Goal: Task Accomplishment & Management: Use online tool/utility

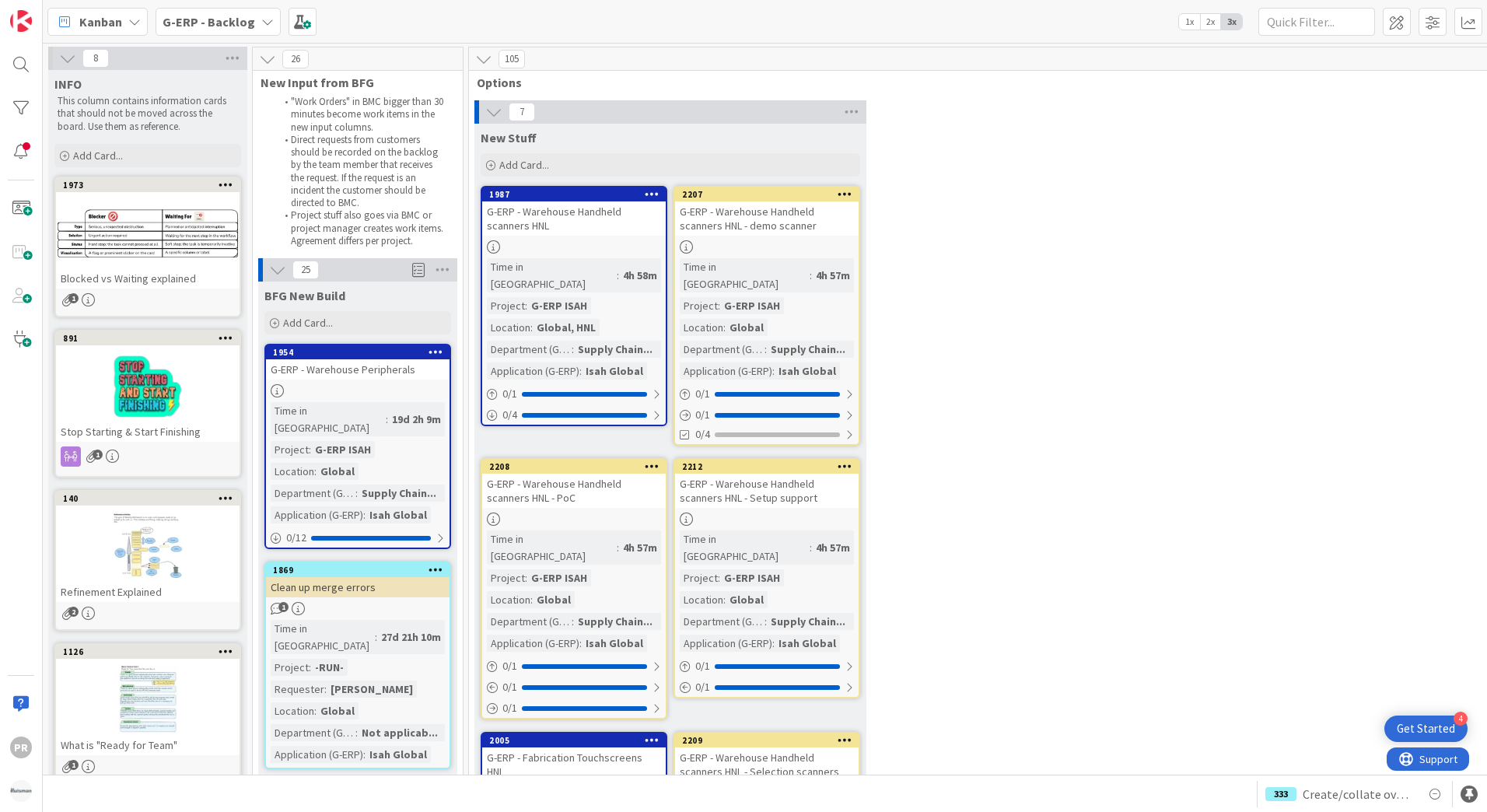
click at [224, 27] on b "G-ERP - Backlog" at bounding box center [208, 22] width 93 height 15
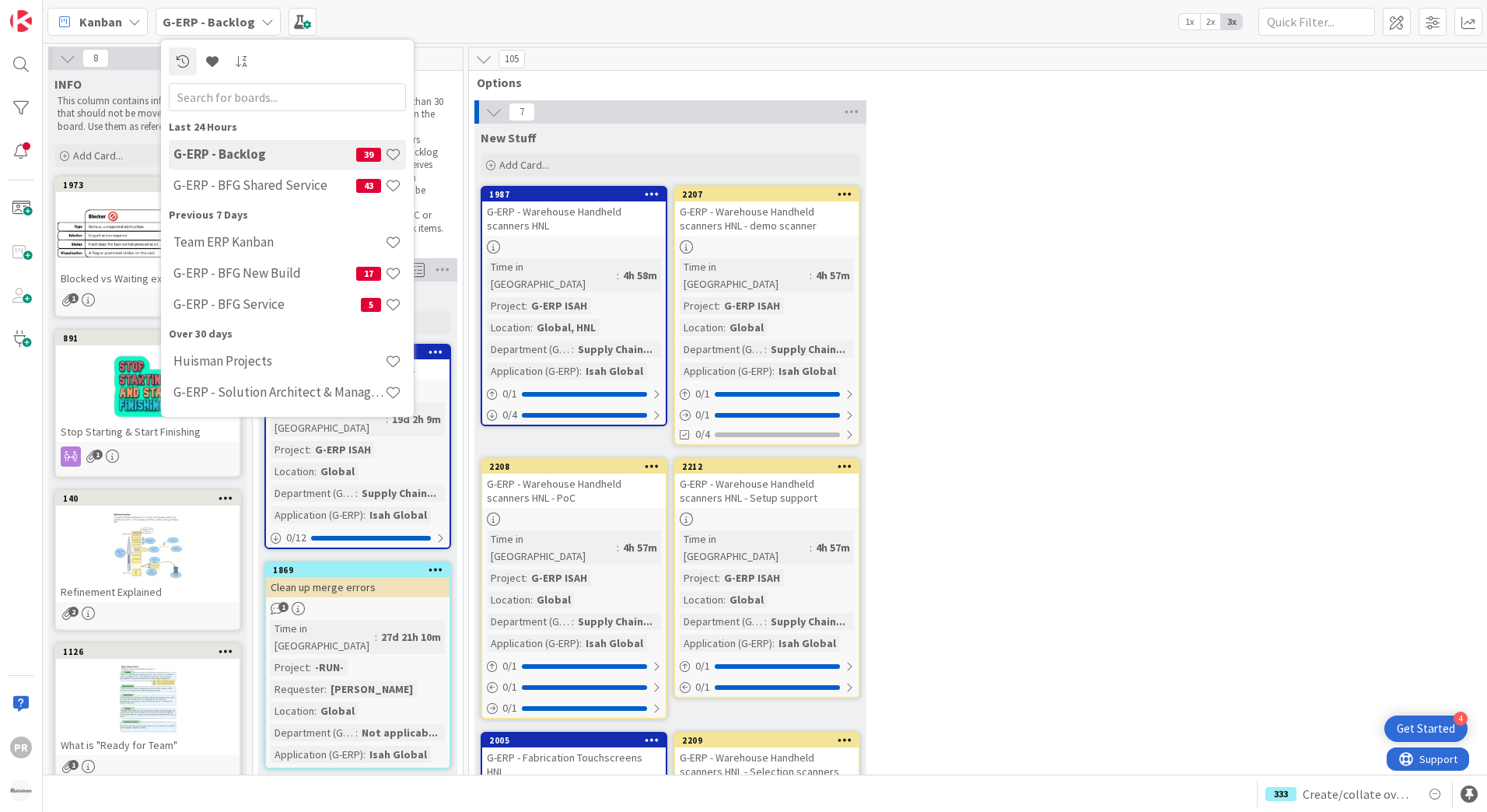
click at [626, 59] on div "105" at bounding box center [1025, 58] width 1112 height 23
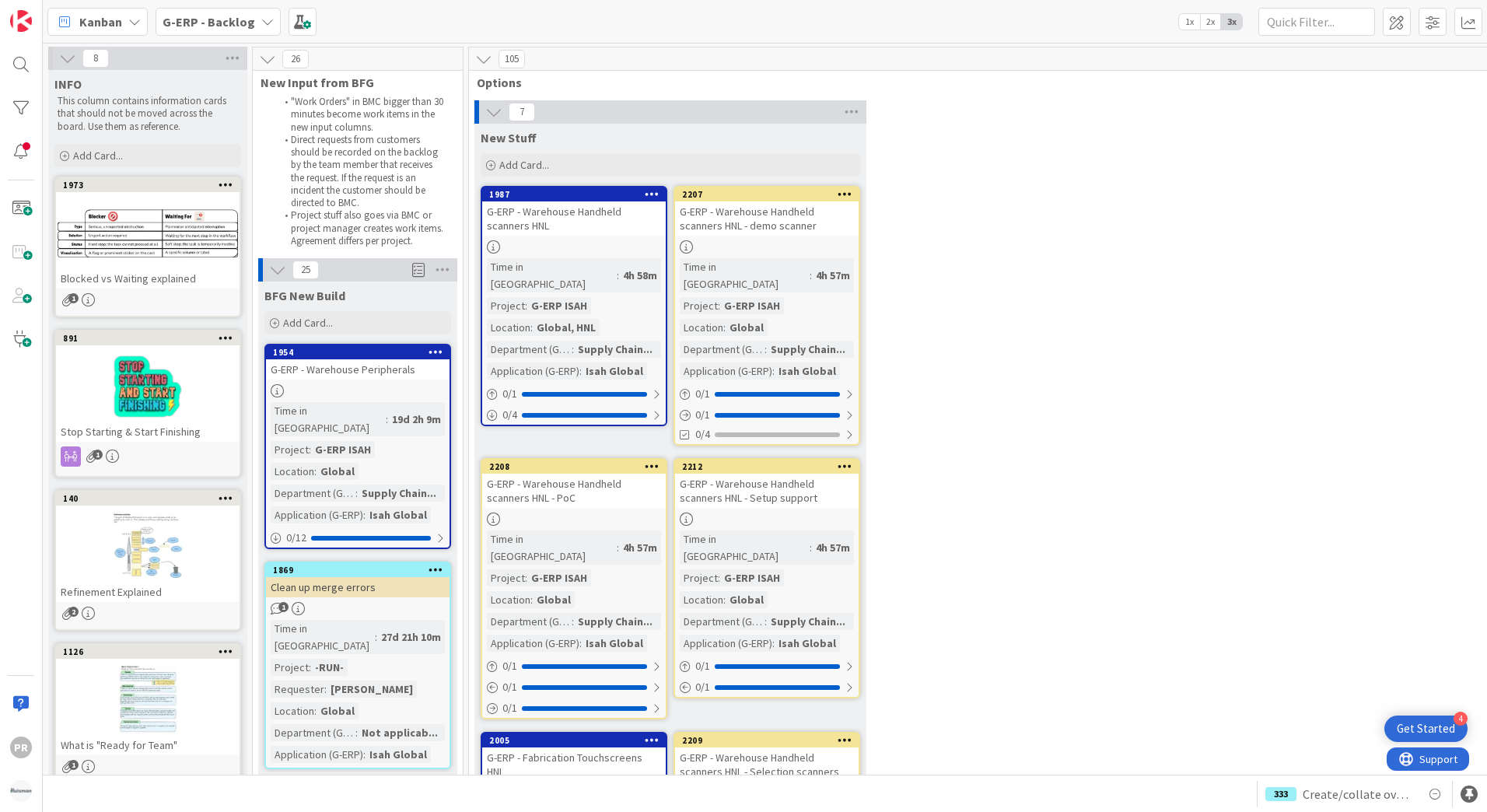
click at [261, 23] on icon at bounding box center [267, 21] width 12 height 12
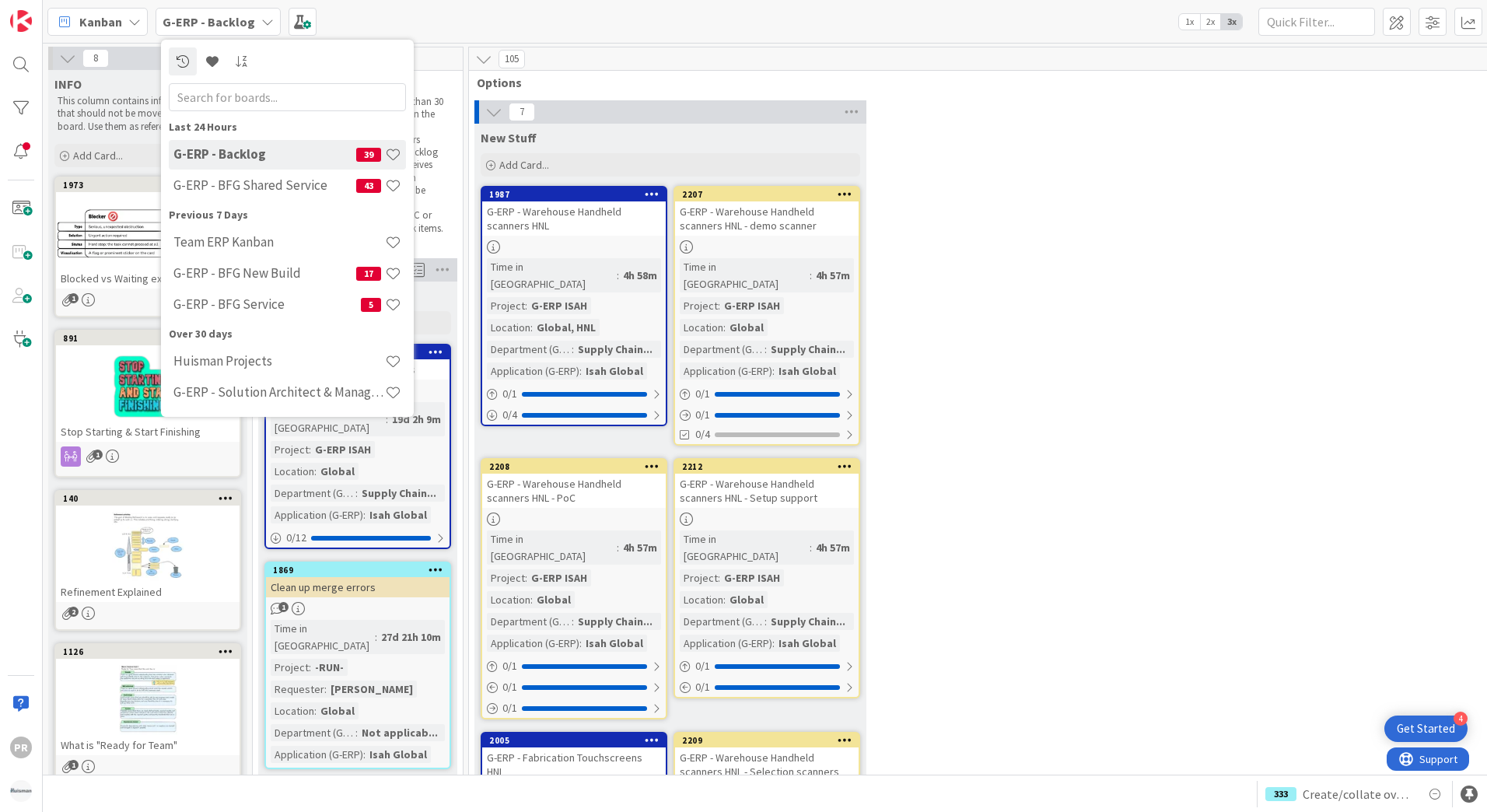
click at [261, 23] on icon at bounding box center [267, 21] width 12 height 12
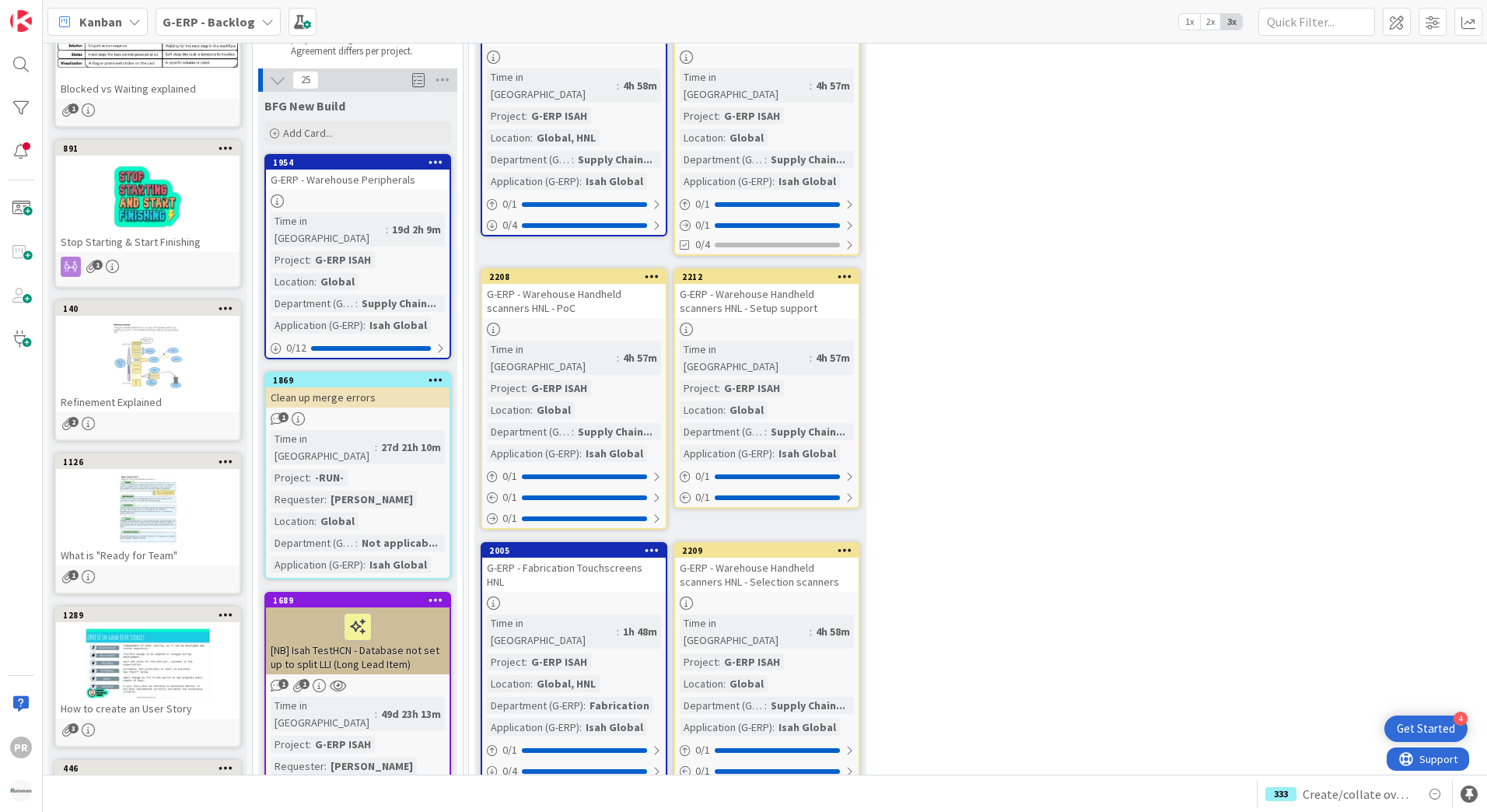
scroll to position [155, 0]
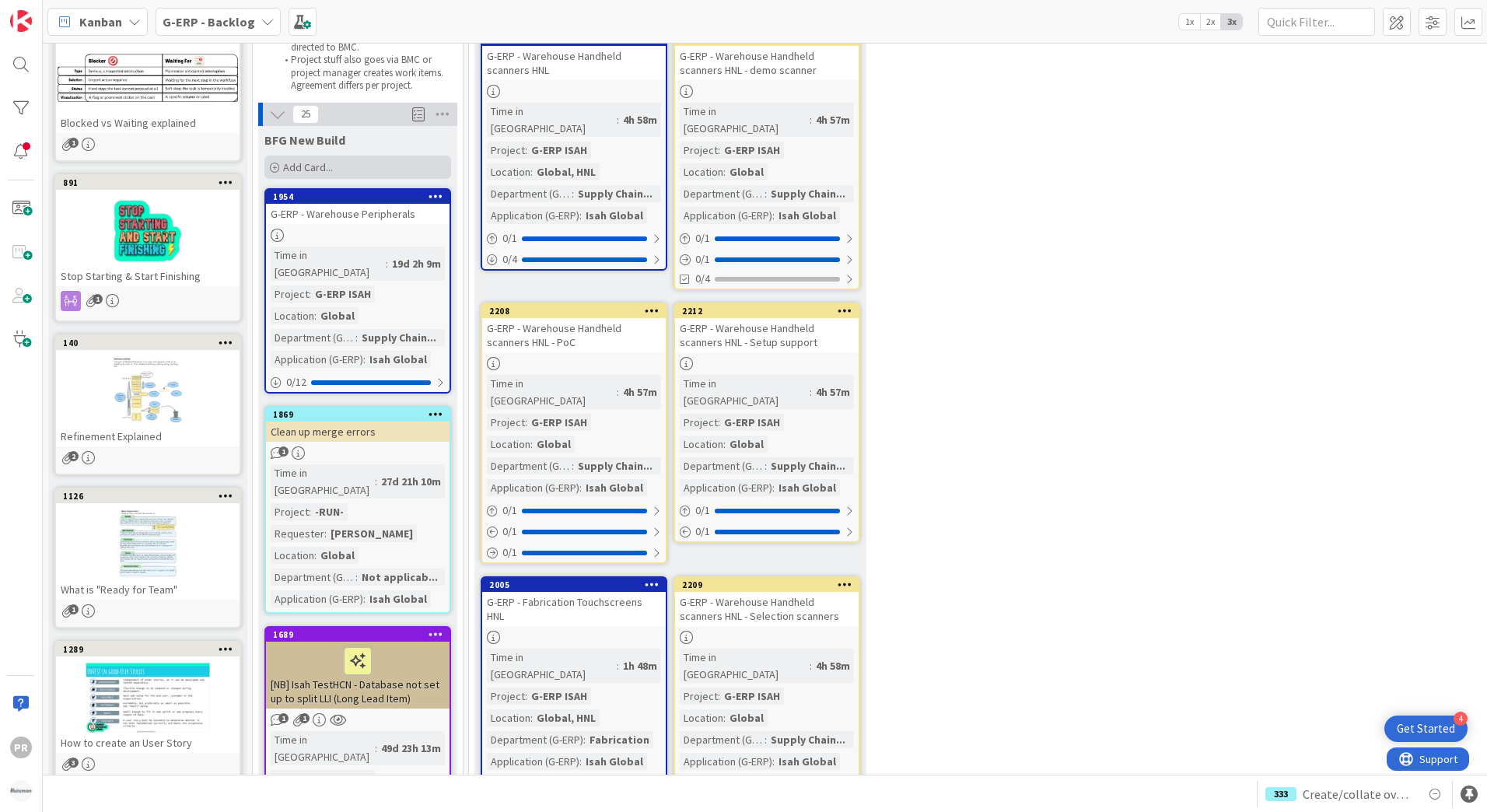
click at [290, 162] on span "Add Card..." at bounding box center [308, 167] width 50 height 14
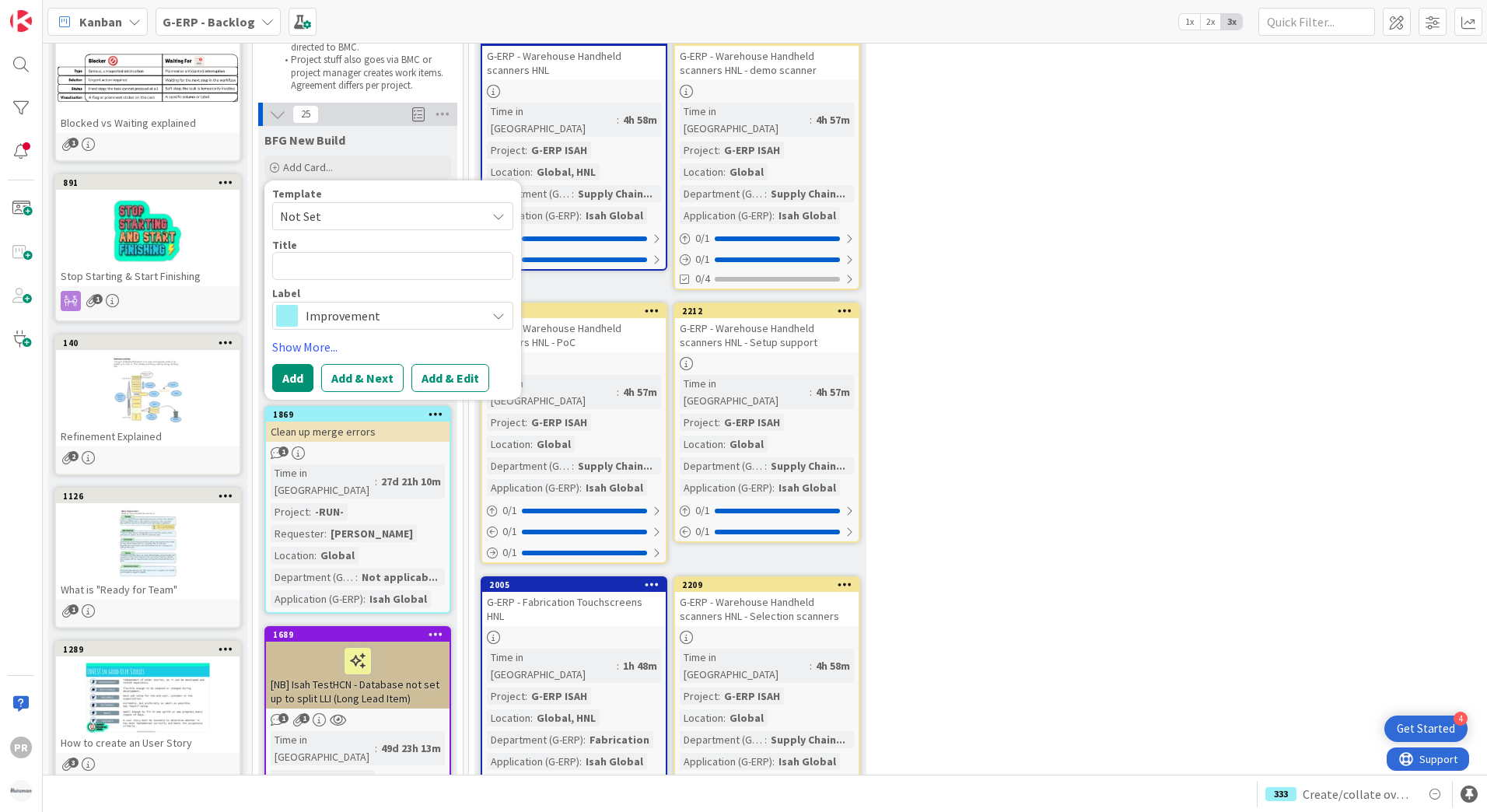
click at [356, 313] on span "Improvement" at bounding box center [392, 315] width 173 height 22
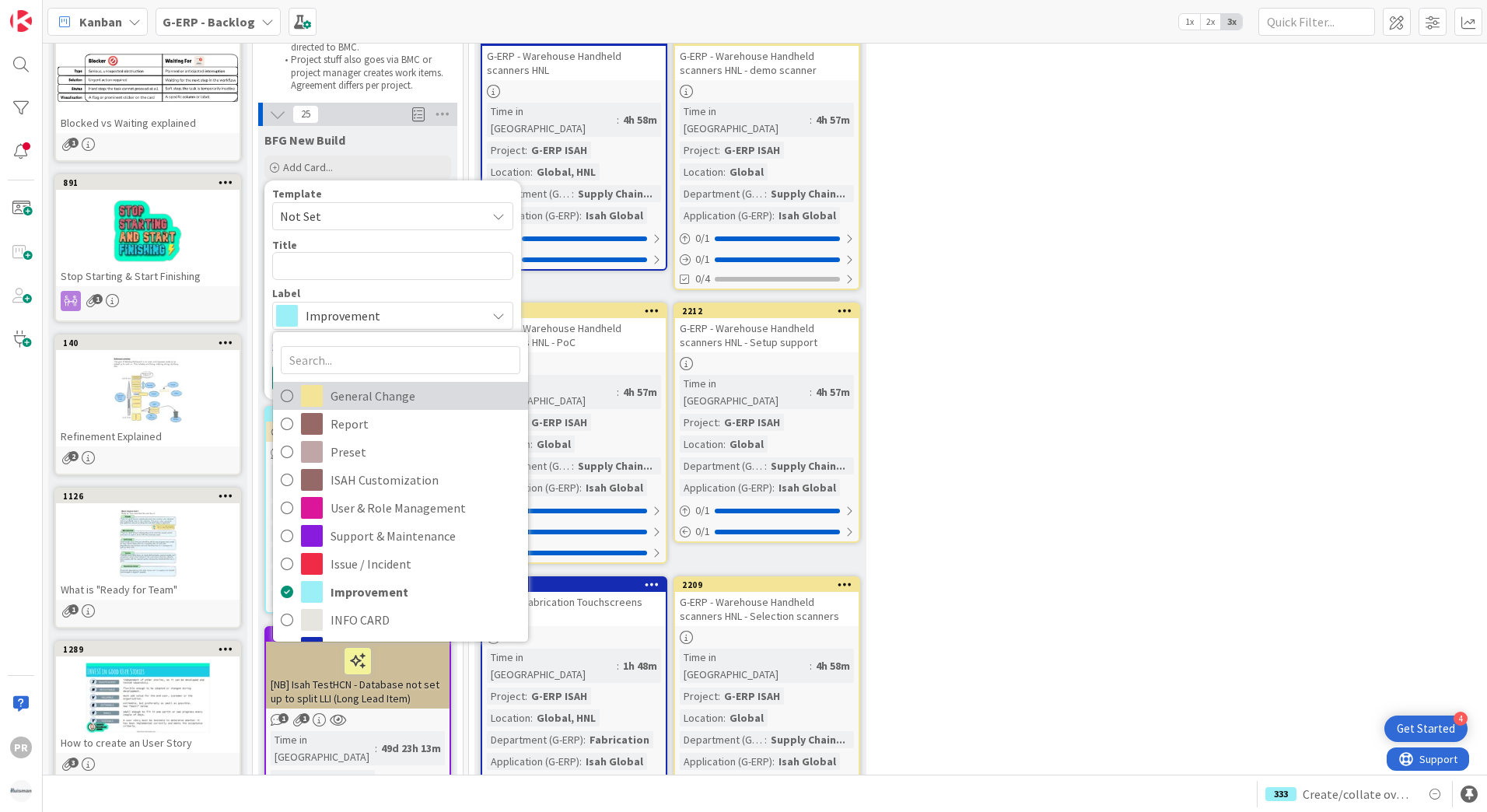
click at [384, 397] on span "General Change" at bounding box center [426, 396] width 190 height 23
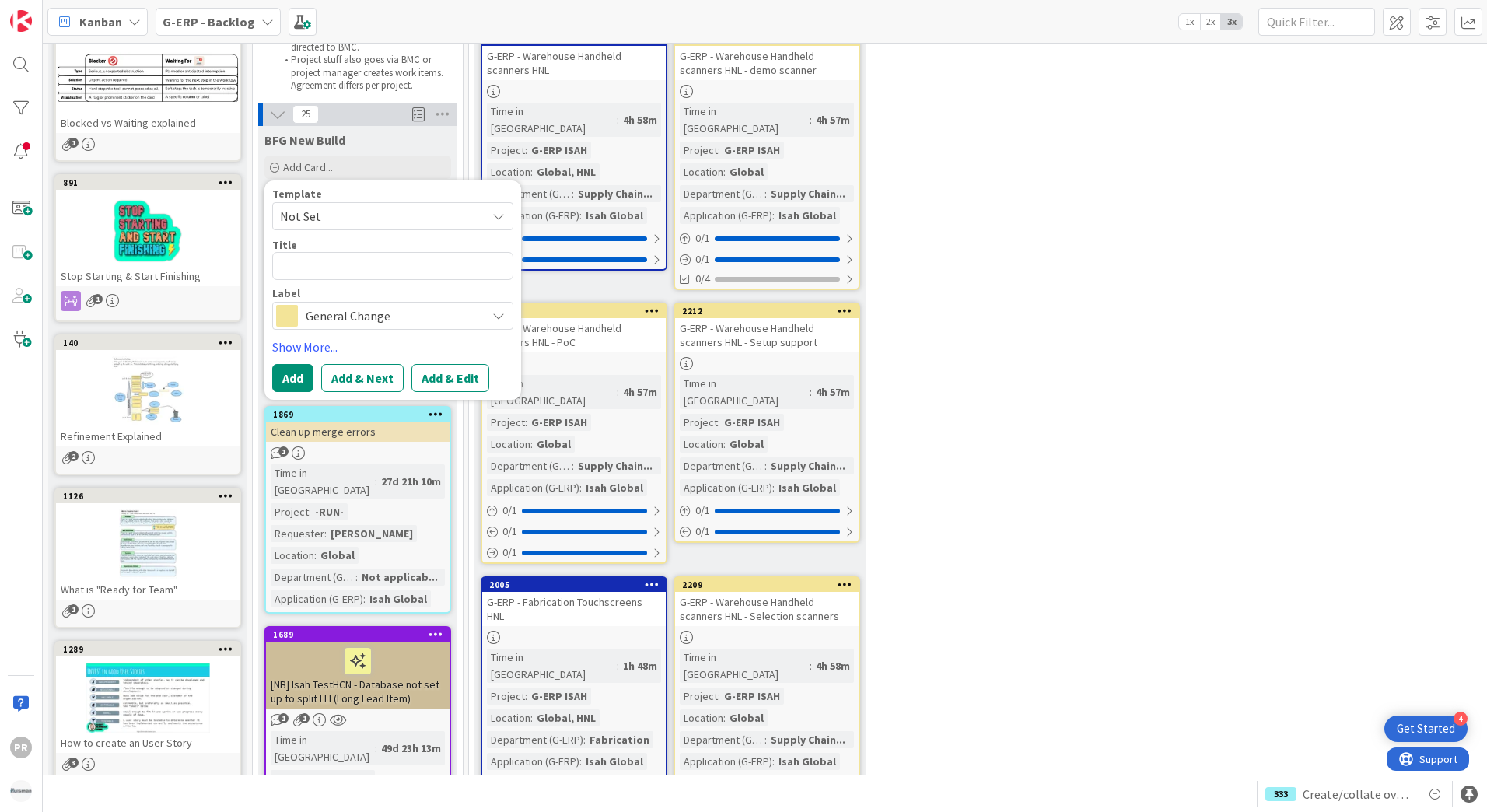
click at [374, 321] on span "General Change" at bounding box center [392, 315] width 173 height 22
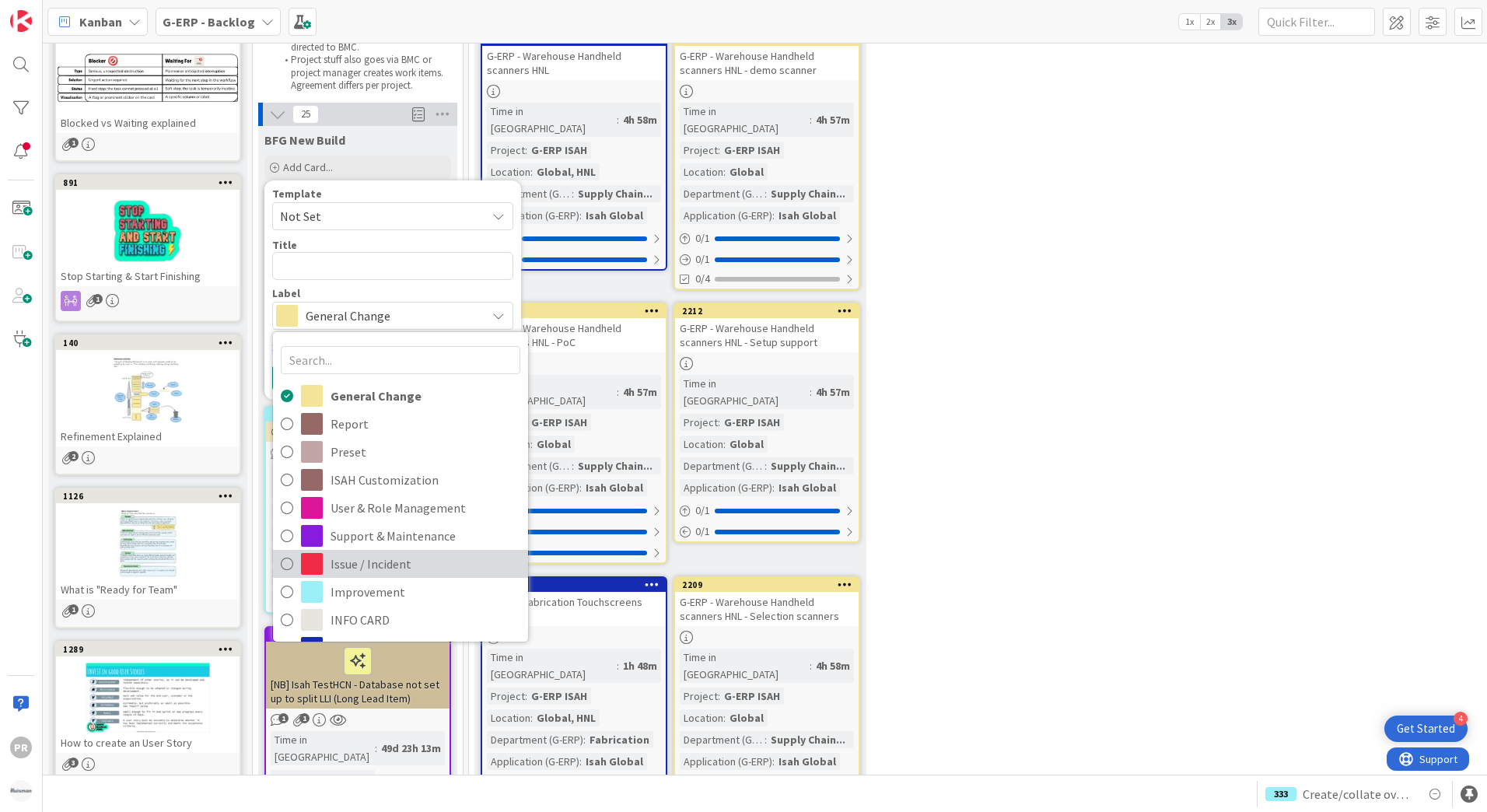
click at [383, 562] on span "Issue / Incident" at bounding box center [426, 564] width 190 height 23
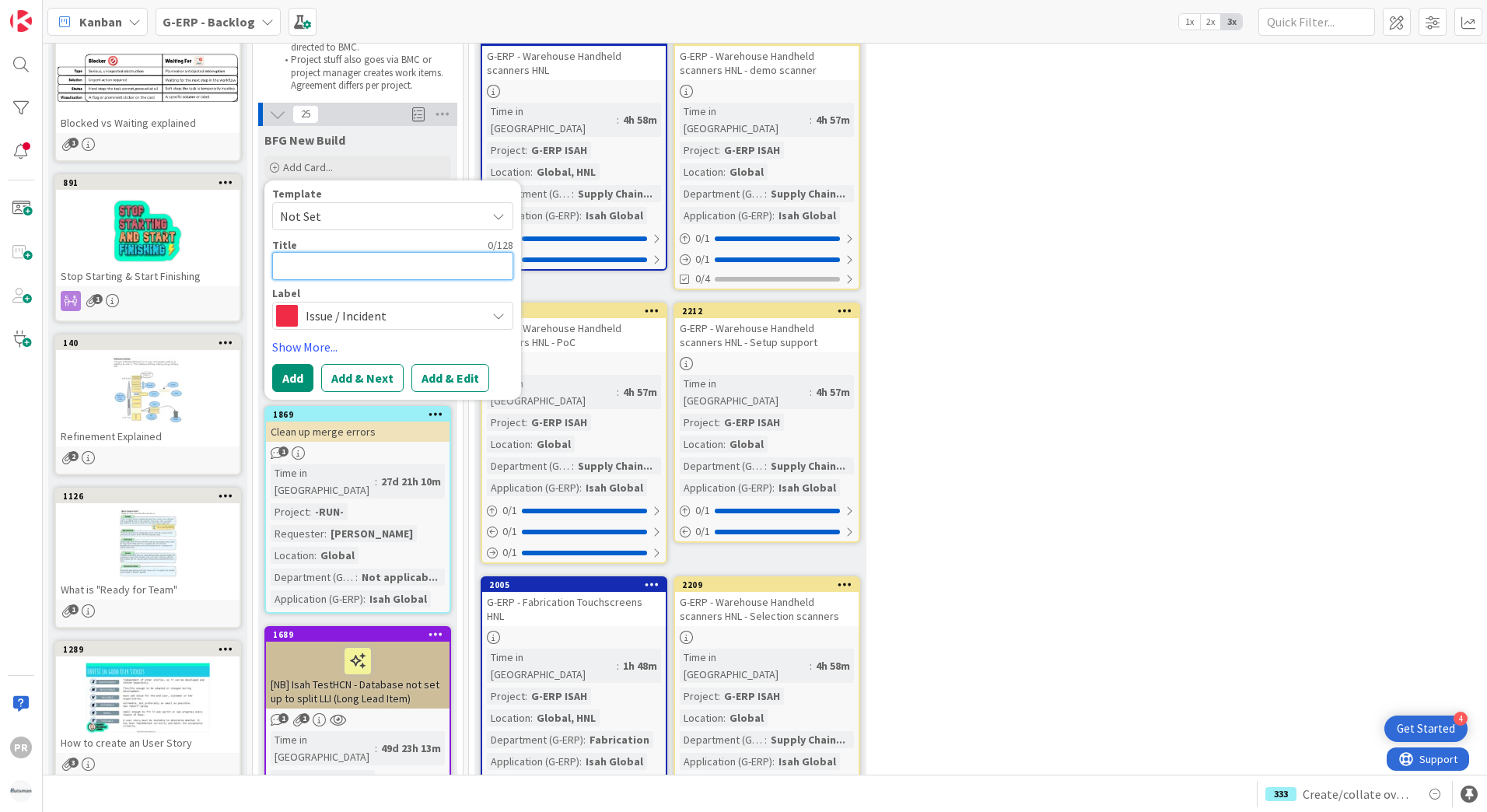
click at [364, 253] on textarea at bounding box center [392, 266] width 241 height 28
type textarea "x"
type textarea "["
type textarea "x"
type textarea "[N"
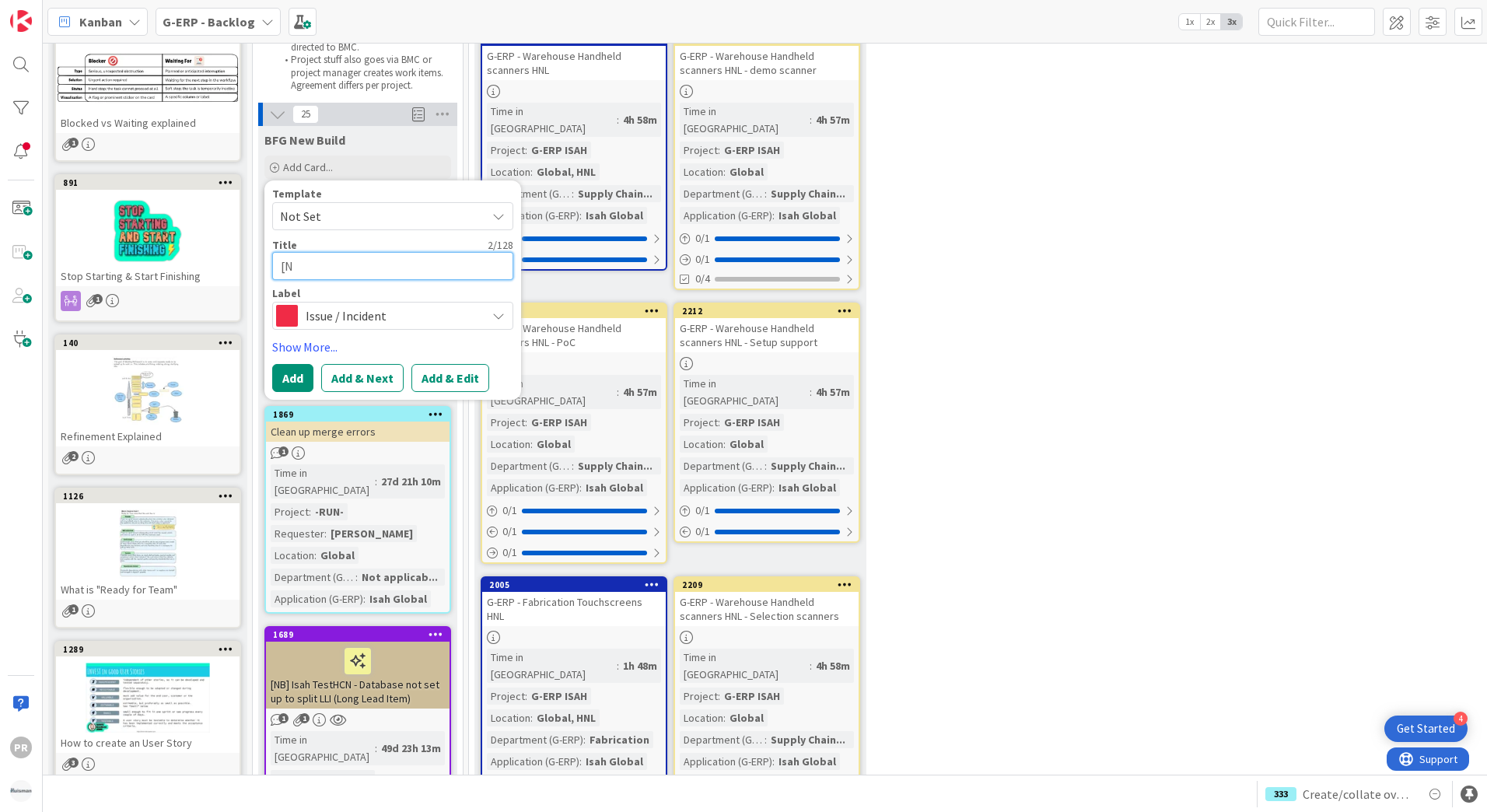
type textarea "x"
type textarea "[NB"
type textarea "x"
type textarea "[NB]"
type textarea "x"
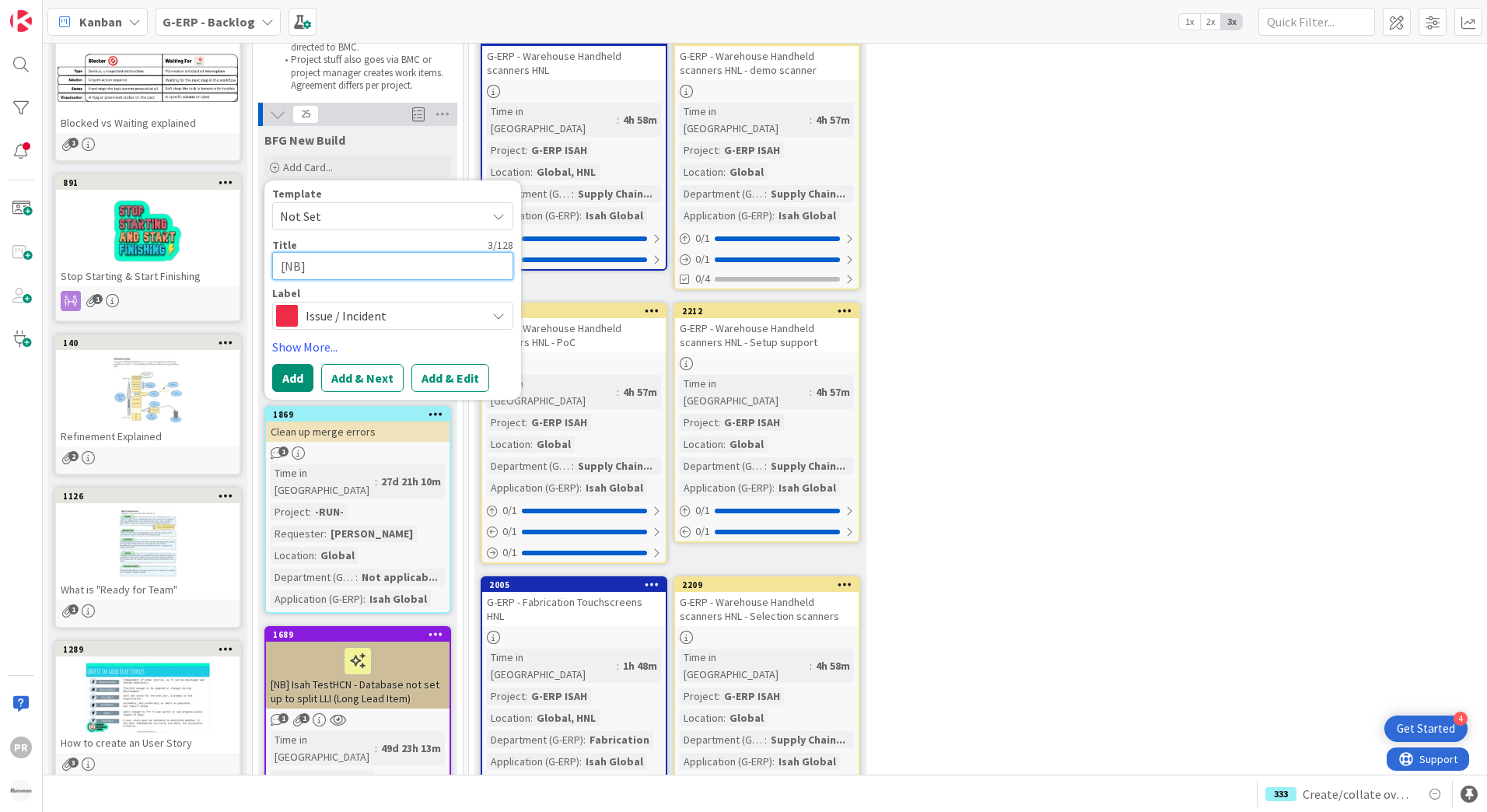
type textarea "[NB]"
type textarea "x"
type textarea "[NB] -"
type textarea "x"
type textarea "[NB] -"
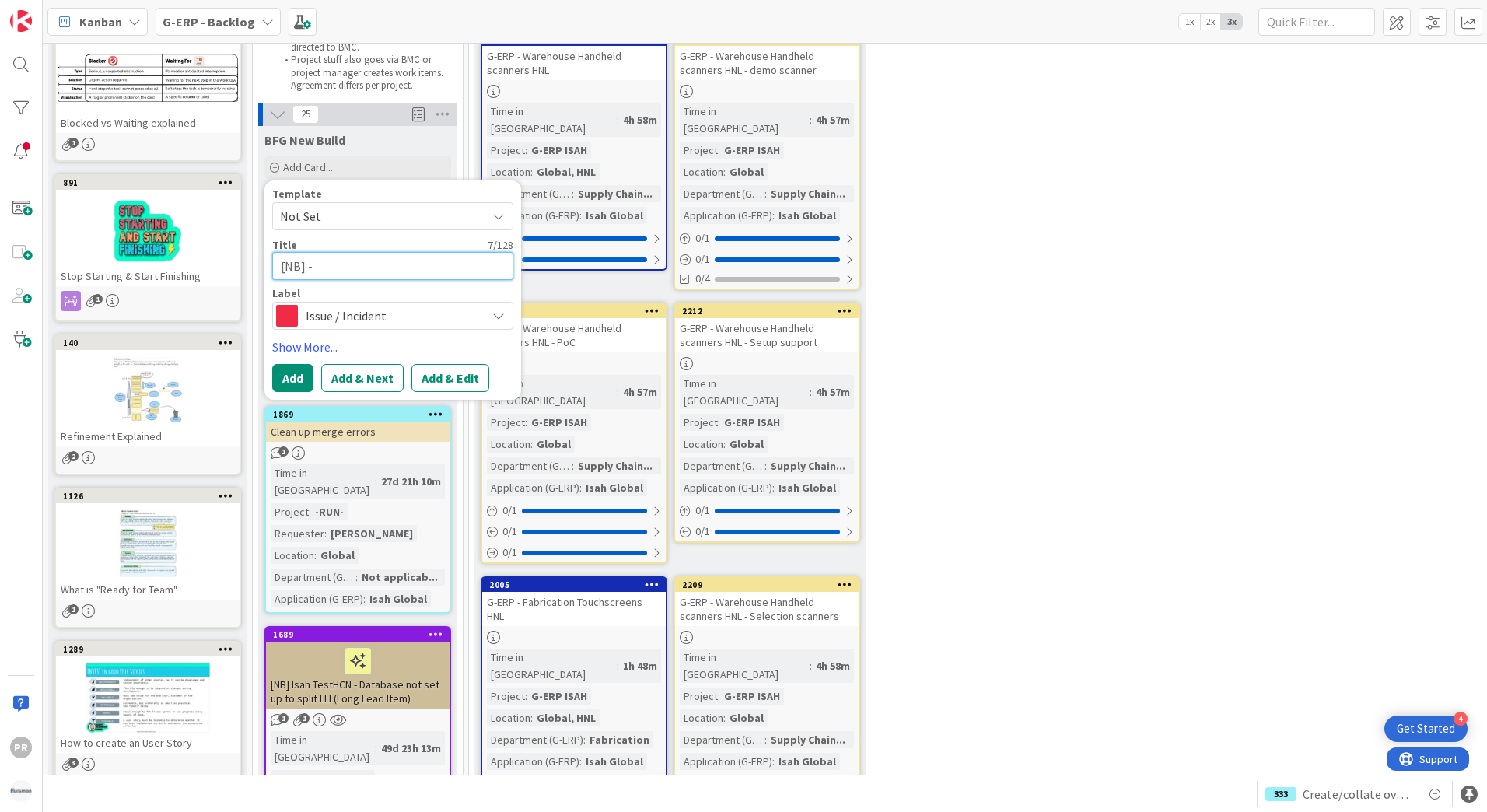
type textarea "x"
type textarea "[NB] - I"
type textarea "x"
type textarea "[NB] - Is"
type textarea "x"
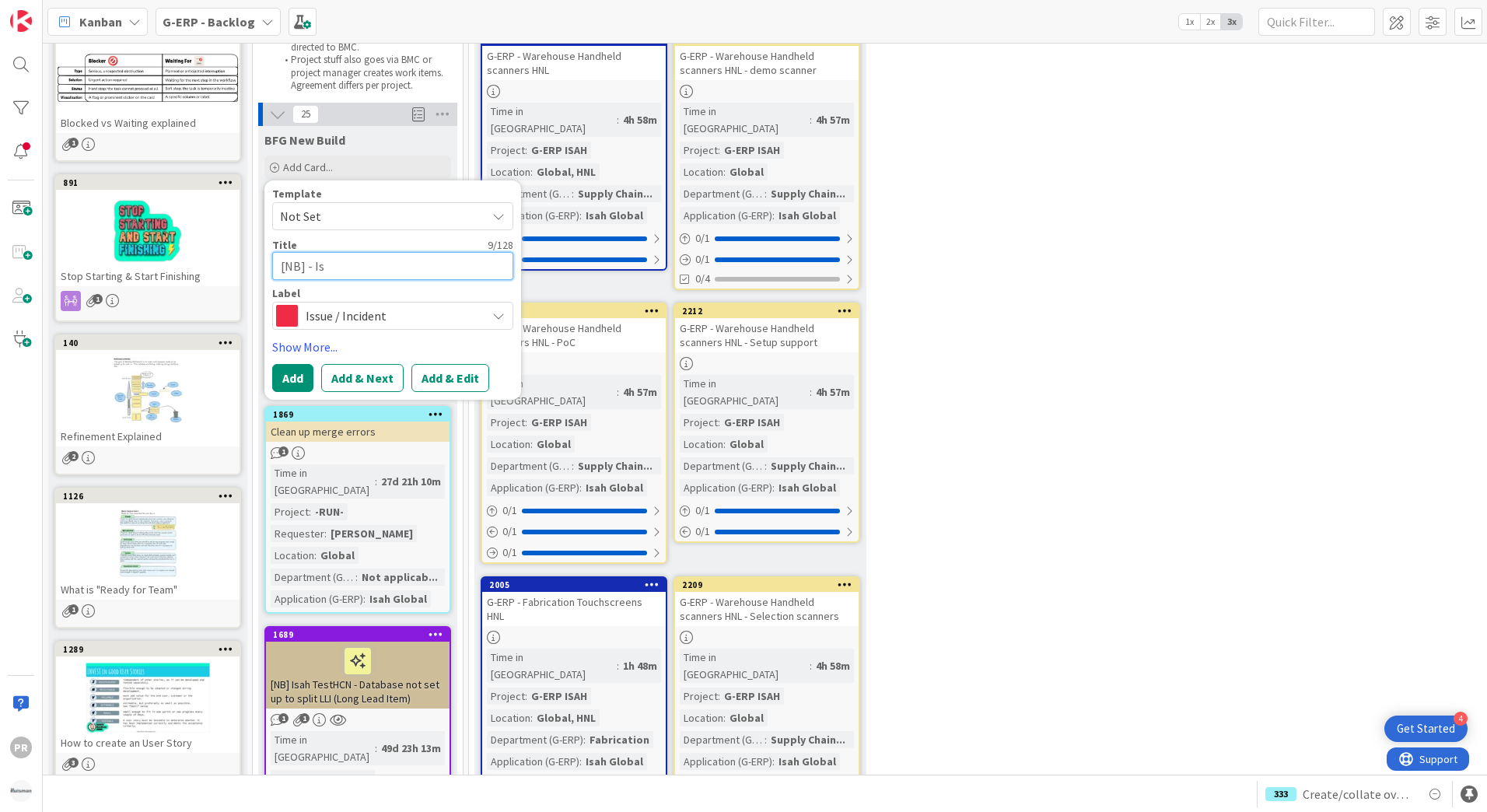
type textarea "[NB] - Isa"
type textarea "x"
type textarea "[NB] - Isah"
type textarea "x"
type textarea "[NB] - Isah"
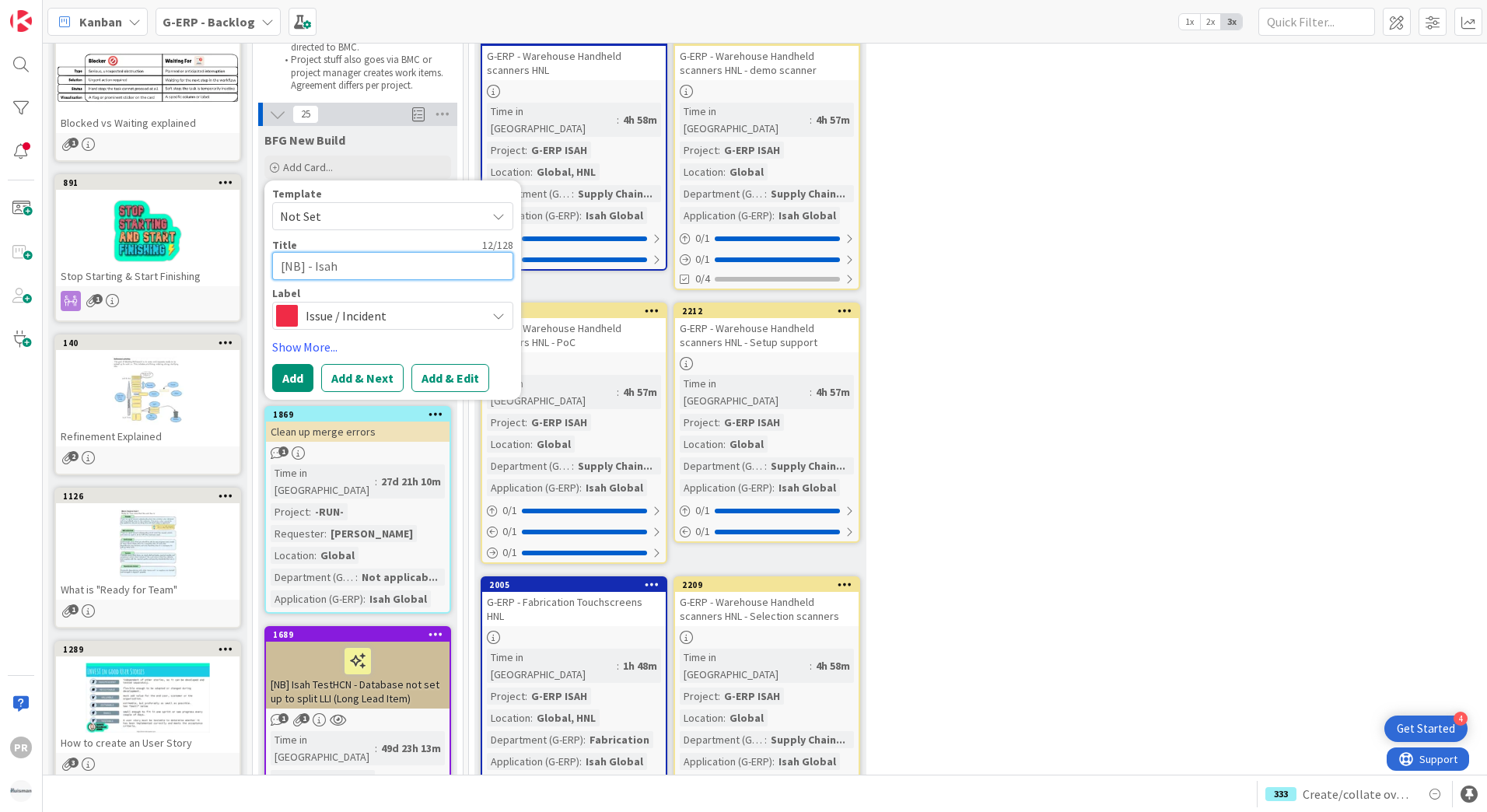
type textarea "x"
type textarea "[NB] - [PERSON_NAME]"
type textarea "x"
type textarea "[NB] - [PERSON_NAME]"
type textarea "x"
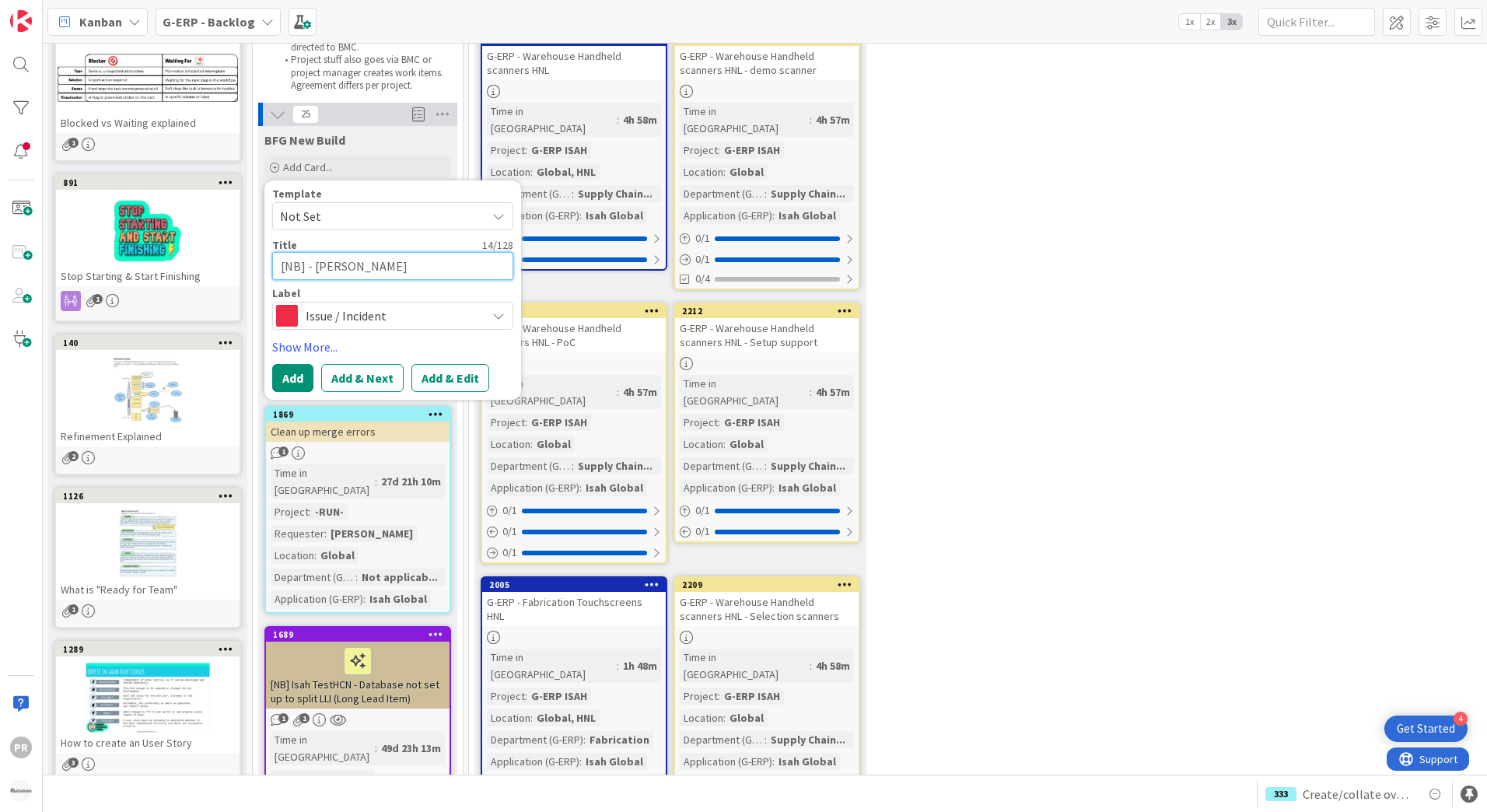
type textarea "[NB] - Isah Tes"
type textarea "x"
type textarea "[NB] - [DEMOGRAPHIC_DATA]"
type textarea "x"
type textarea "[NB] - [PERSON_NAME]"
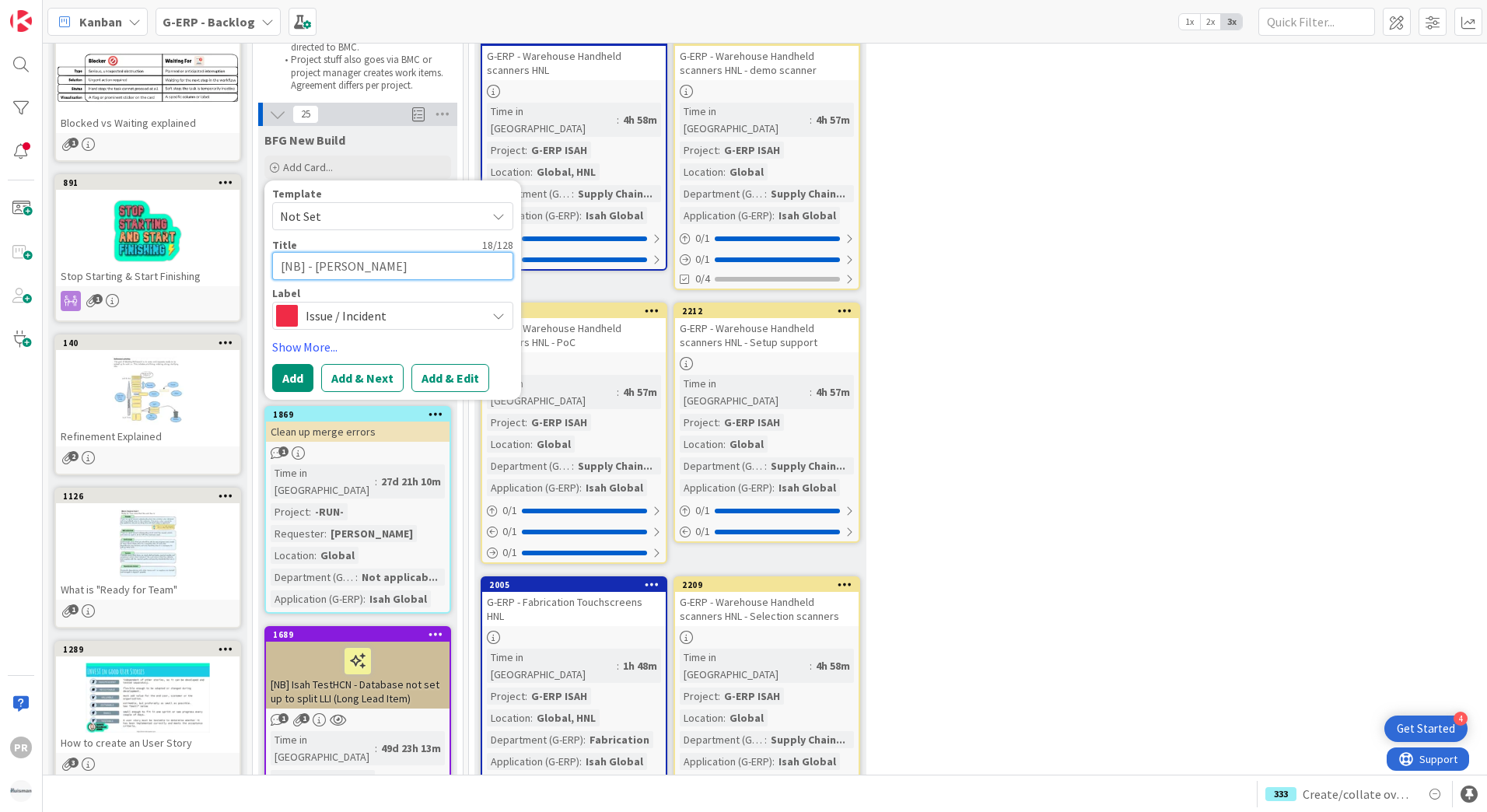
type textarea "x"
type textarea "[NB] - [DEMOGRAPHIC_DATA]"
type textarea "x"
type textarea "[NB] - [PERSON_NAME]"
type textarea "x"
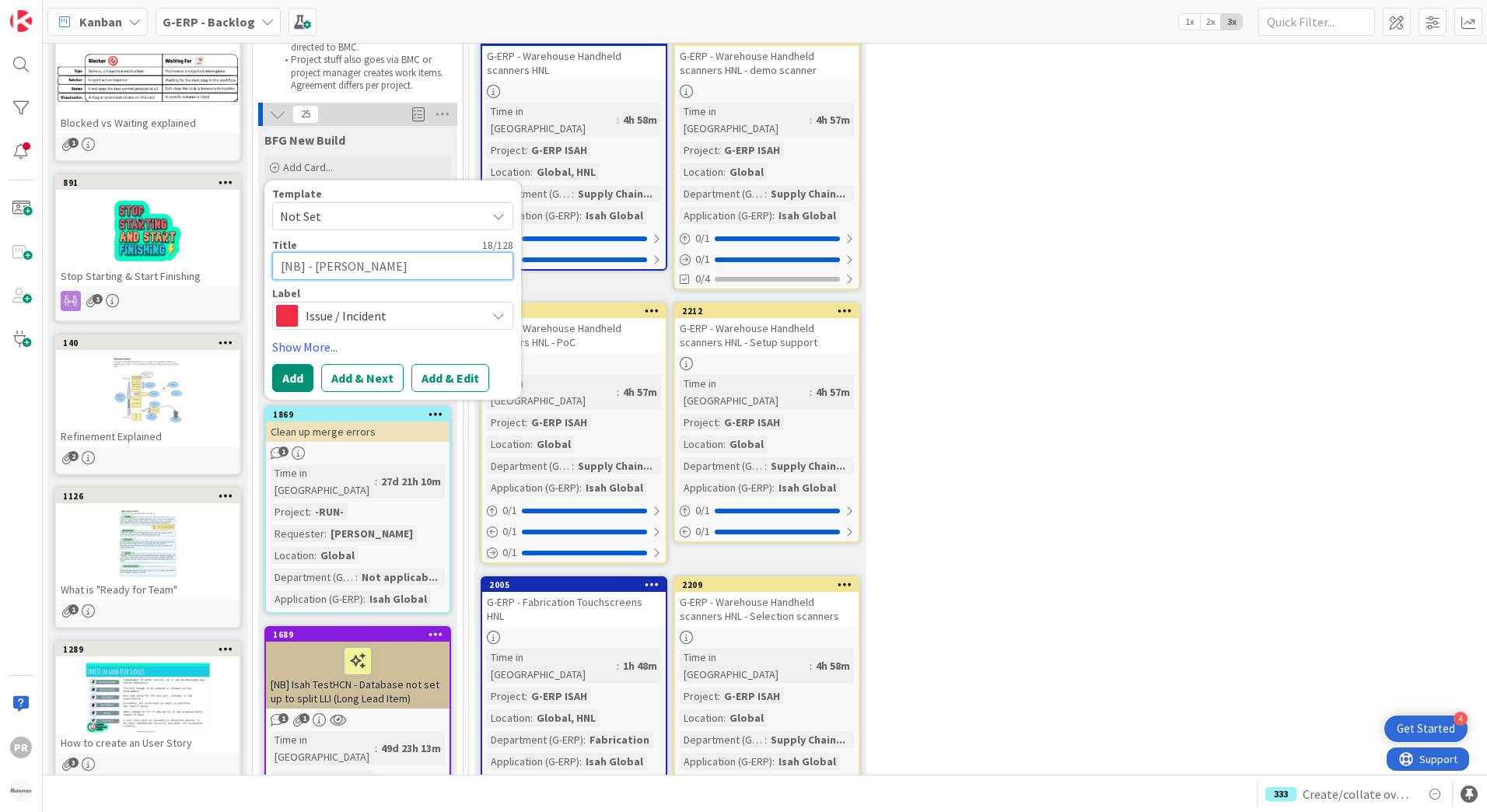
type textarea "[NB] - [PERSON_NAME]"
type textarea "x"
type textarea "[NB] - [PERSON_NAME]"
type textarea "x"
type textarea "[NB] - [PERSON_NAME] -"
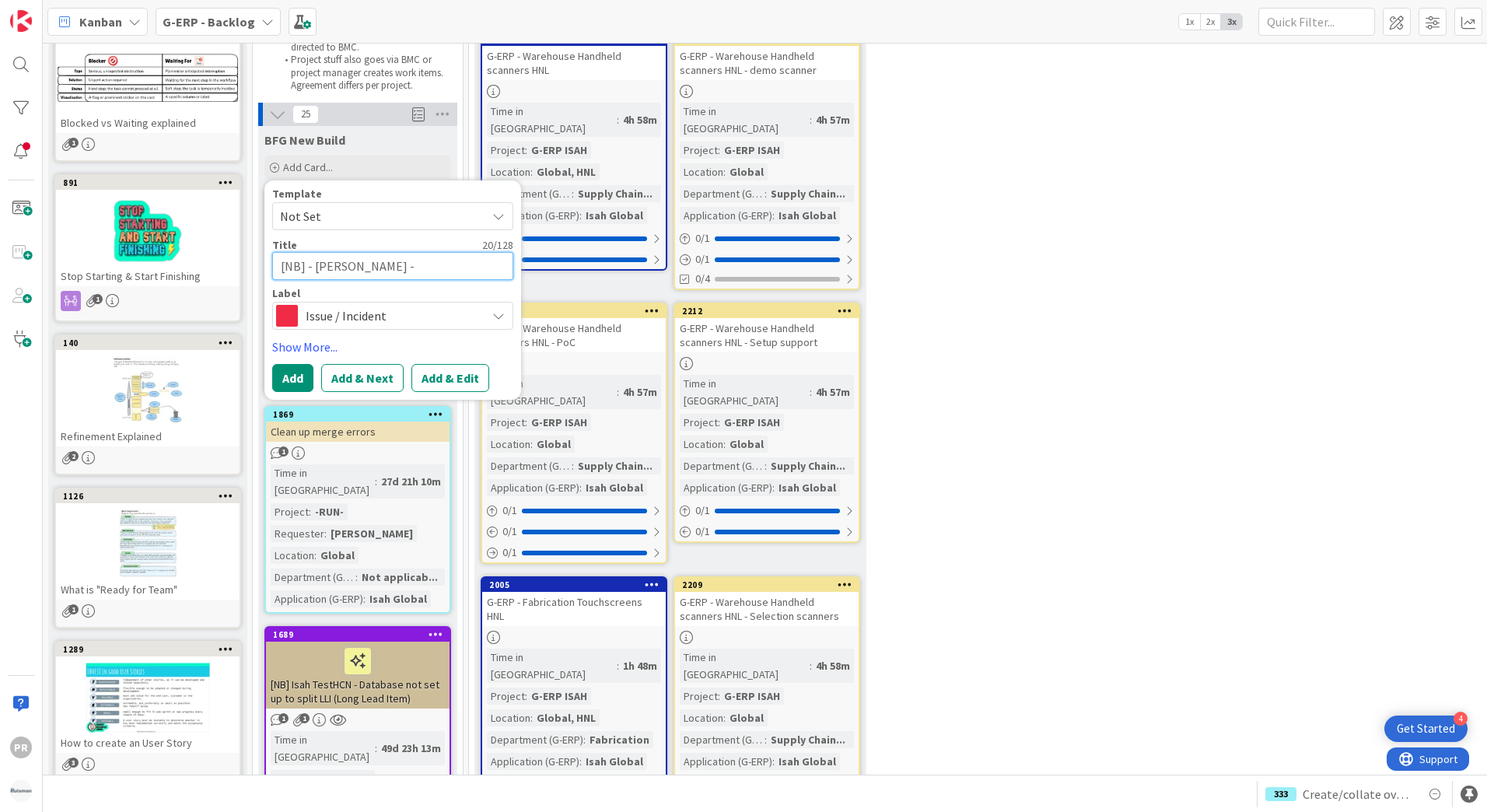
type textarea "x"
type textarea "[NB] - [PERSON_NAME] - -"
type textarea "x"
type textarea "[NB] - [PERSON_NAME] -"
type textarea "x"
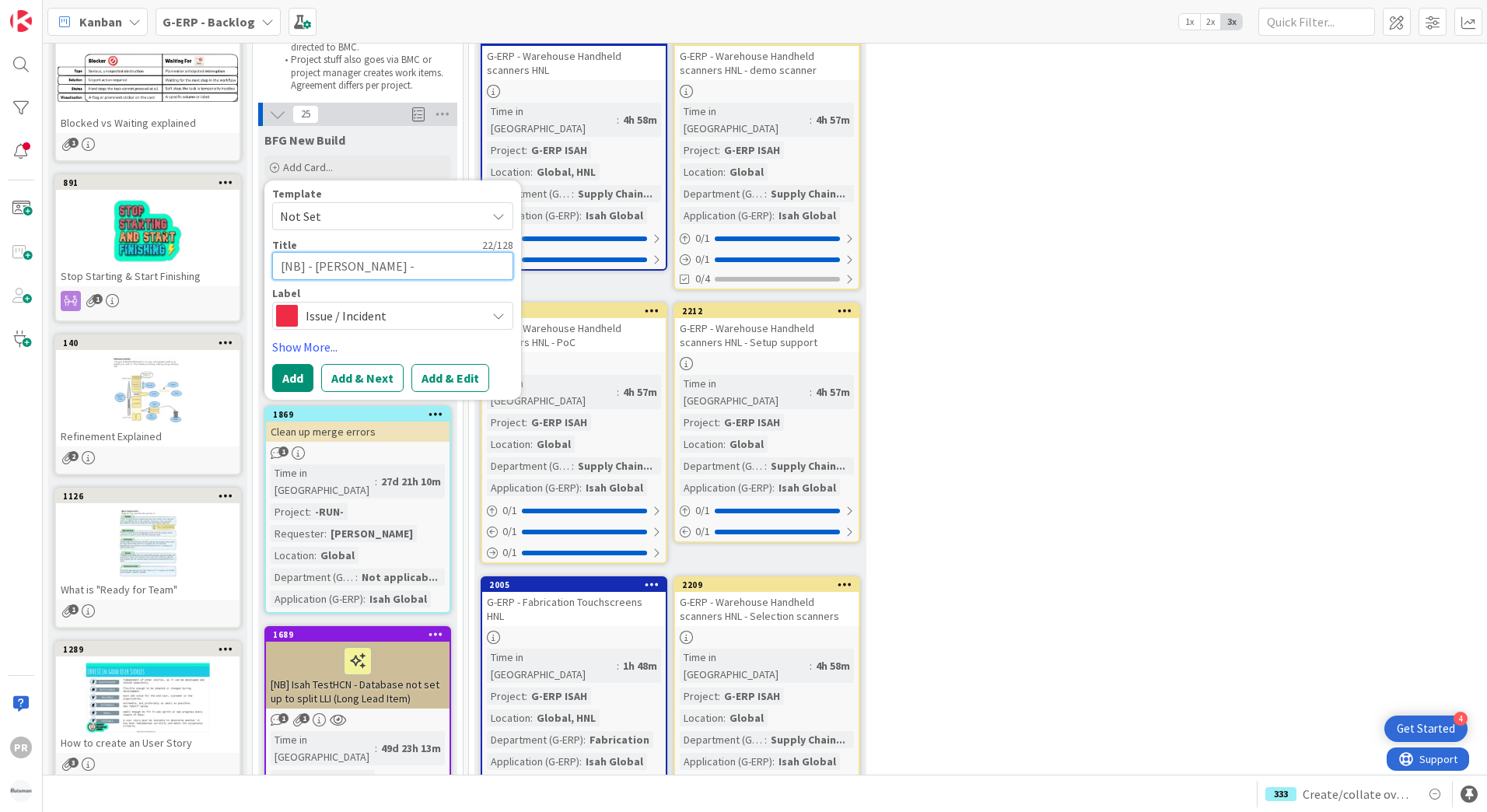
type textarea "[NB] - [PERSON_NAME] -"
type textarea "x"
type textarea "[NB] - [PERSON_NAME]"
type textarea "x"
type textarea "[NB] - [PERSON_NAME]"
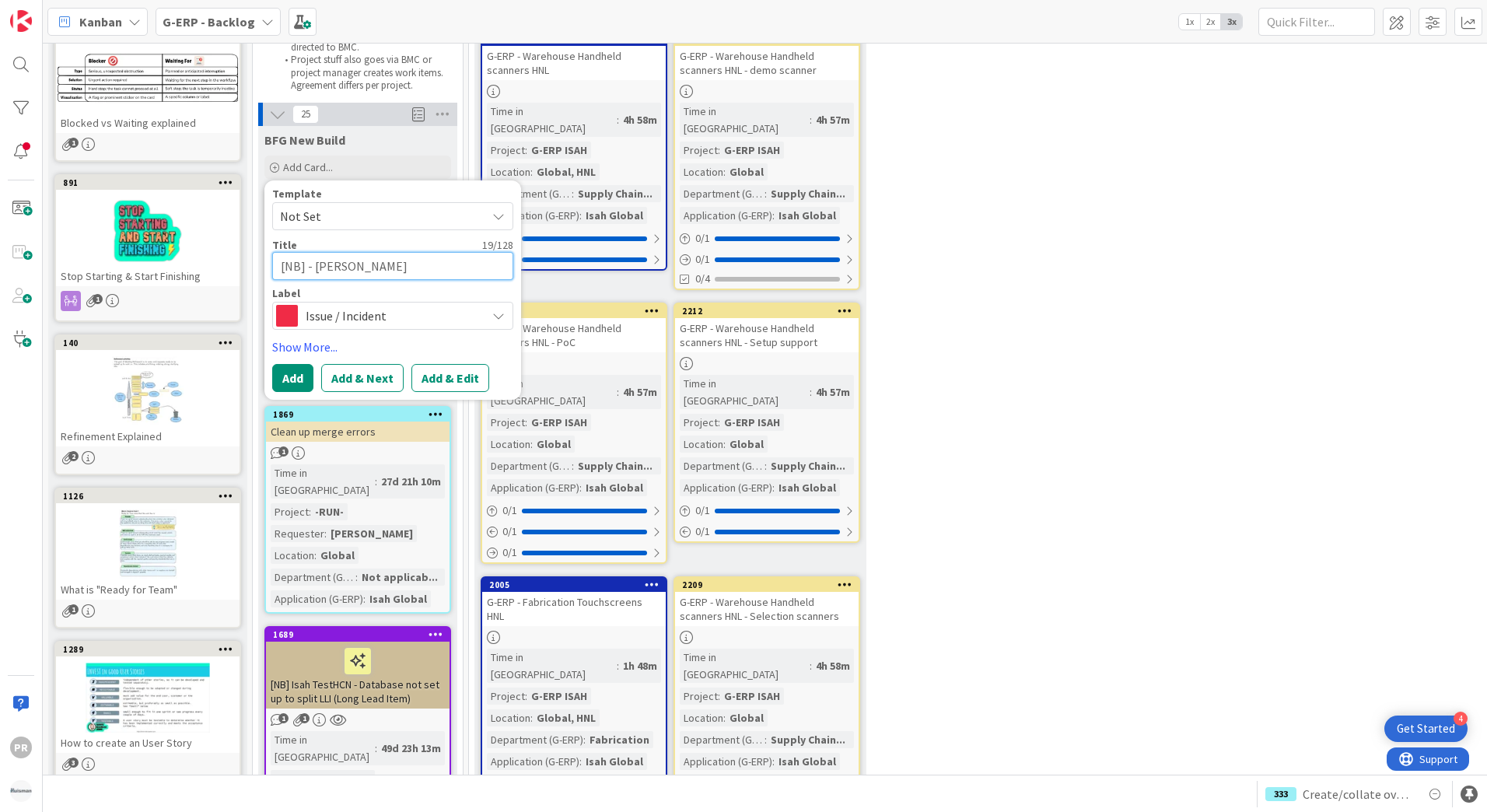
type textarea "x"
type textarea "[NB] - [PERSON_NAME]"
type textarea "x"
type textarea "[NB] - [PERSON_NAME] -"
type textarea "x"
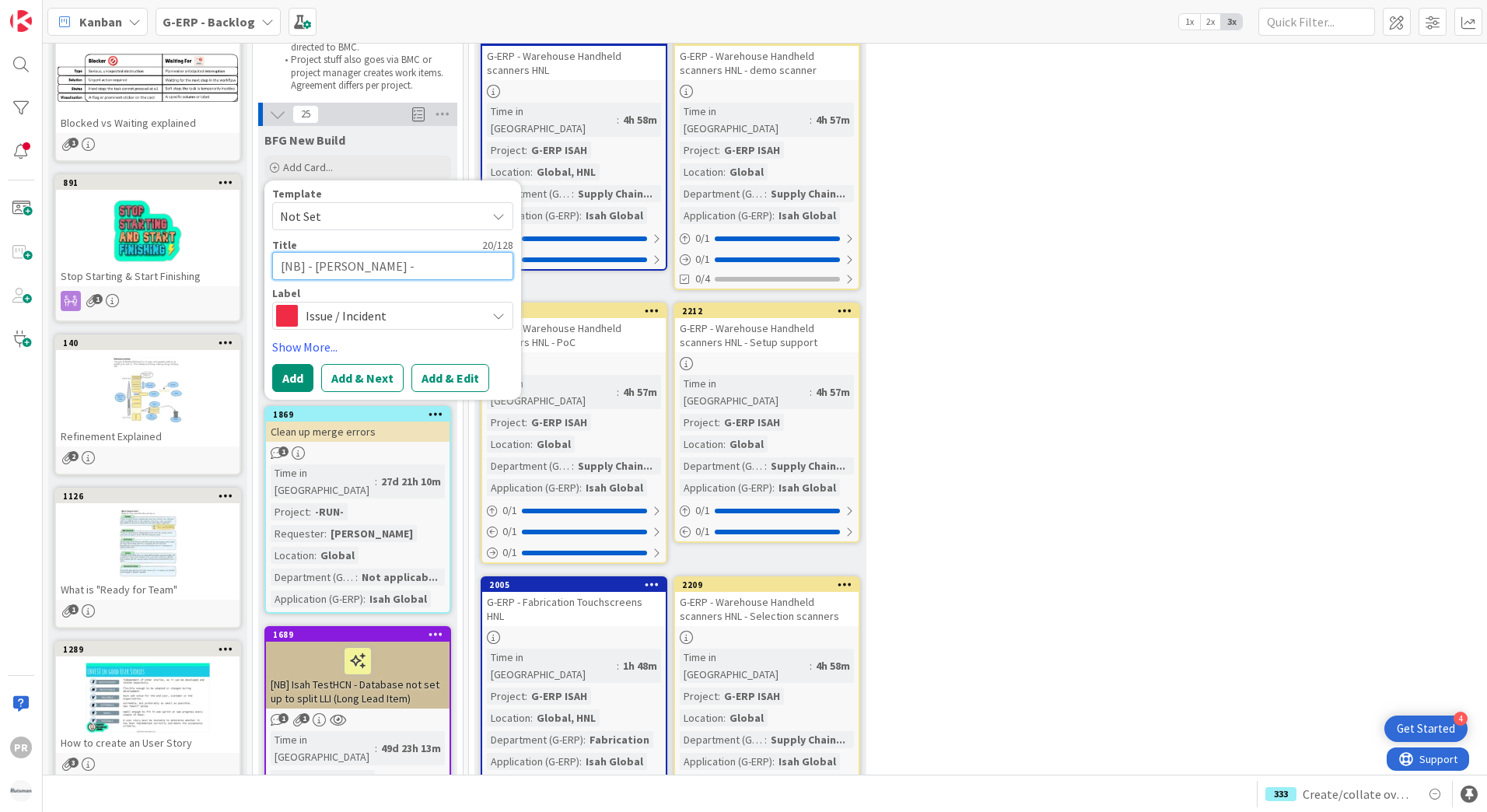
type textarea "[NB] - [PERSON_NAME] -"
type textarea "x"
type textarea "[NB] - [PERSON_NAME] - W"
type textarea "x"
type textarea "[NB] - [PERSON_NAME] - WI"
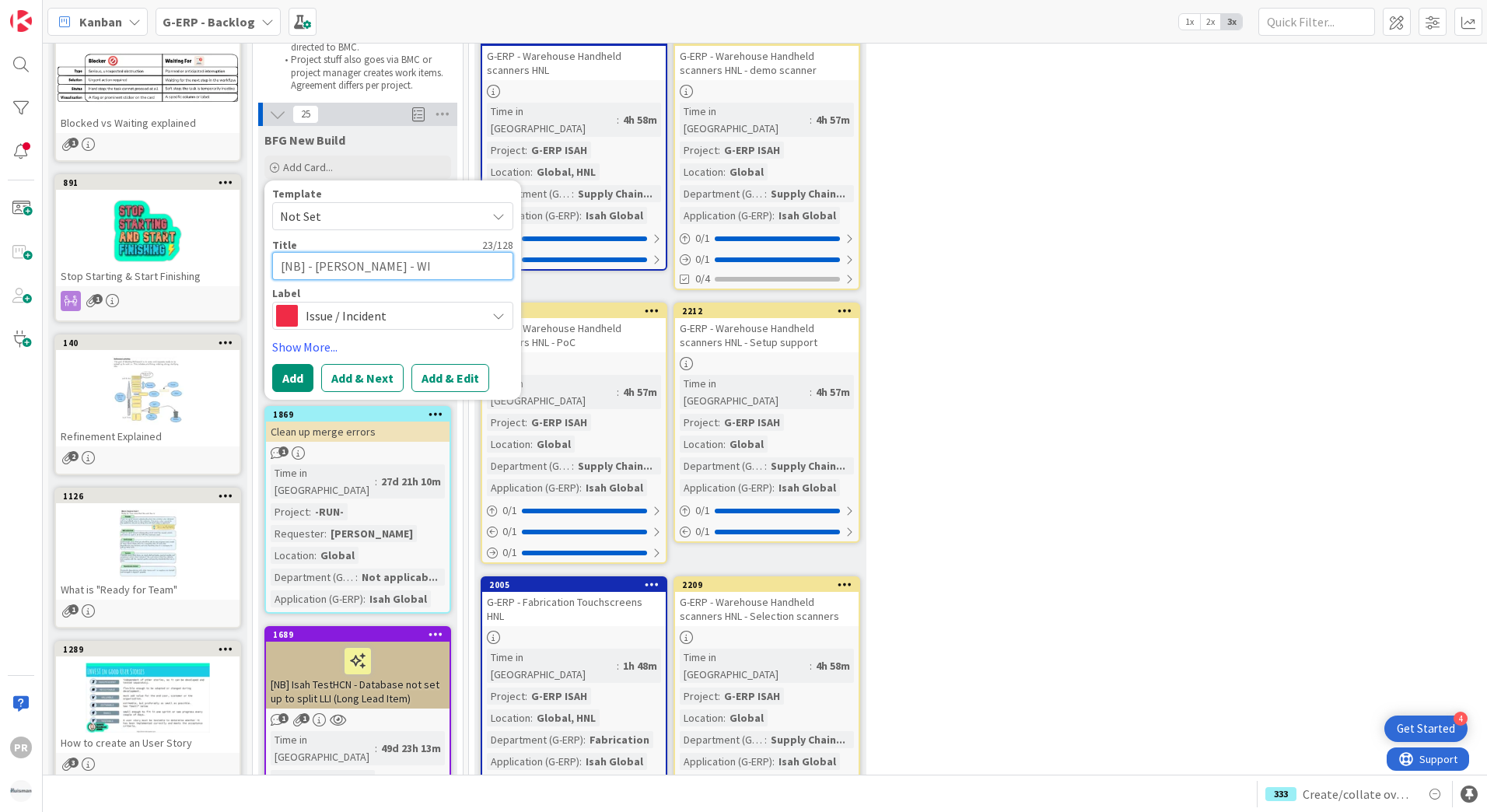
type textarea "x"
type textarea "[NB] - [PERSON_NAME] - WIP"
type textarea "x"
type textarea "[NB] - [PERSON_NAME] - WIP S"
type textarea "x"
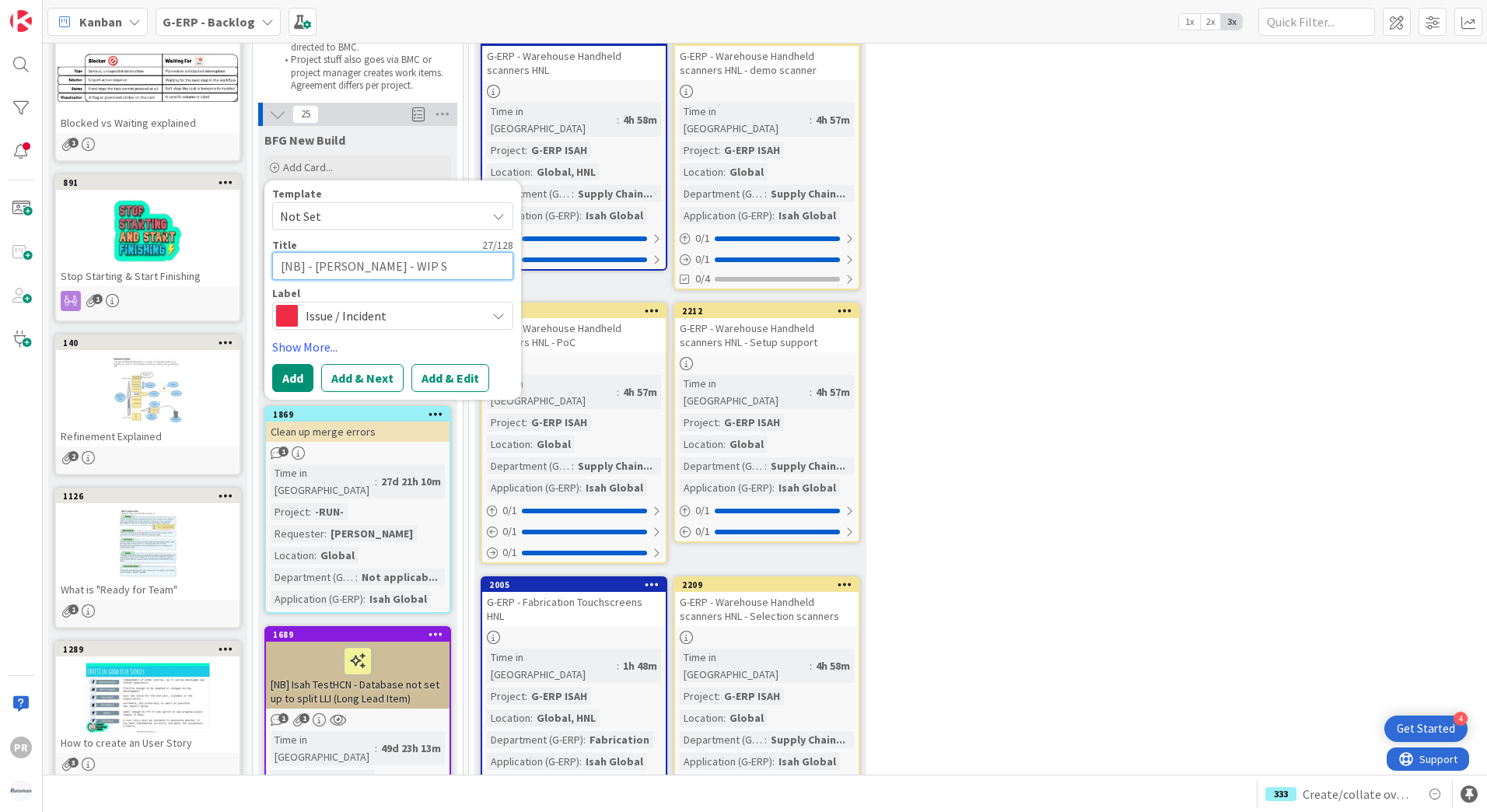
type textarea "[NB] - [PERSON_NAME] - WIP Sc"
type textarea "x"
type textarea "[NB] - [PERSON_NAME] - WIP Scr"
type textarea "x"
type textarea "[NB] - [PERSON_NAME] - WIP Scre"
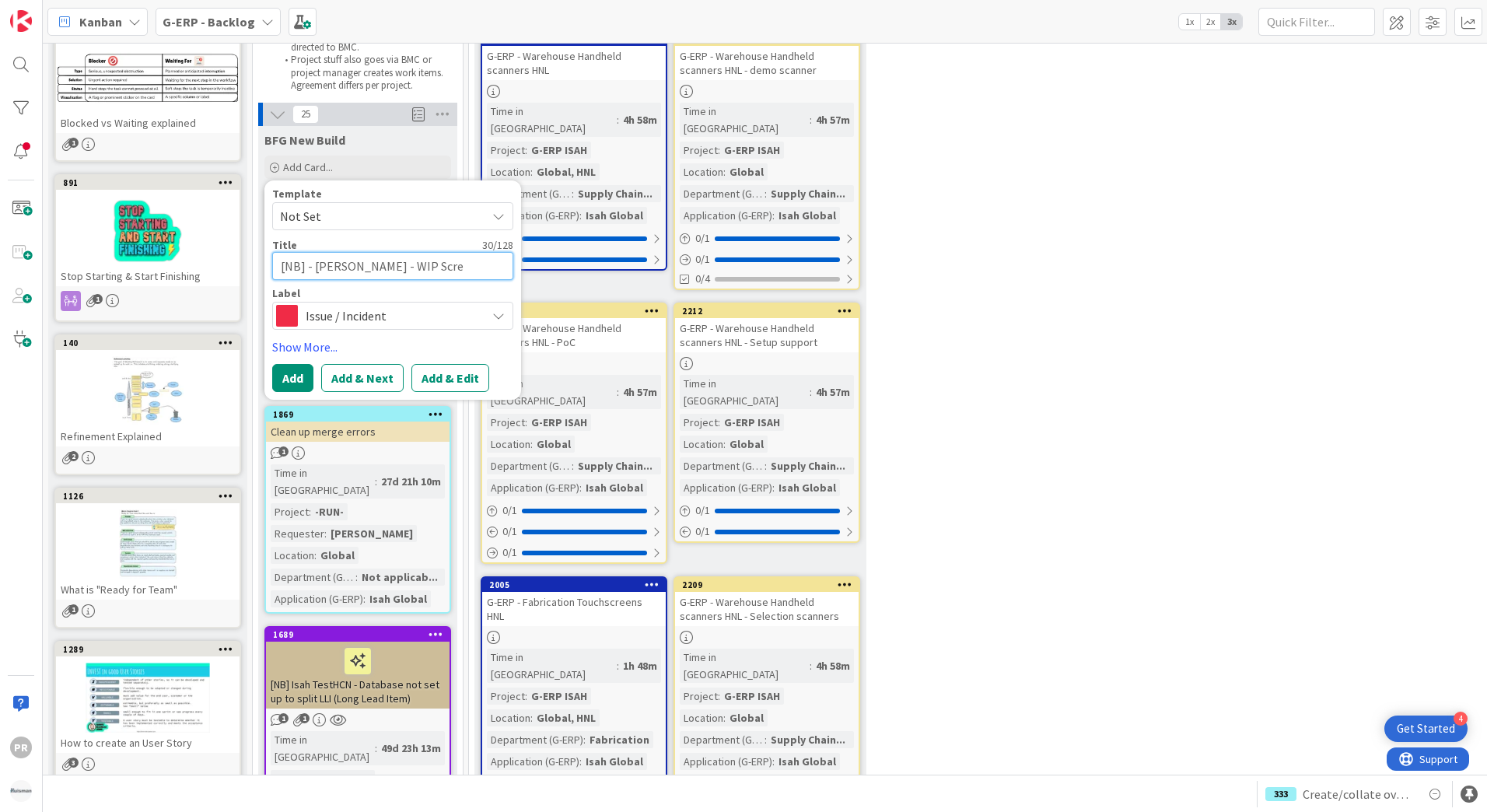
type textarea "x"
type textarea "[NB] - [PERSON_NAME] - WIP Scree"
type textarea "x"
type textarea "[NB] - [PERSON_NAME] - WIP Screen"
type textarea "x"
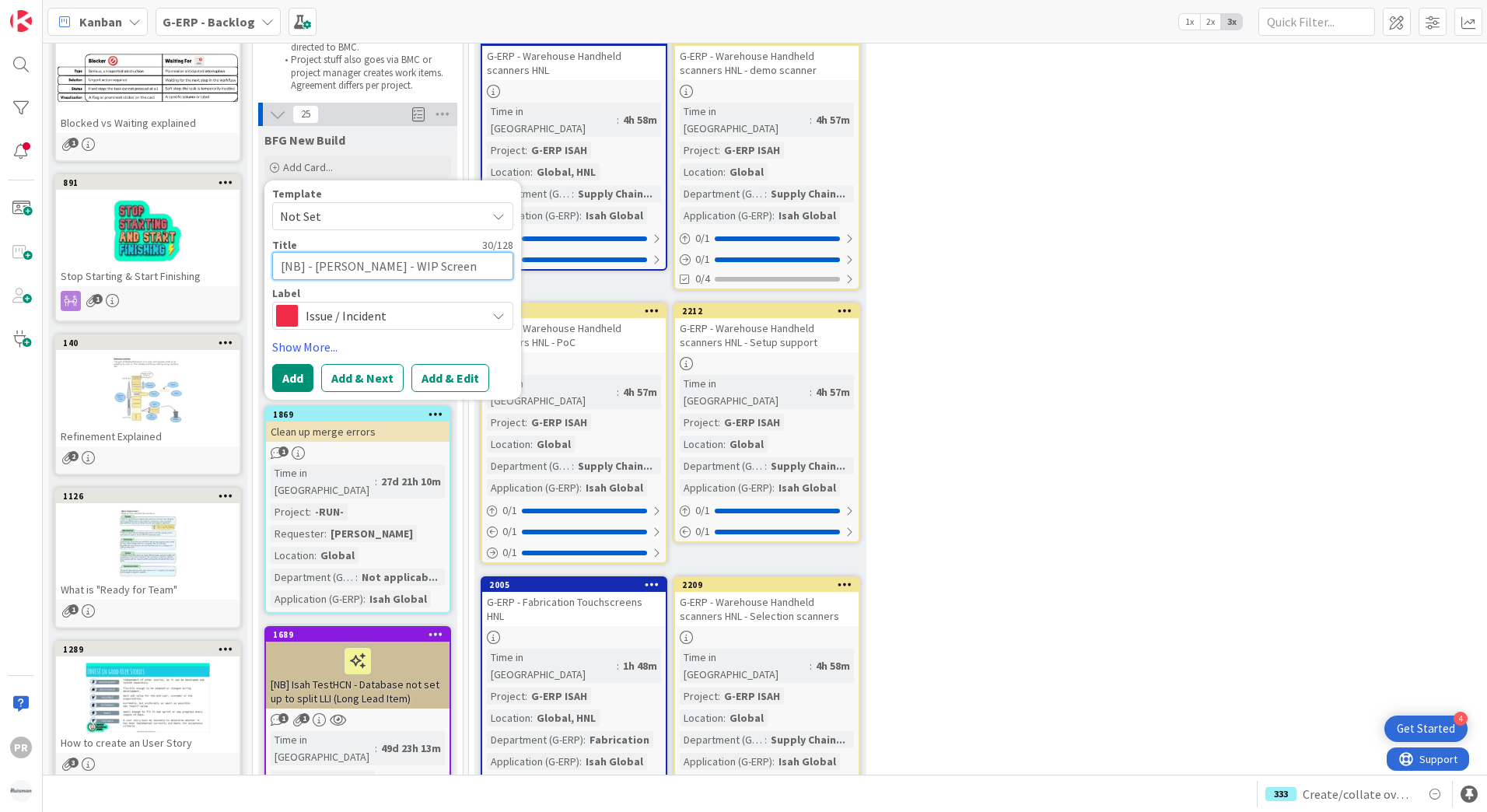
type textarea "[NB] - [PERSON_NAME] - WIP Screen"
type textarea "x"
type textarea "[NB] - [PERSON_NAME] - WIP Screen d"
type textarea "x"
type textarea "[NB] - [PERSON_NAME] - WIP Screen do"
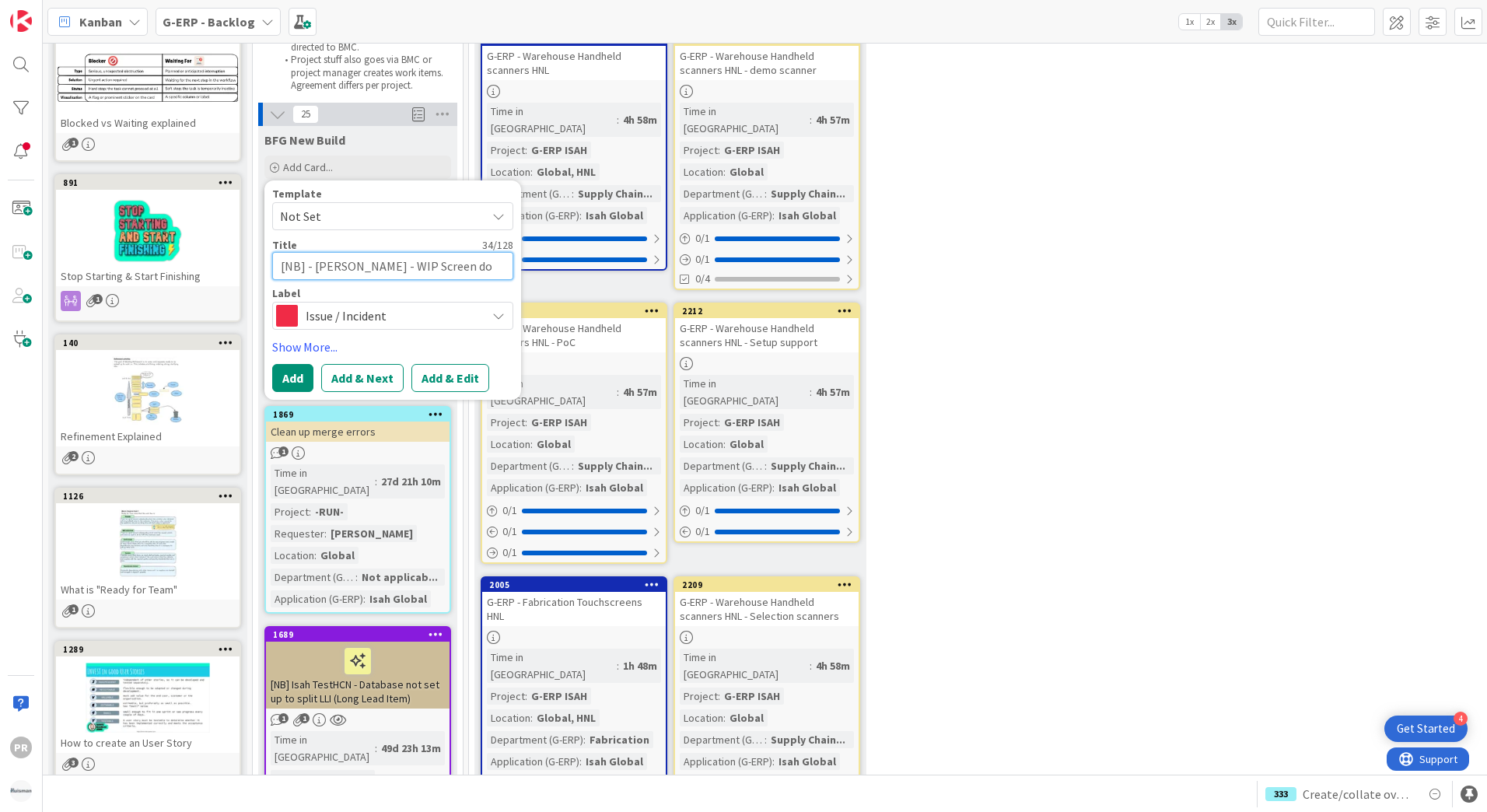
type textarea "x"
type textarea "[NB] - [PERSON_NAME] - WIP Screen doe"
type textarea "x"
type textarea "[NB] - [PERSON_NAME] - WIP Screen doesn"
type textarea "x"
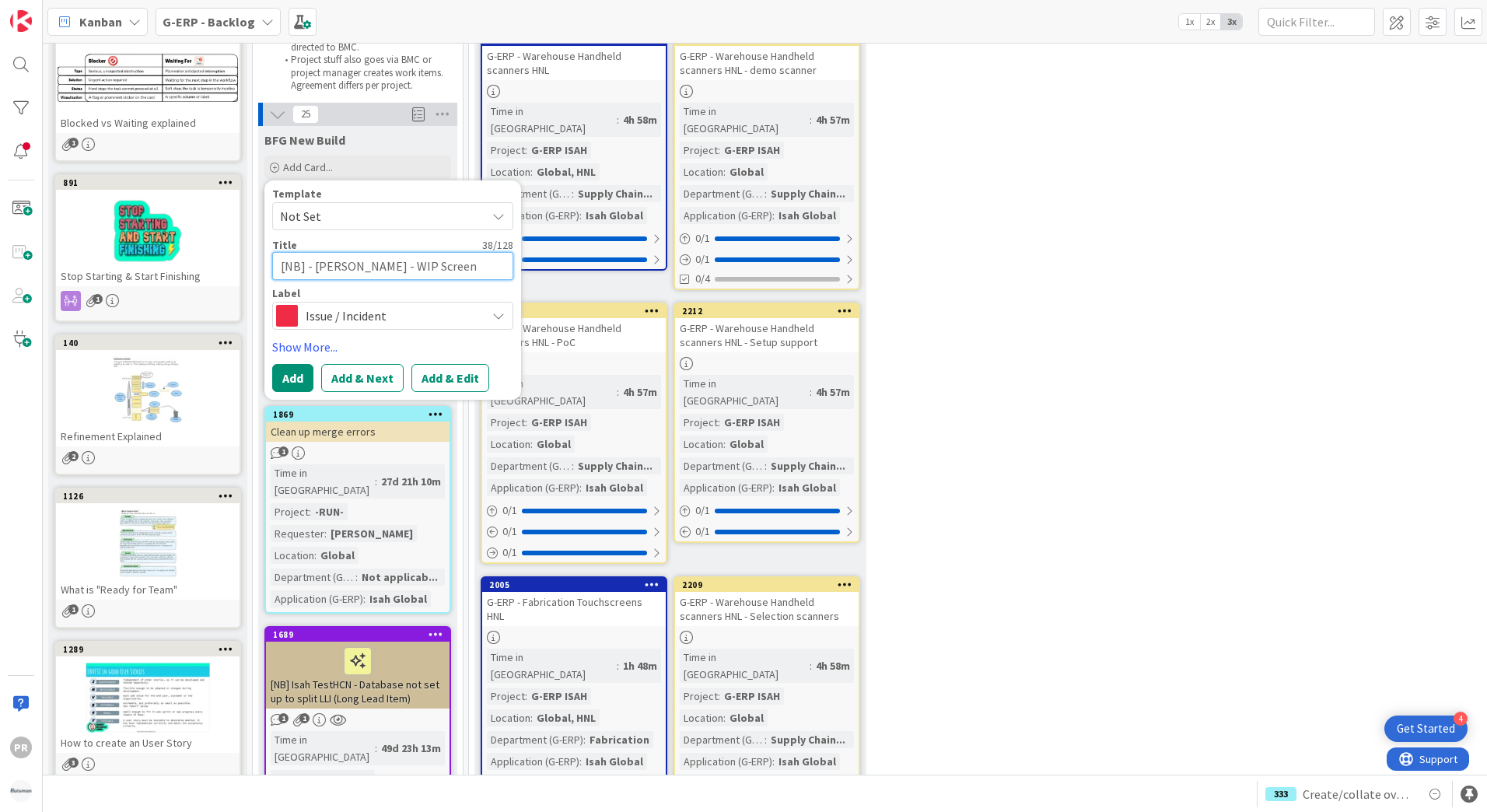
type textarea "[NB] - [PERSON_NAME] - WIP Screen doesn'"
type textarea "x"
type textarea "[NB] - [PERSON_NAME] - WIP Screen doesn't"
type textarea "x"
type textarea "[NB] - [PERSON_NAME] - WIP Screen doesn't"
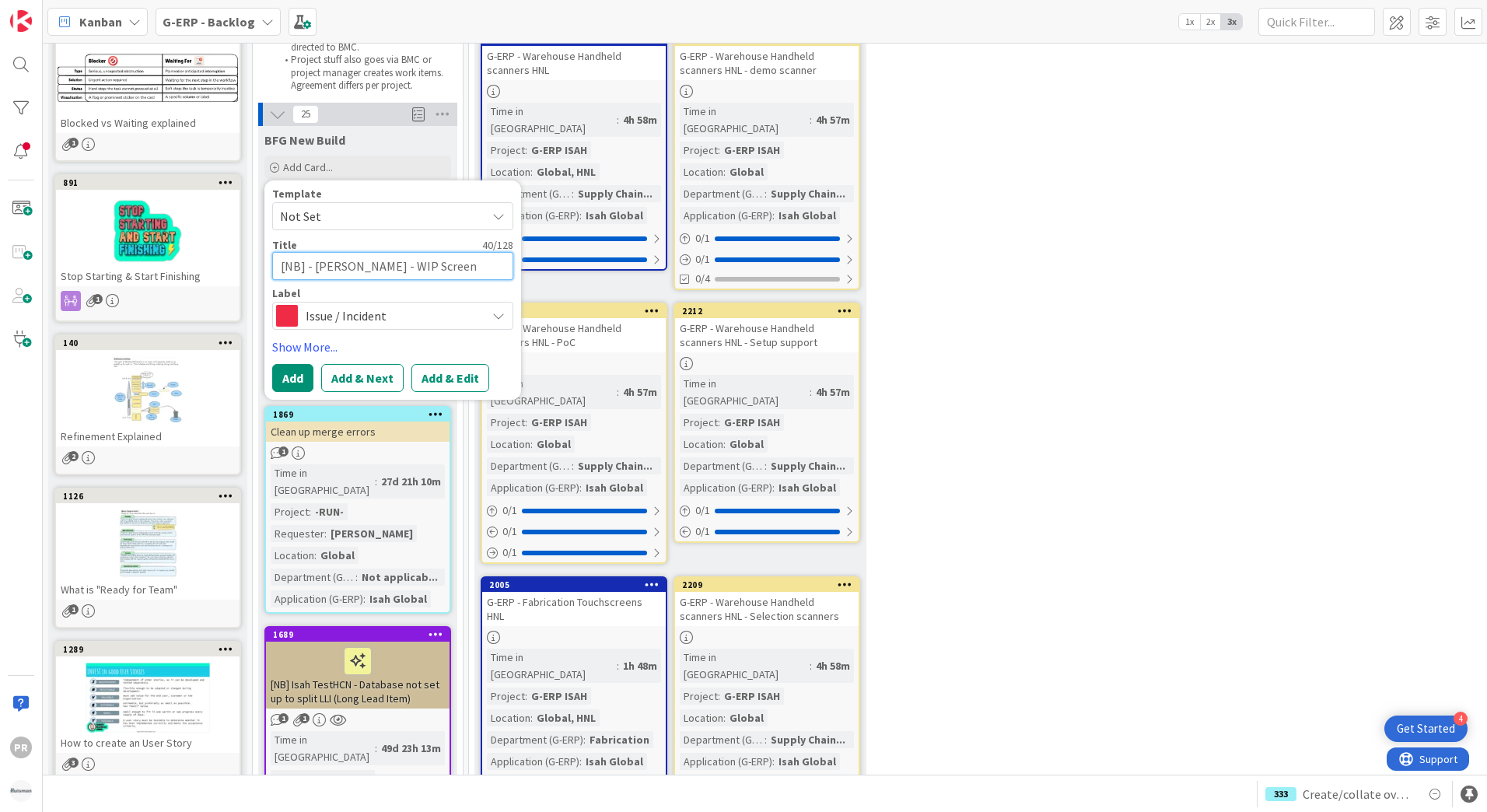
type textarea "x"
type textarea "[NB] - [PERSON_NAME] - WIP Screen doesn't o"
type textarea "x"
type textarea "[NB] - [PERSON_NAME] - WIP Screen doesn't op"
type textarea "x"
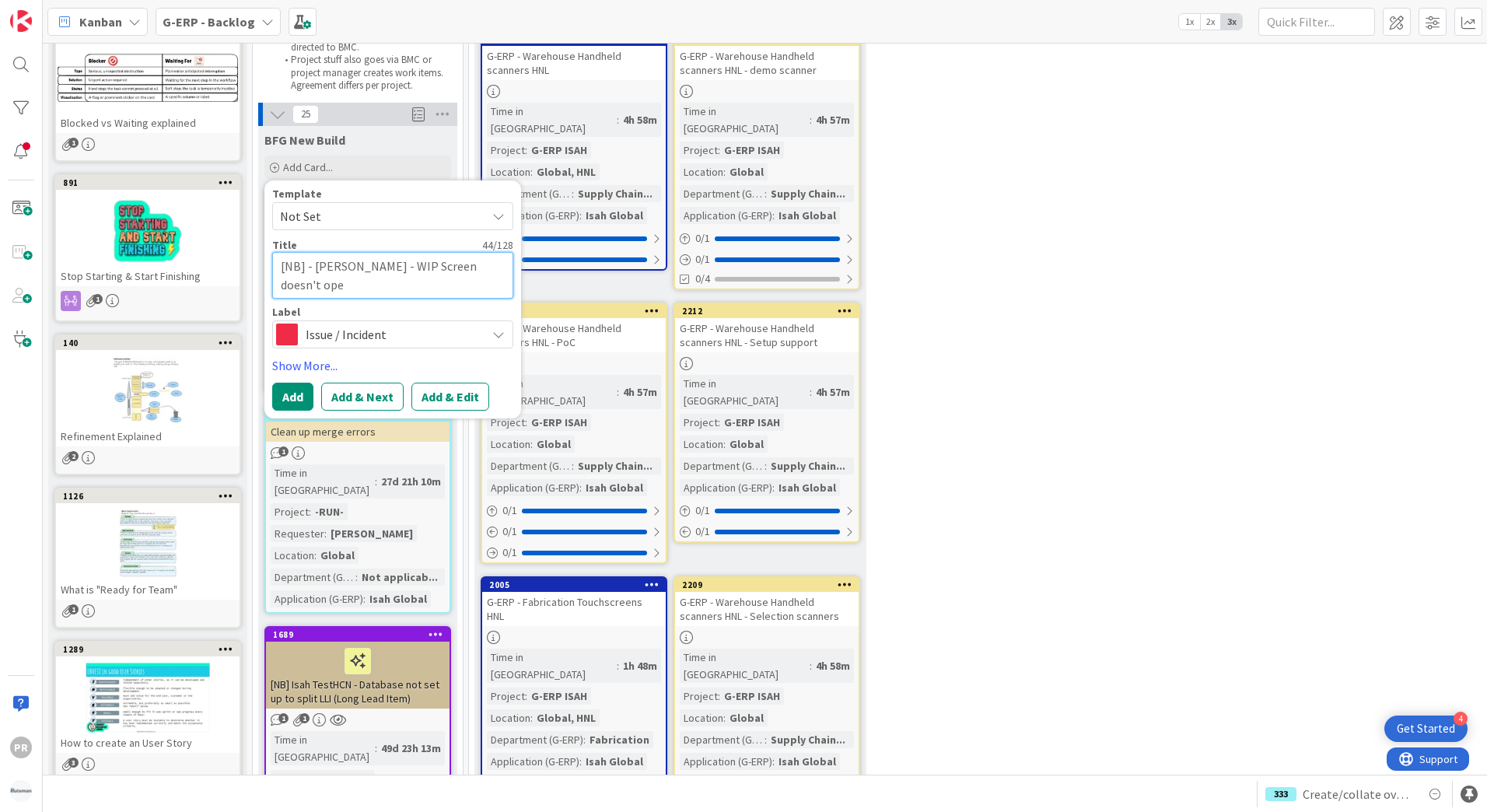
type textarea "[NB] - [PERSON_NAME] - WIP Screen doesn't open"
type textarea "x"
type textarea "[NB] - [PERSON_NAME] - WIP Screen doesn't open/"
type textarea "x"
type textarea "[NB] - [PERSON_NAME] - WIP Screen doesn't open/C"
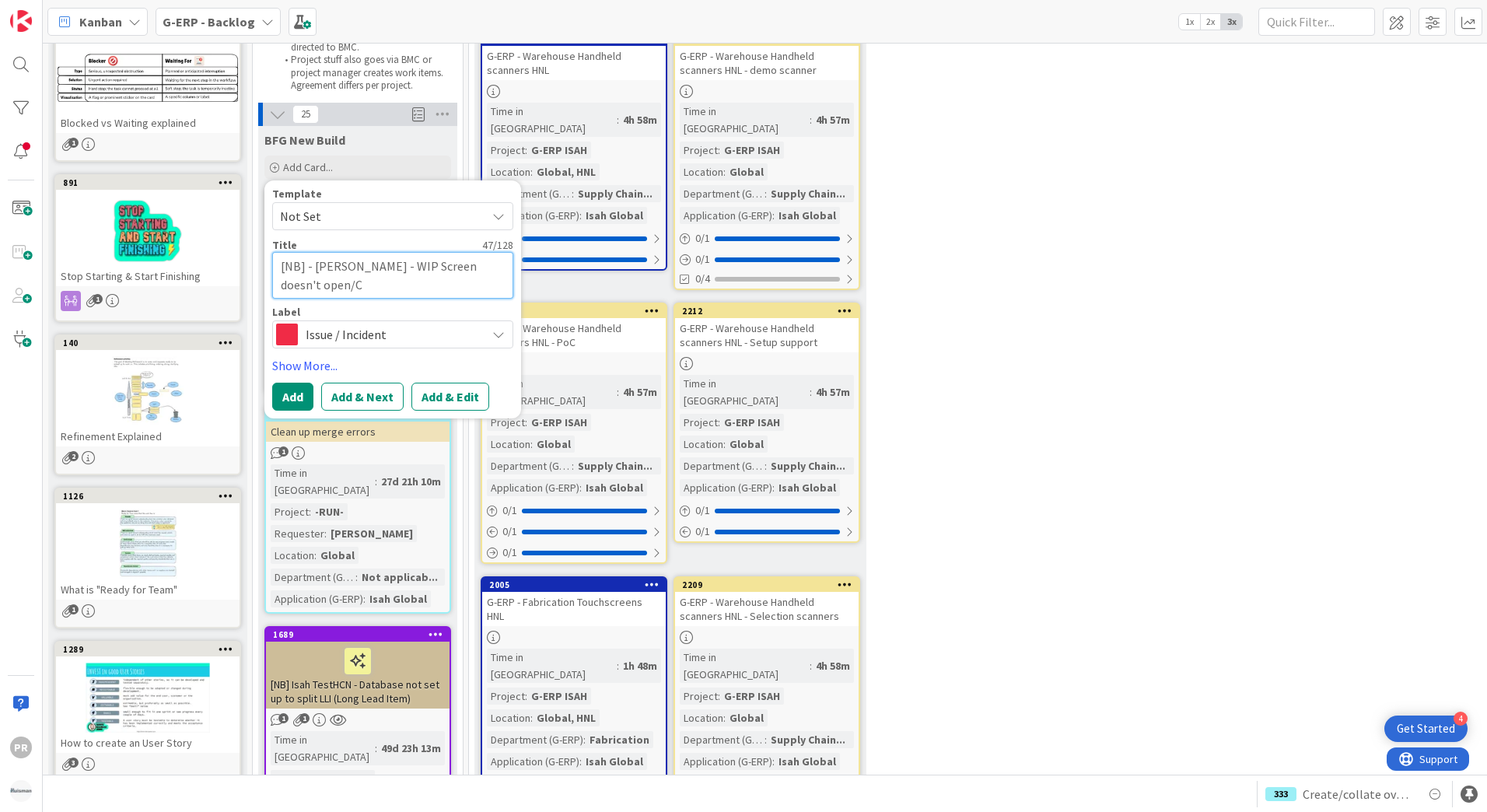
type textarea "x"
type textarea "[NB] - [PERSON_NAME] - WIP Screen doesn't open/Cr"
type textarea "x"
type textarea "[NB] - [PERSON_NAME] - WIP Screen doesn't open/Cra"
type textarea "x"
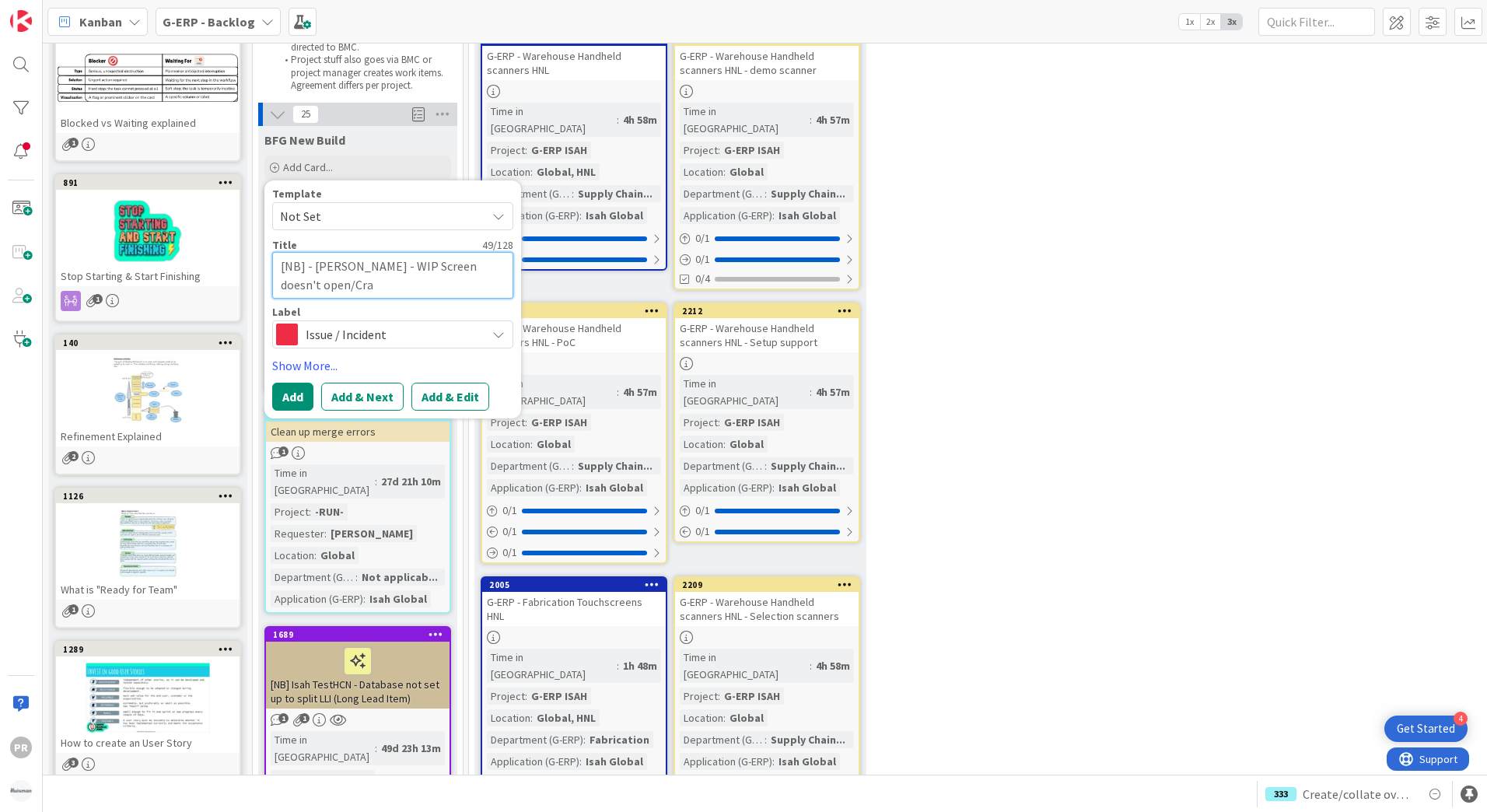
type textarea "[NB] - [PERSON_NAME] - WIP Screen doesn't open/Cras"
type textarea "x"
type textarea "[NB] - [PERSON_NAME] - WIP Screen doesn't open/Crash"
type textarea "x"
type textarea "[NB] - [PERSON_NAME] - WIP Screen doesn't open/Crashe"
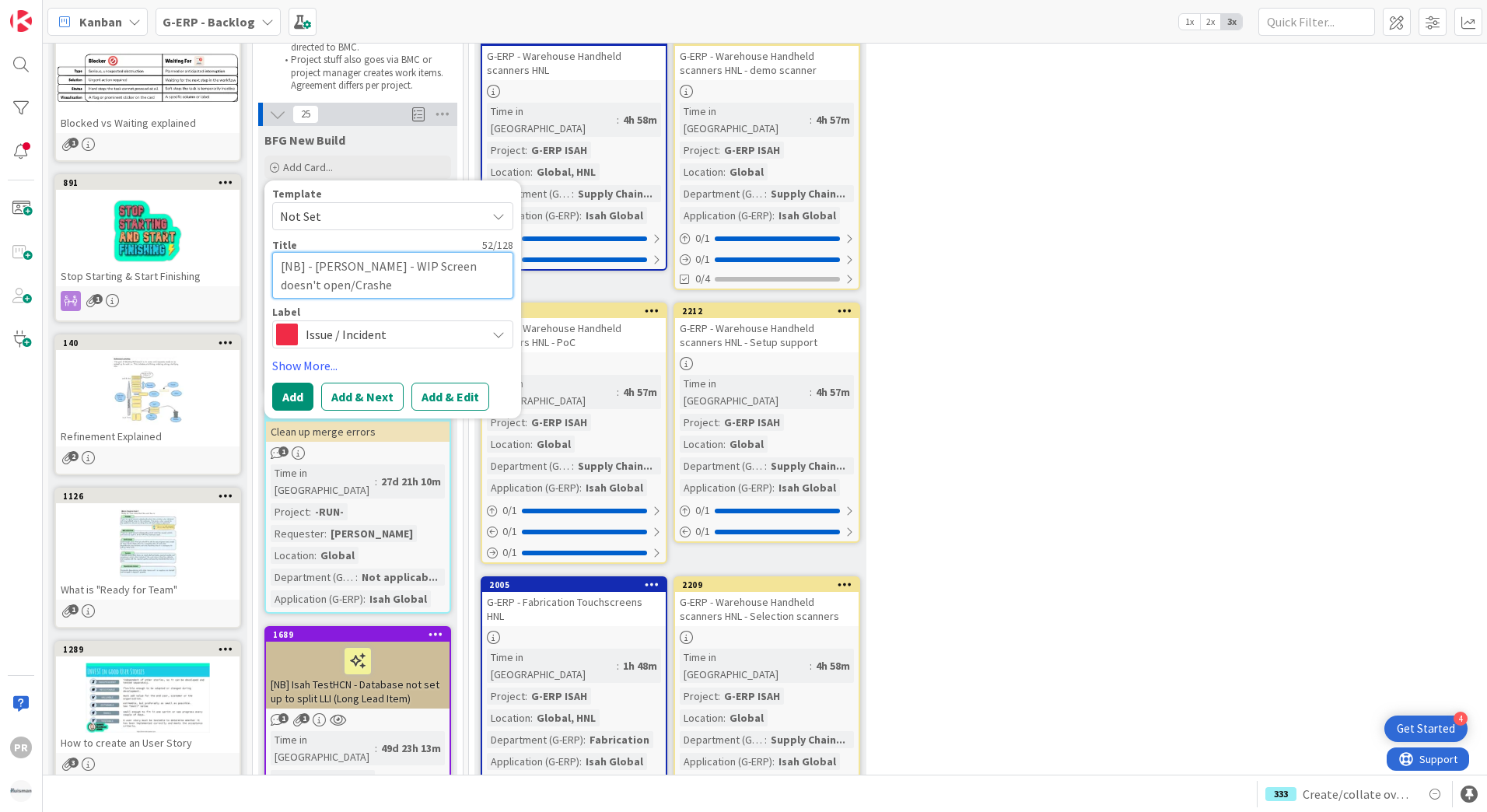
type textarea "x"
type textarea "[NB] - [PERSON_NAME] - WIP Screen doesn't open/Crashed"
type textarea "x"
type textarea "[NB] - [PERSON_NAME] - WIP Screen doesn't open/Crashed."
type textarea "x"
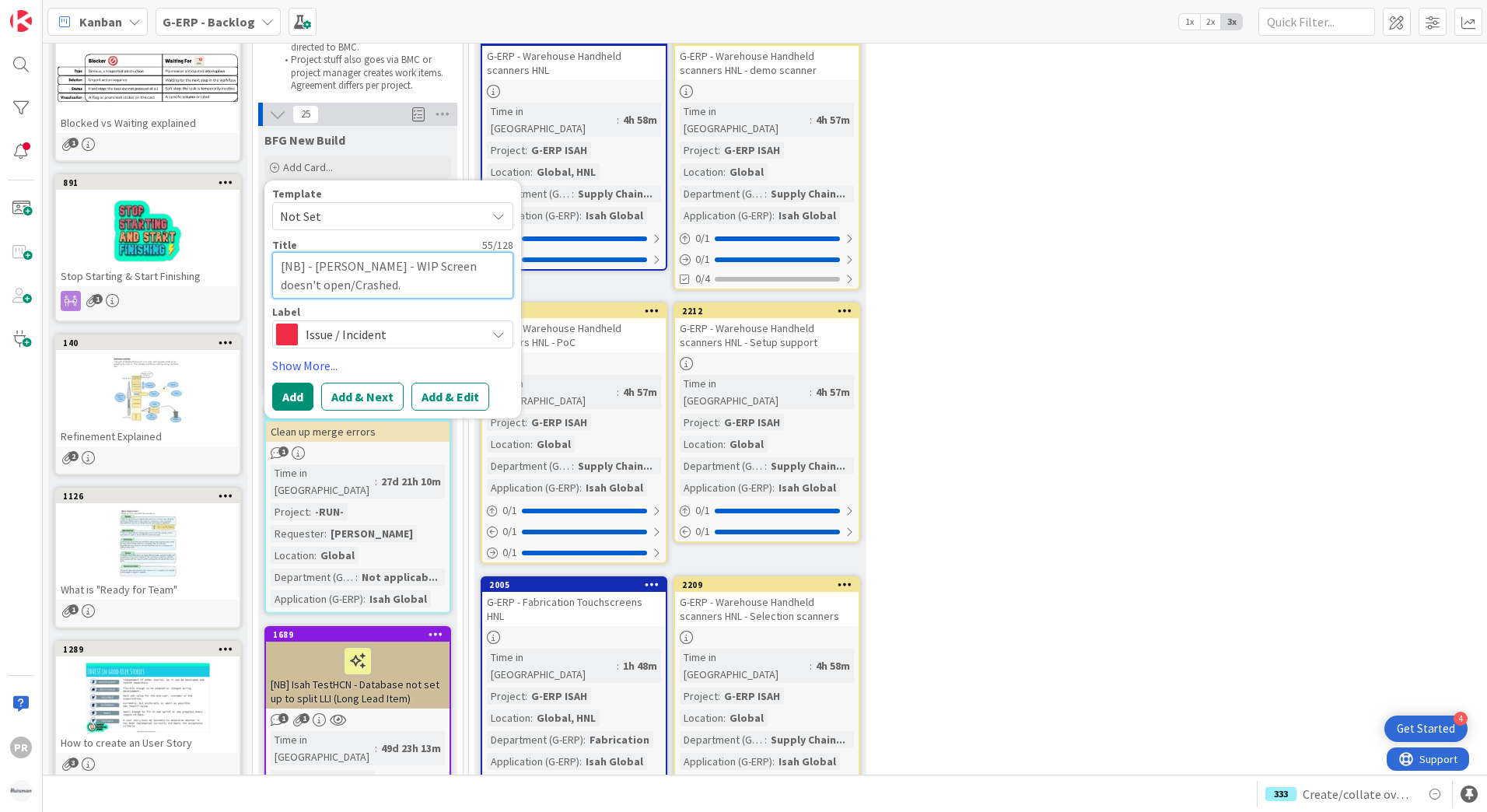
type textarea "[NB] - [PERSON_NAME] - WIP Screen doesn't open/Crashed."
type textarea "x"
type textarea "[NB] - [PERSON_NAME] - WIP Screen doesn't open/Crashed"
type textarea "x"
type textarea "[NB] - [PERSON_NAME] - WIP Screen doesn't open/Crashe"
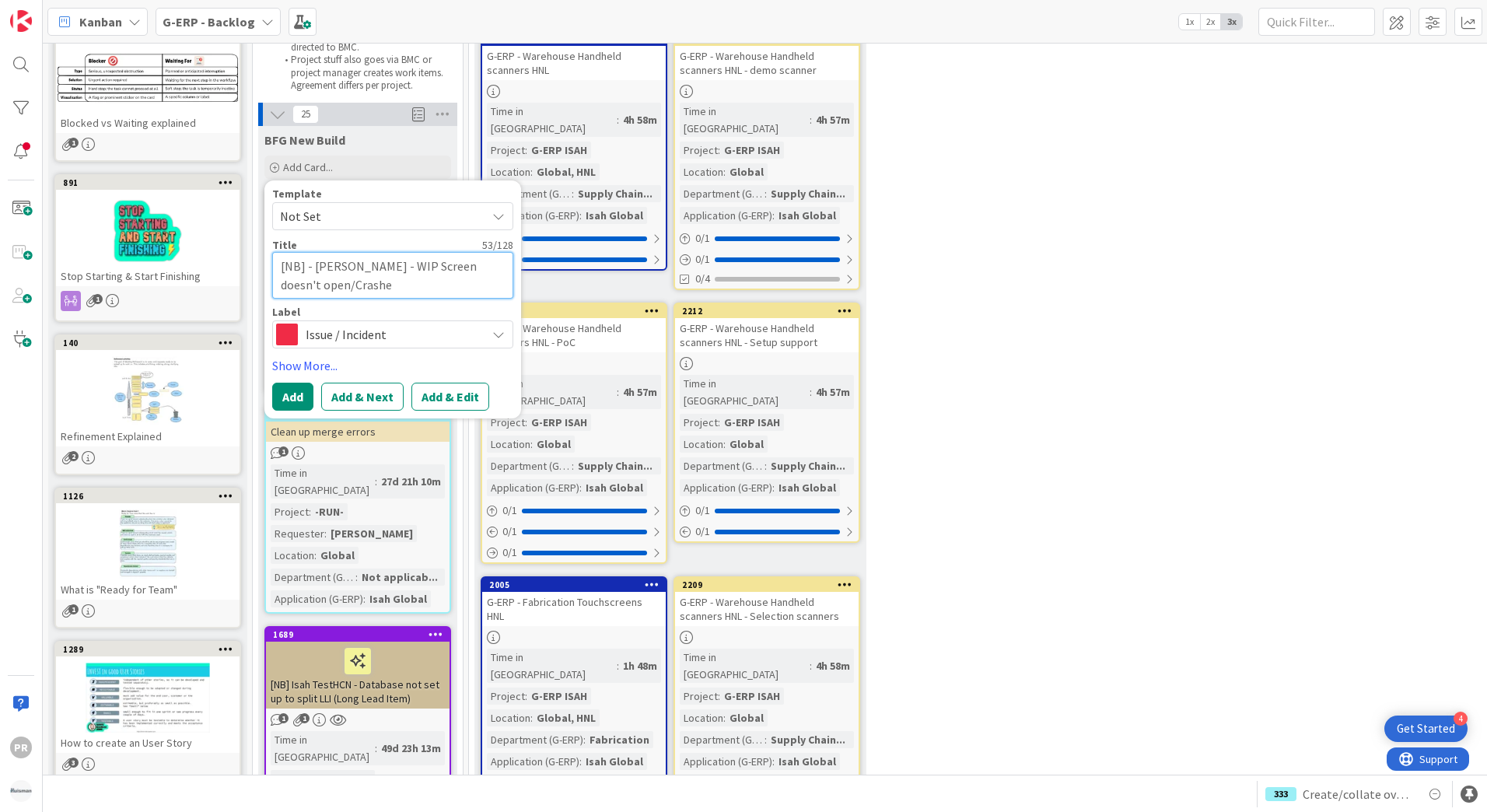
type textarea "x"
type textarea "[NB] - [PERSON_NAME] - WIP Screen doesn't open/Crashes"
type textarea "x"
type textarea "[NB] - [PERSON_NAME] - WIP Screen doesn't open/Crashes."
type textarea "x"
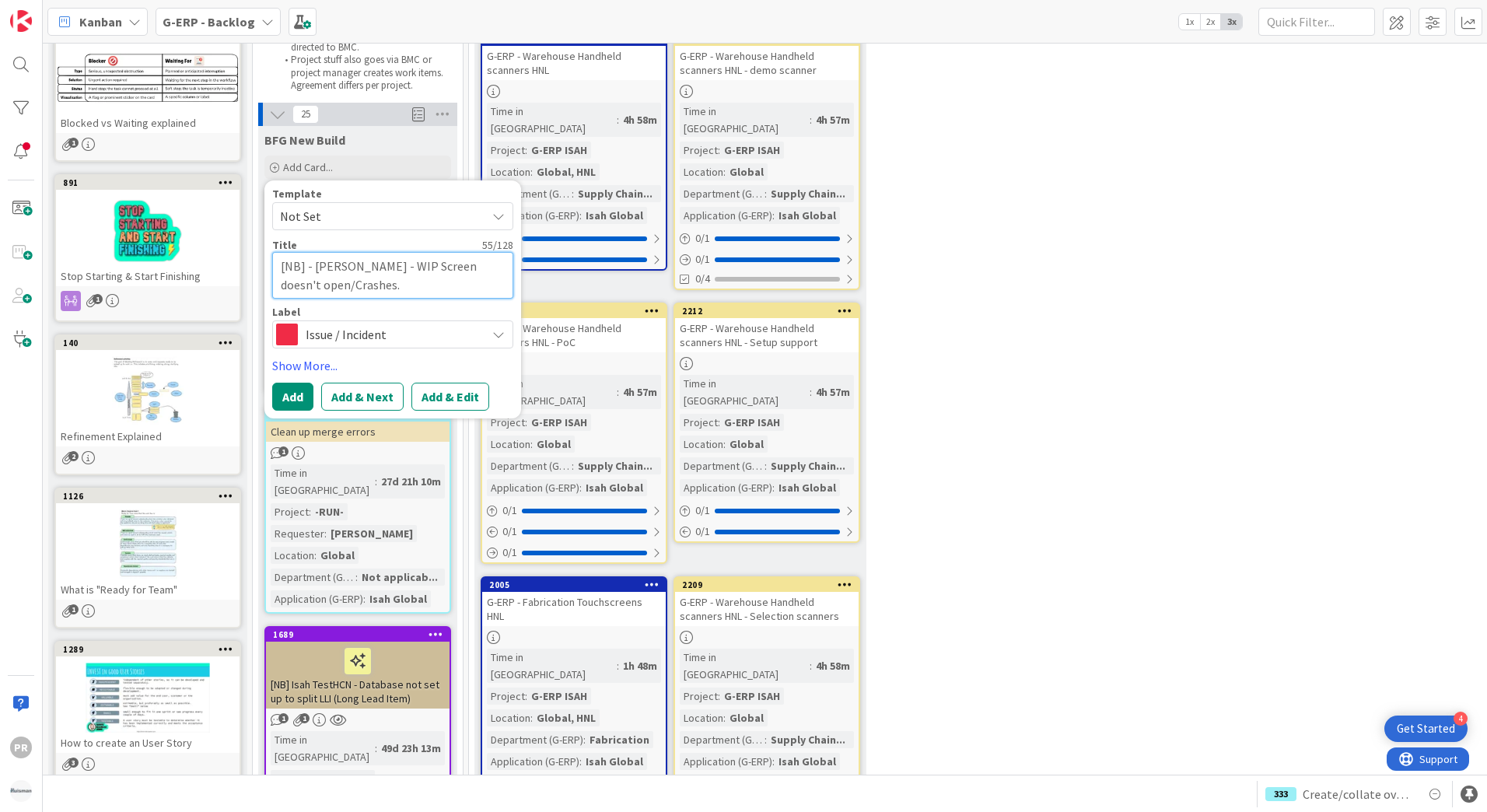
type textarea "[NB] - [PERSON_NAME] - WIP Screen doesn't open/Crashes."
type textarea "x"
type textarea "[NB] - [PERSON_NAME] - WIP Screen doesn't open/Crashes"
type textarea "x"
type textarea "[NB] - [PERSON_NAME] - WIP Screen doesn't open/Crashes."
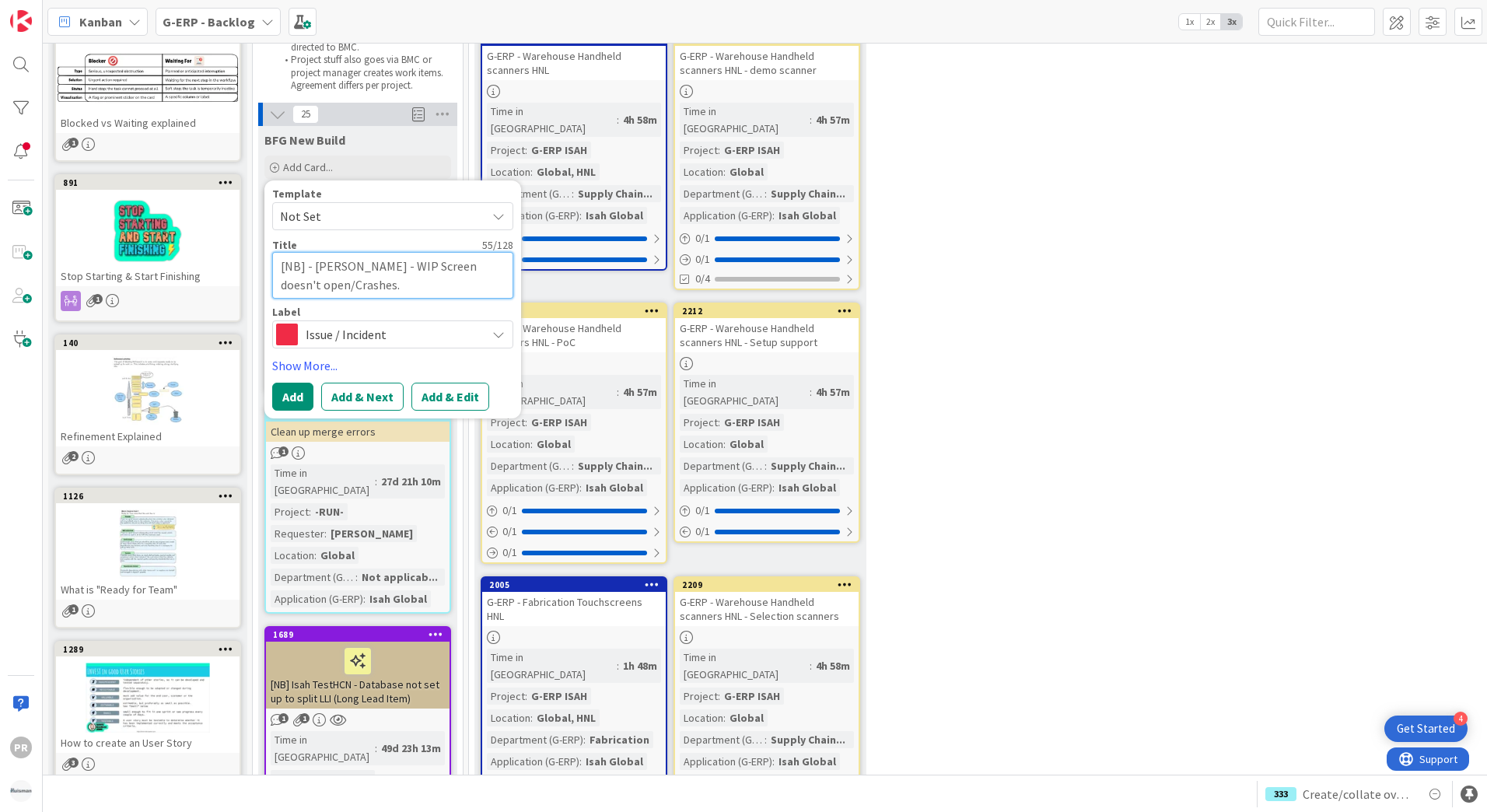
type textarea "x"
type textarea "[NB] - [PERSON_NAME] - WIP Screen doesn't open/Crashes."
type textarea "x"
type textarea "[NB] - [PERSON_NAME] - WIP Screen doesn't open/Crashes"
click at [434, 393] on button "Add & Edit" at bounding box center [450, 396] width 78 height 28
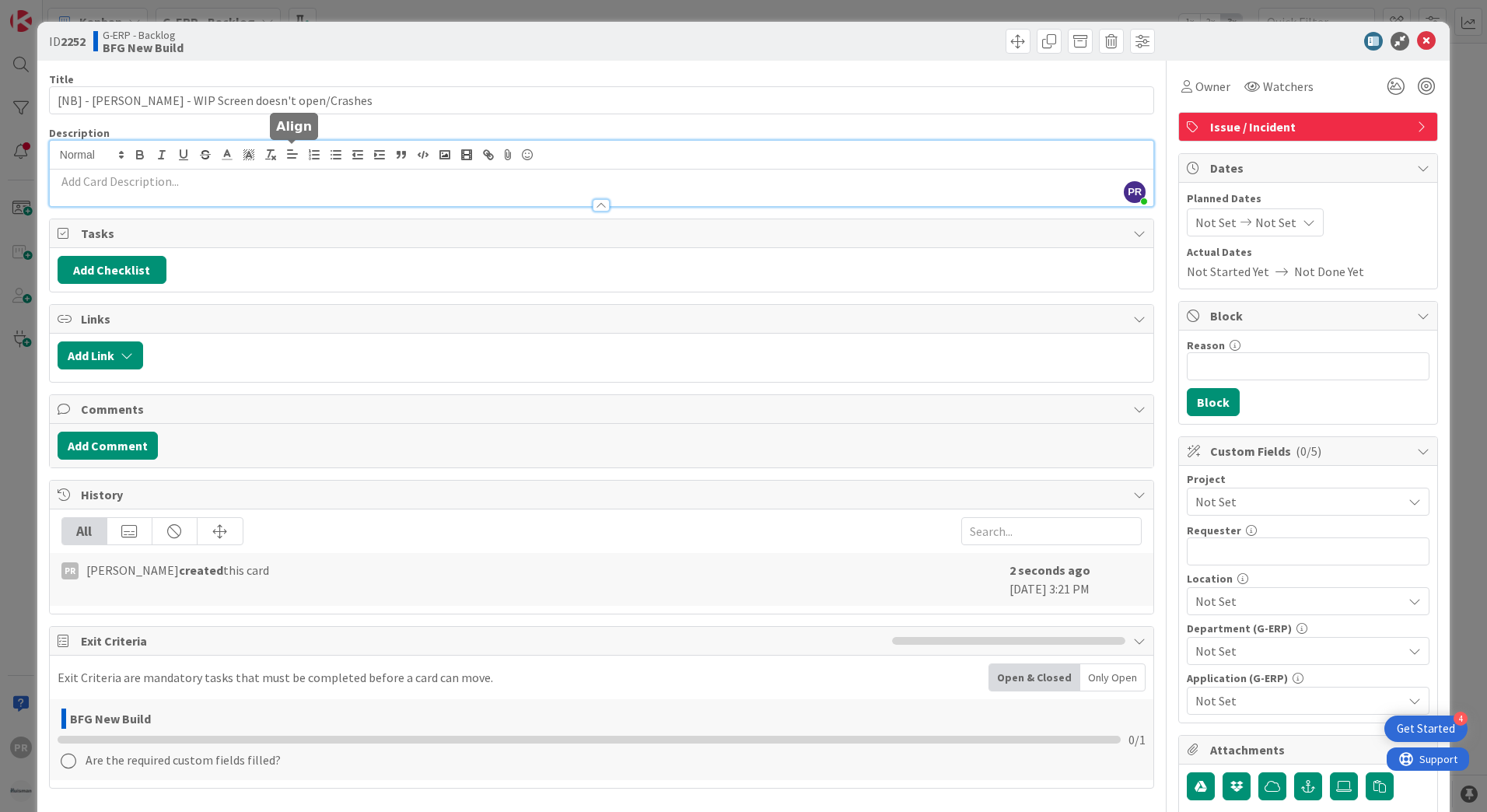
click at [294, 157] on div "PR [PERSON_NAME] just joined" at bounding box center [601, 174] width 1104 height 65
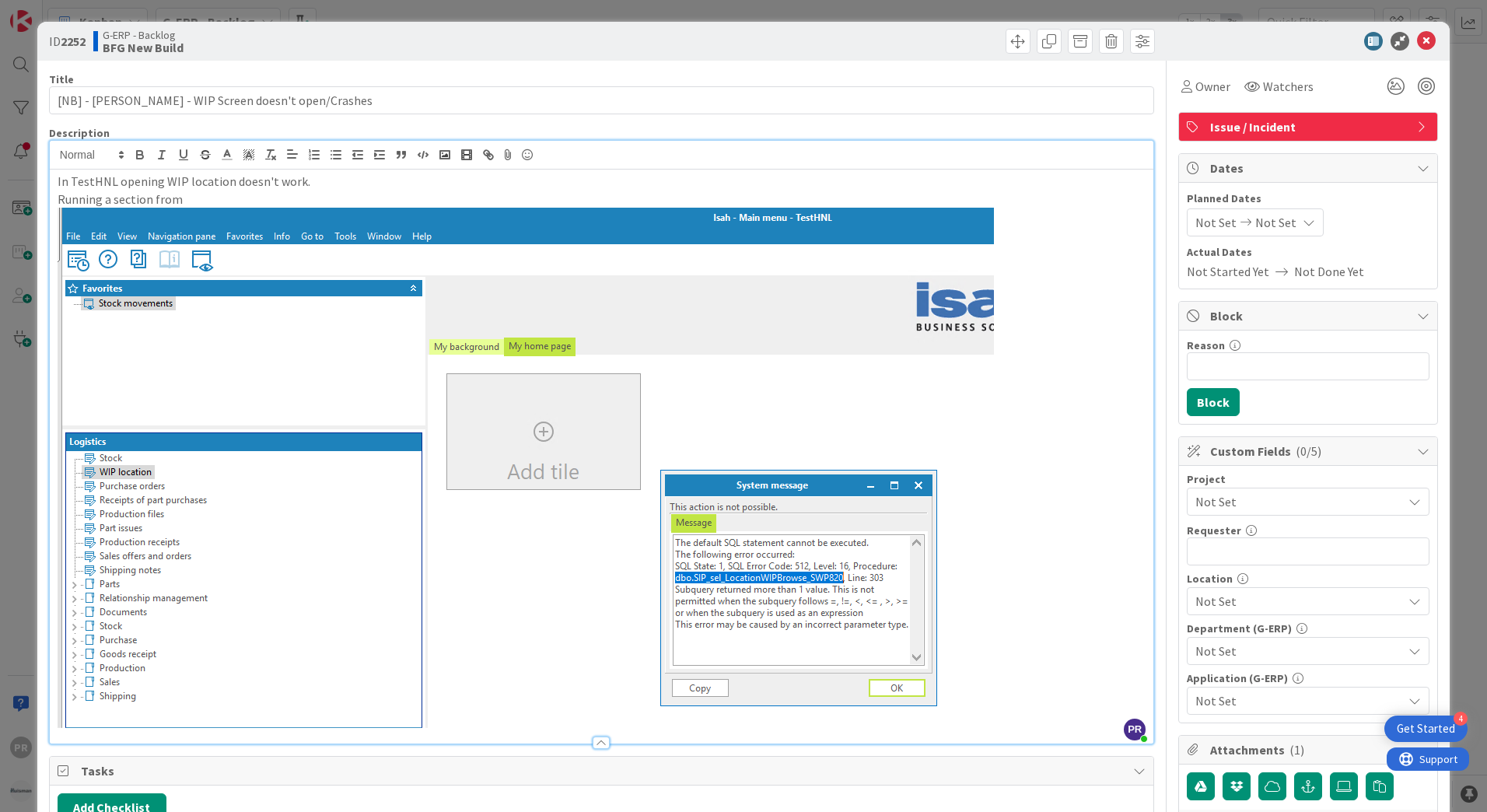
click at [259, 201] on p "Running a section from" at bounding box center [601, 199] width 1088 height 18
click at [359, 182] on p "In TestHNL opening WIP location doesn't work." at bounding box center [601, 181] width 1088 height 18
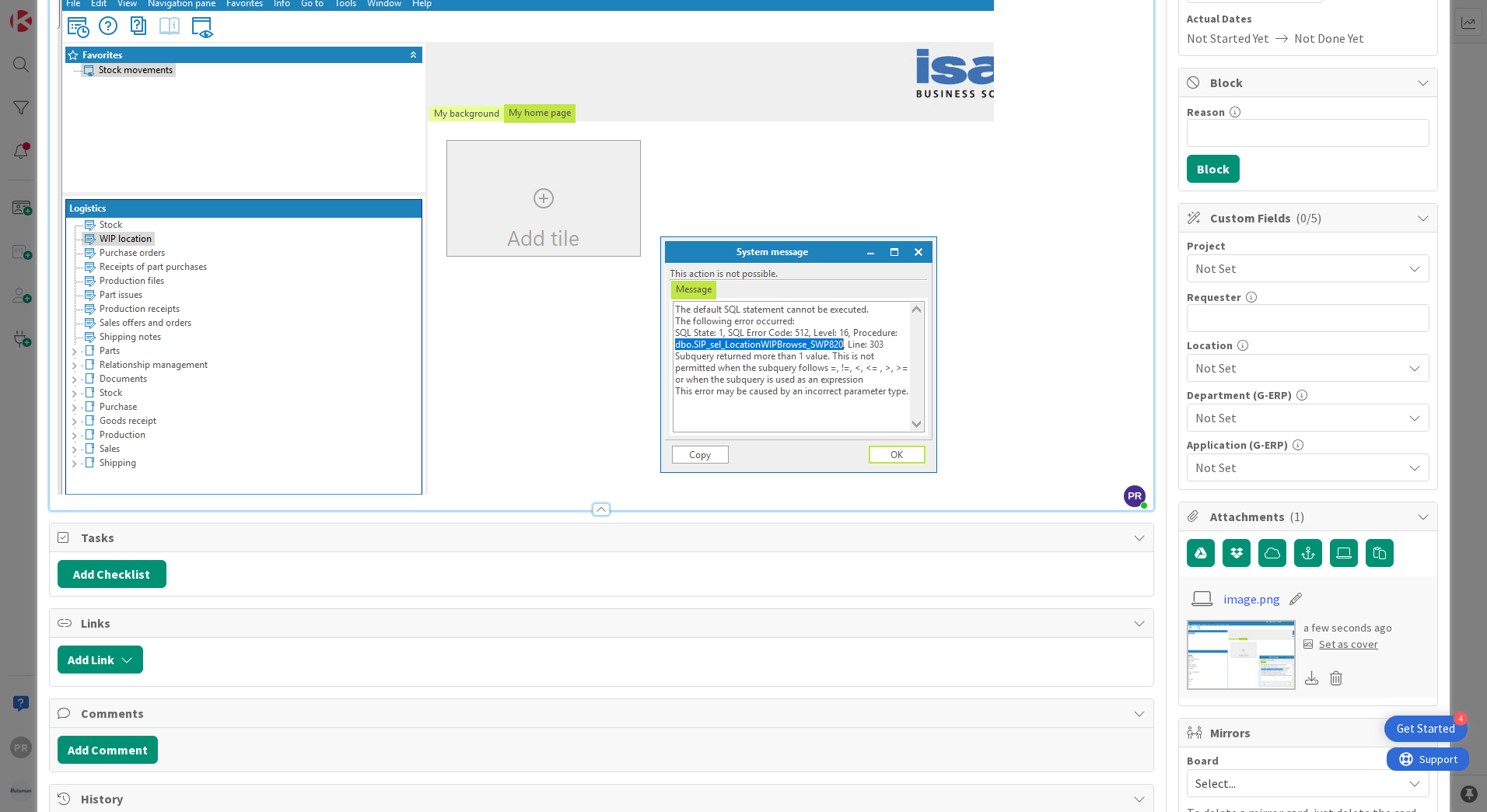
click at [1216, 273] on span "Not Set" at bounding box center [1294, 267] width 199 height 22
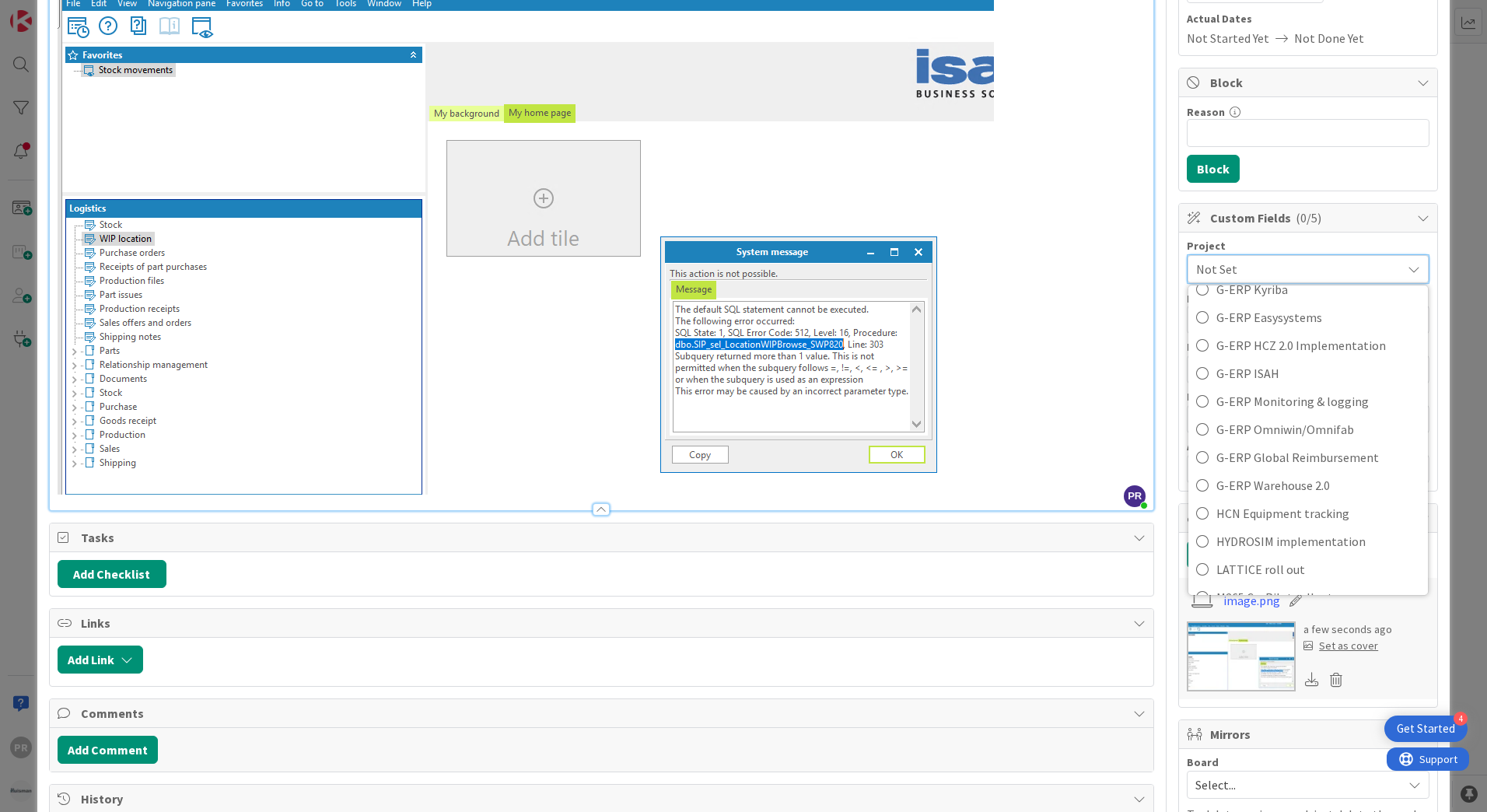
scroll to position [622, 0]
click at [1290, 390] on span "G-ERP ISAH" at bounding box center [1317, 399] width 203 height 23
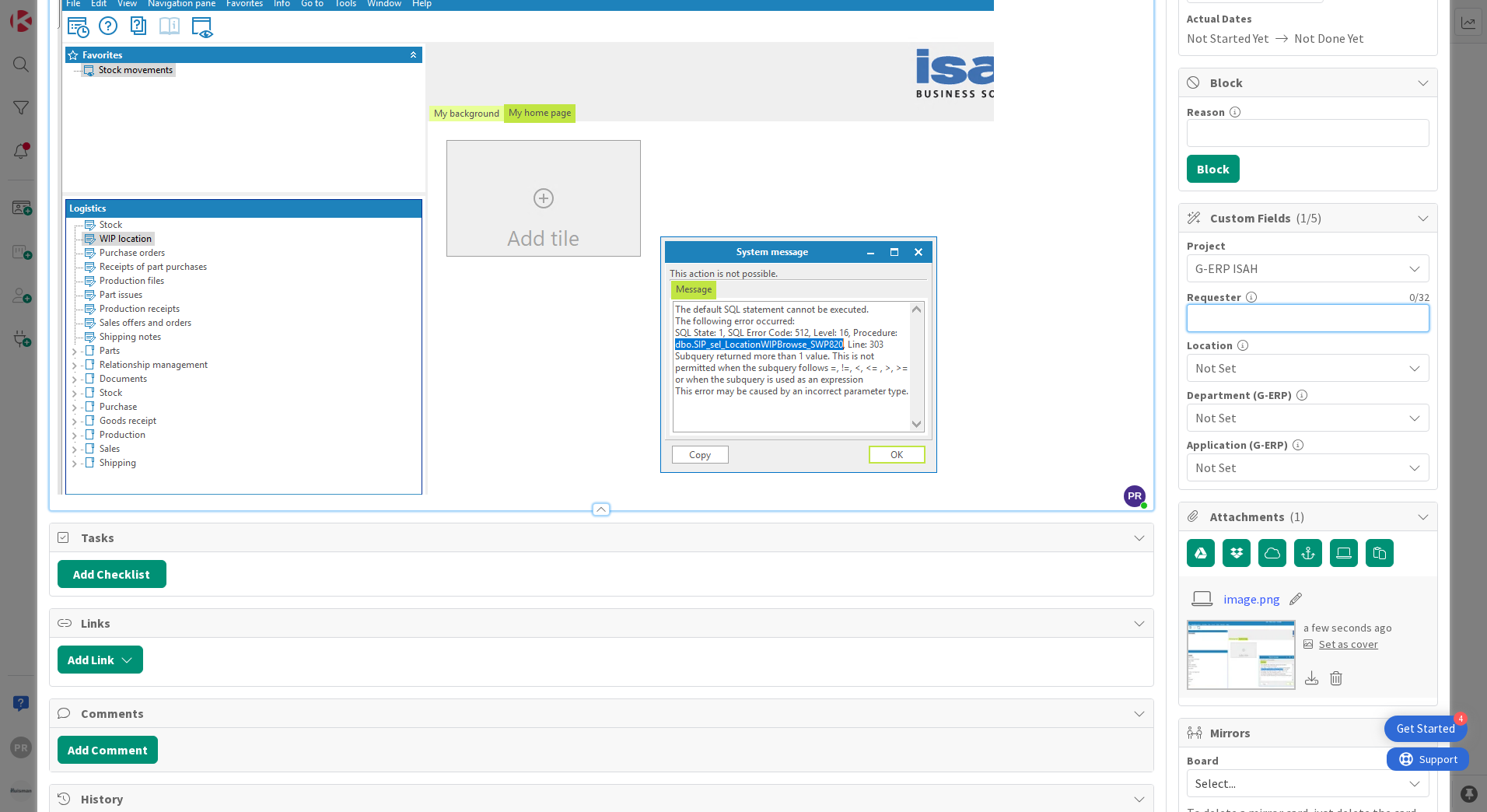
click at [1248, 323] on input "text" at bounding box center [1308, 317] width 243 height 28
type input "[PERSON_NAME]"
click at [1261, 361] on span "Not Set" at bounding box center [1298, 367] width 207 height 18
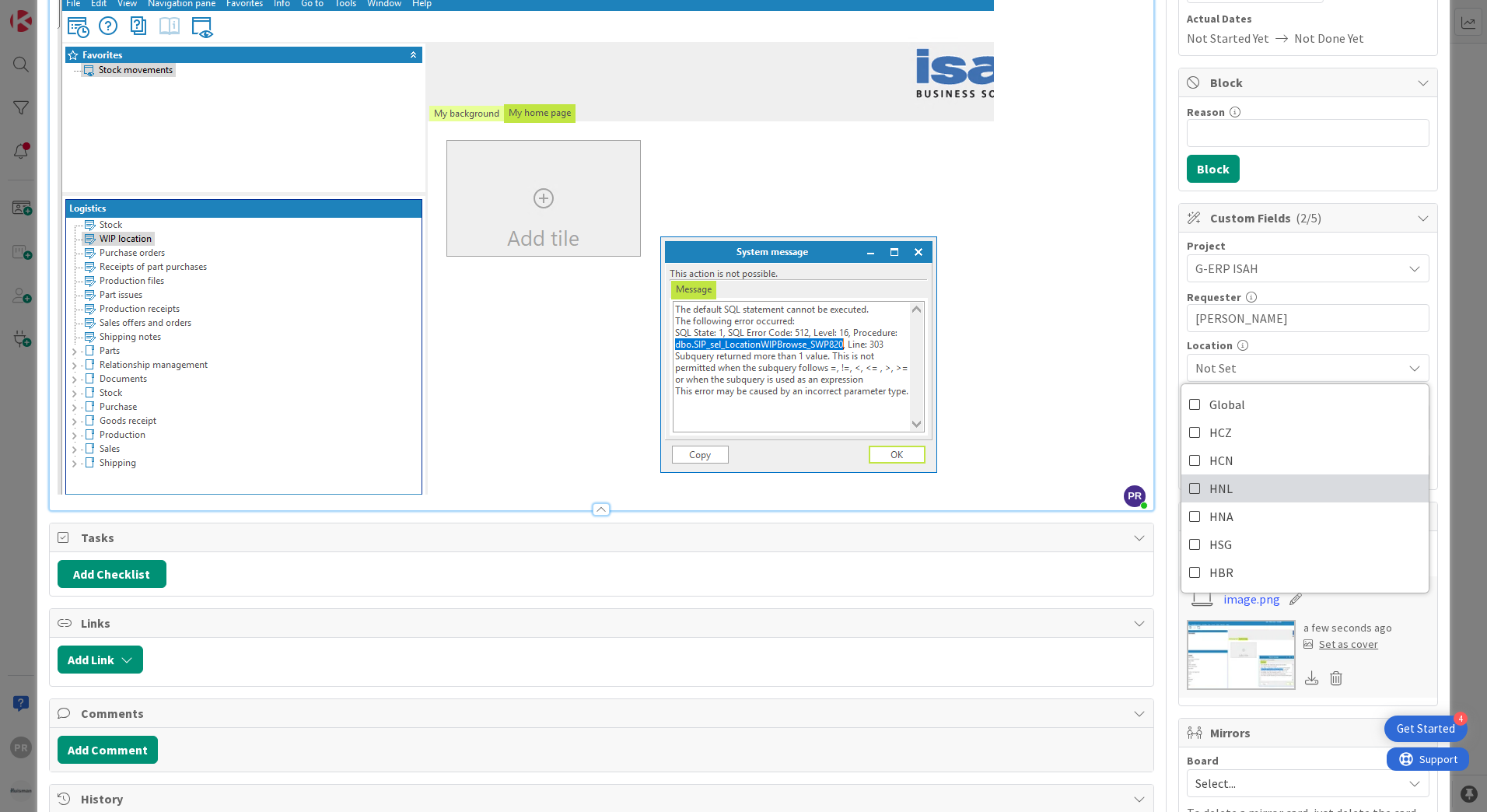
click at [1216, 495] on span "HNL" at bounding box center [1220, 488] width 23 height 23
click at [1237, 370] on span "HNL" at bounding box center [1298, 367] width 207 height 18
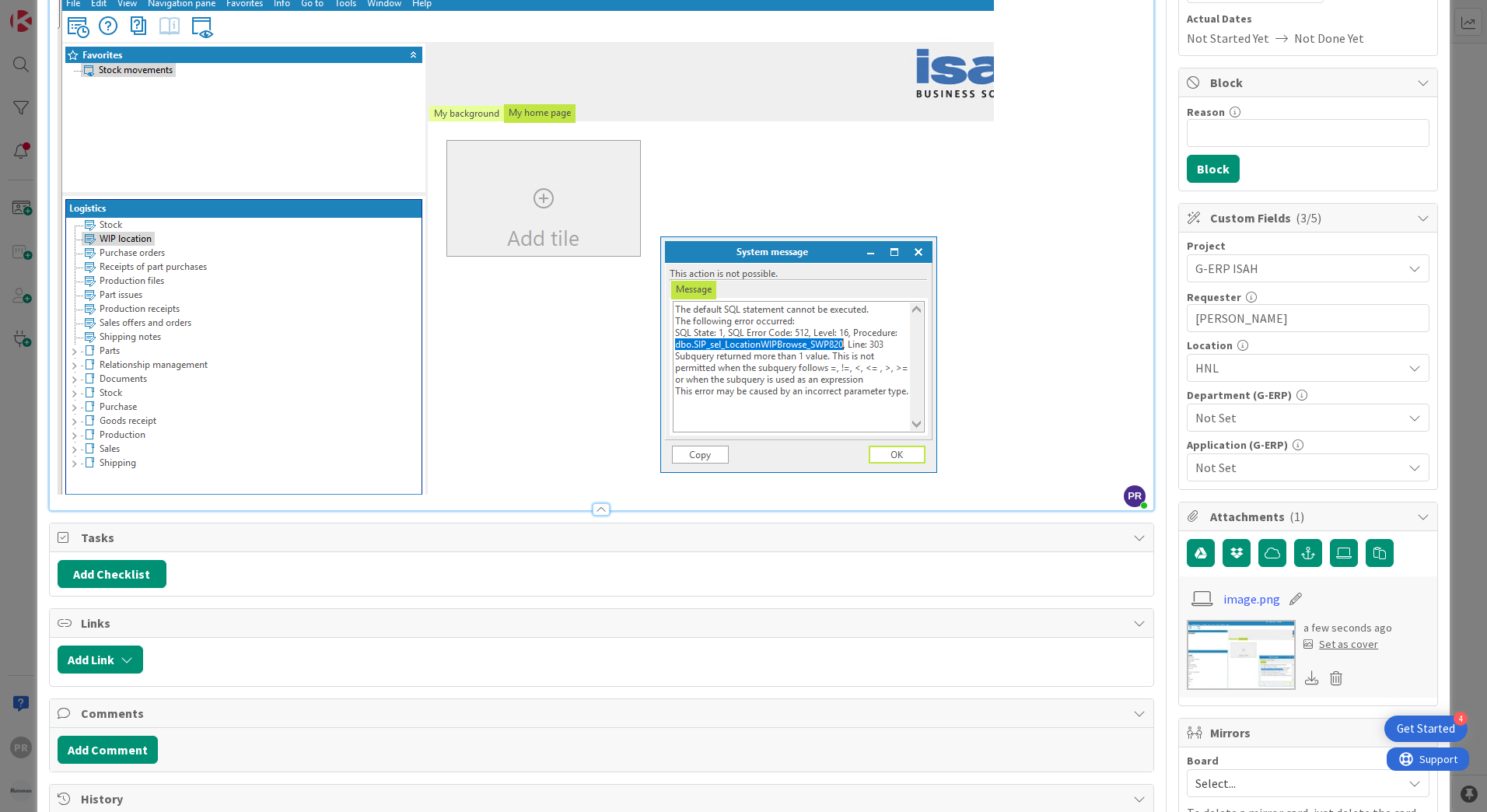
click at [1220, 370] on span "HNL" at bounding box center [1298, 367] width 207 height 18
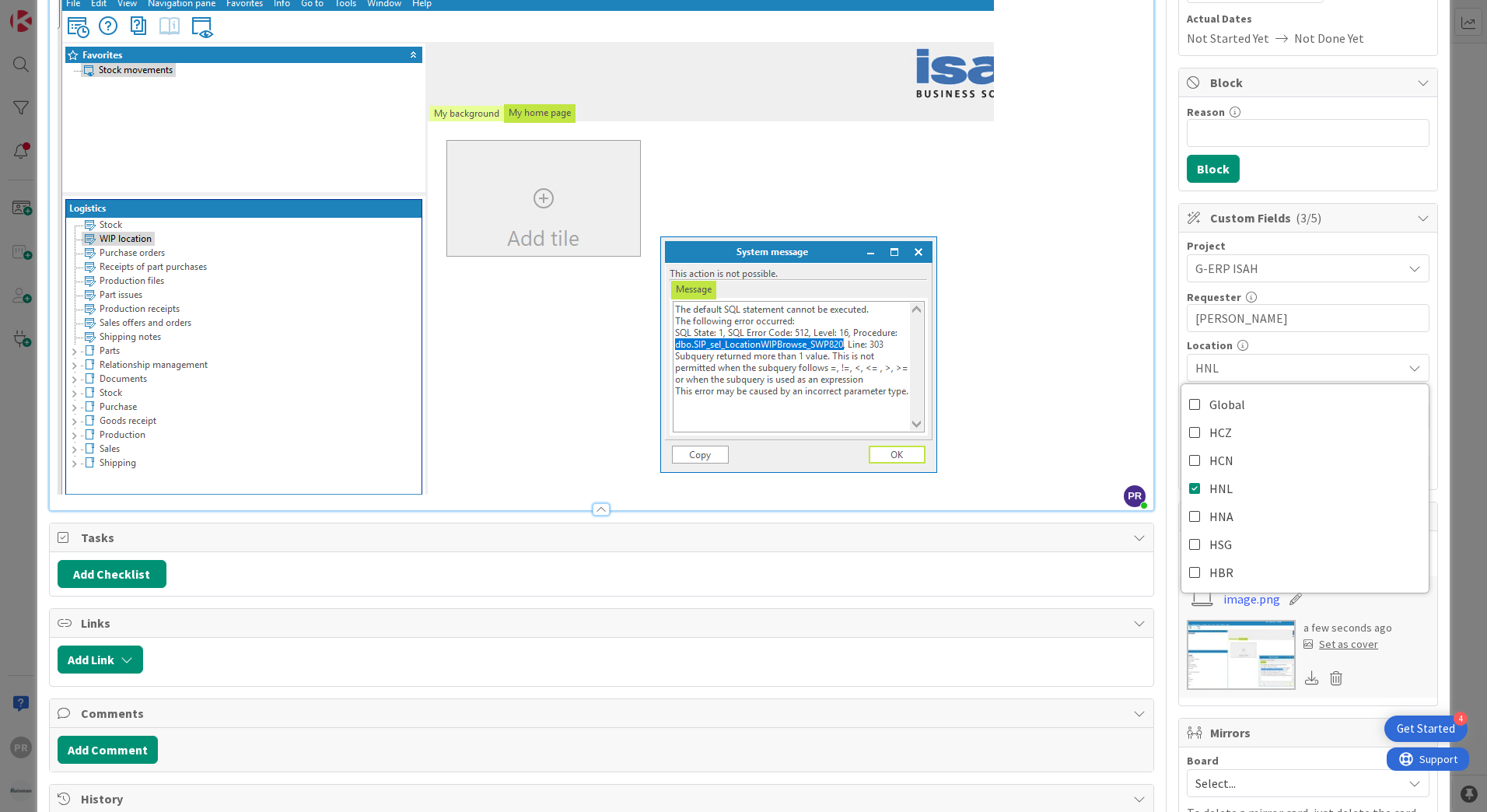
click at [1213, 363] on span "HNL" at bounding box center [1298, 367] width 207 height 18
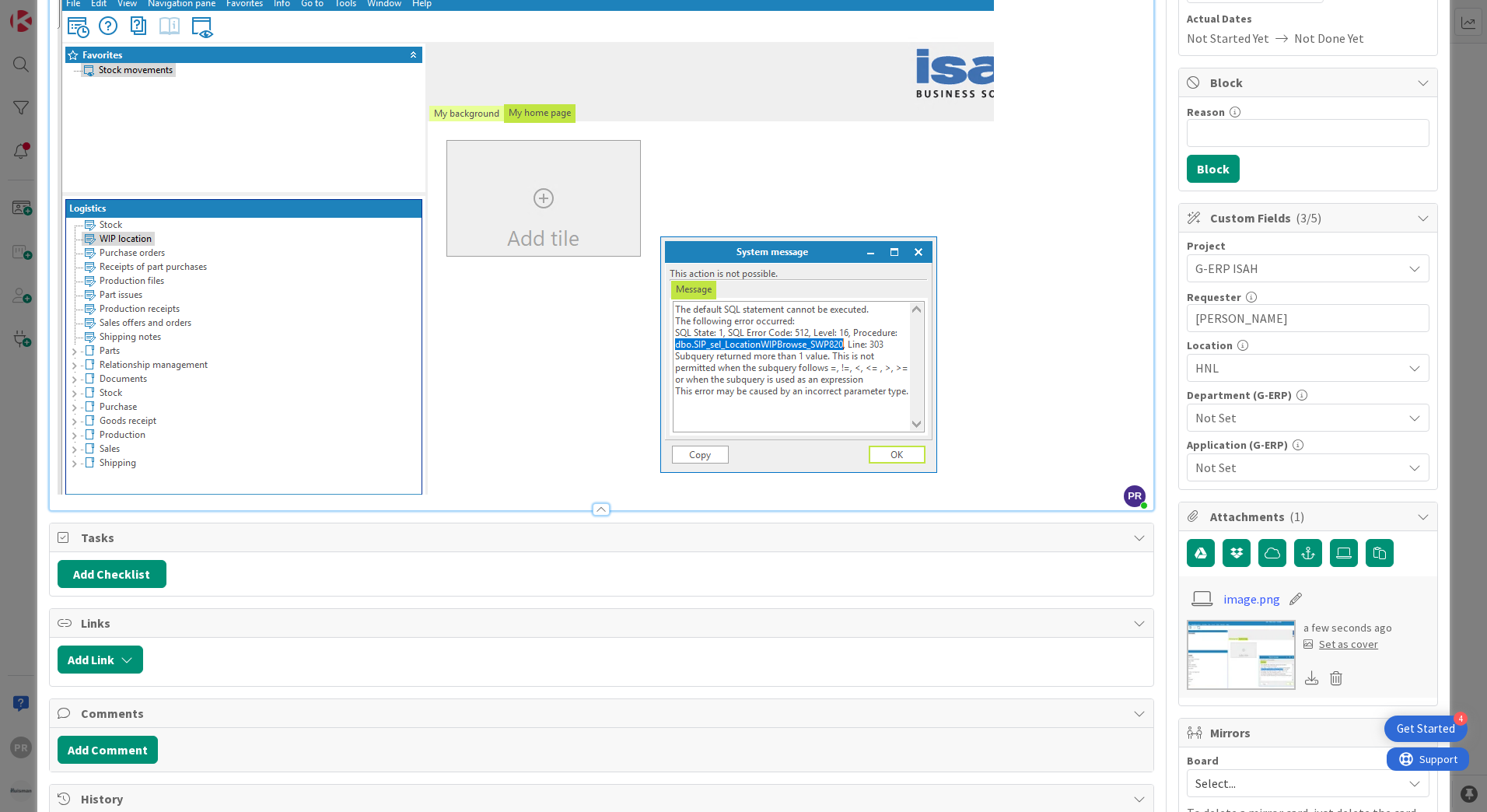
click at [1227, 419] on span "Not Set" at bounding box center [1298, 417] width 207 height 18
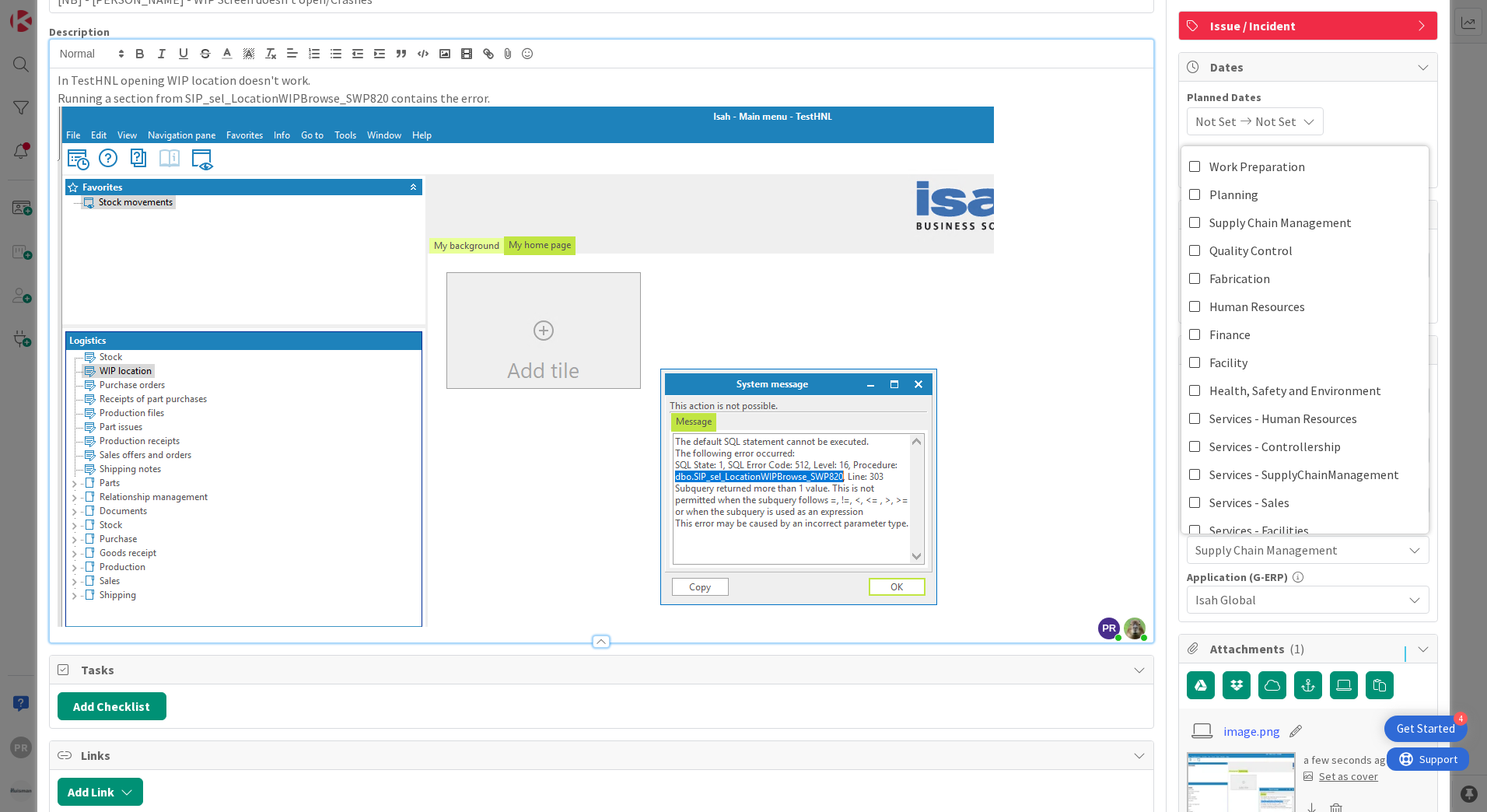
scroll to position [78, 0]
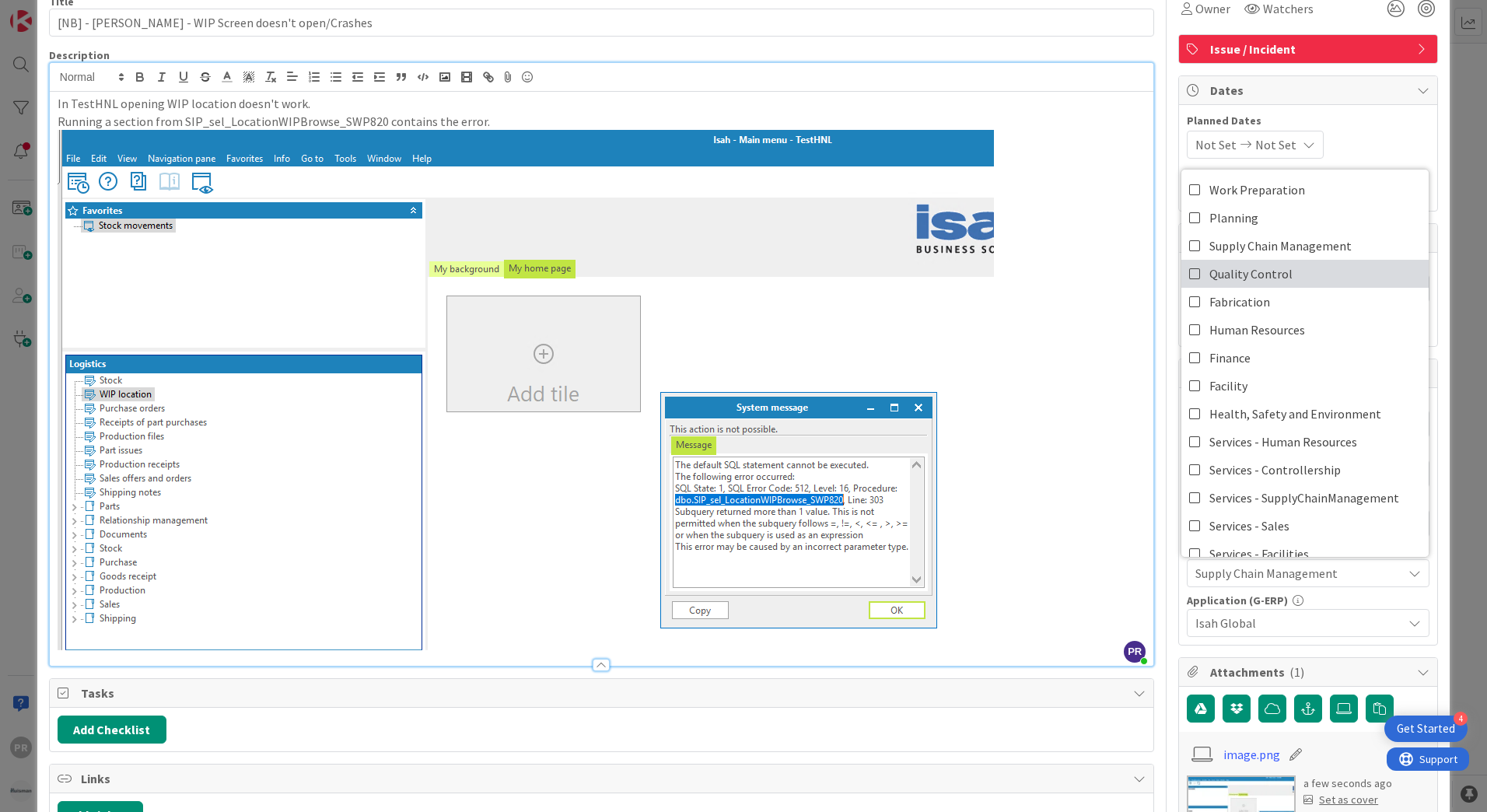
click at [1189, 263] on icon at bounding box center [1195, 273] width 12 height 23
click at [1189, 272] on icon at bounding box center [1195, 273] width 12 height 23
click at [1189, 242] on icon at bounding box center [1195, 245] width 12 height 23
click at [1376, 141] on div "Not Set Not Set" at bounding box center [1308, 144] width 243 height 28
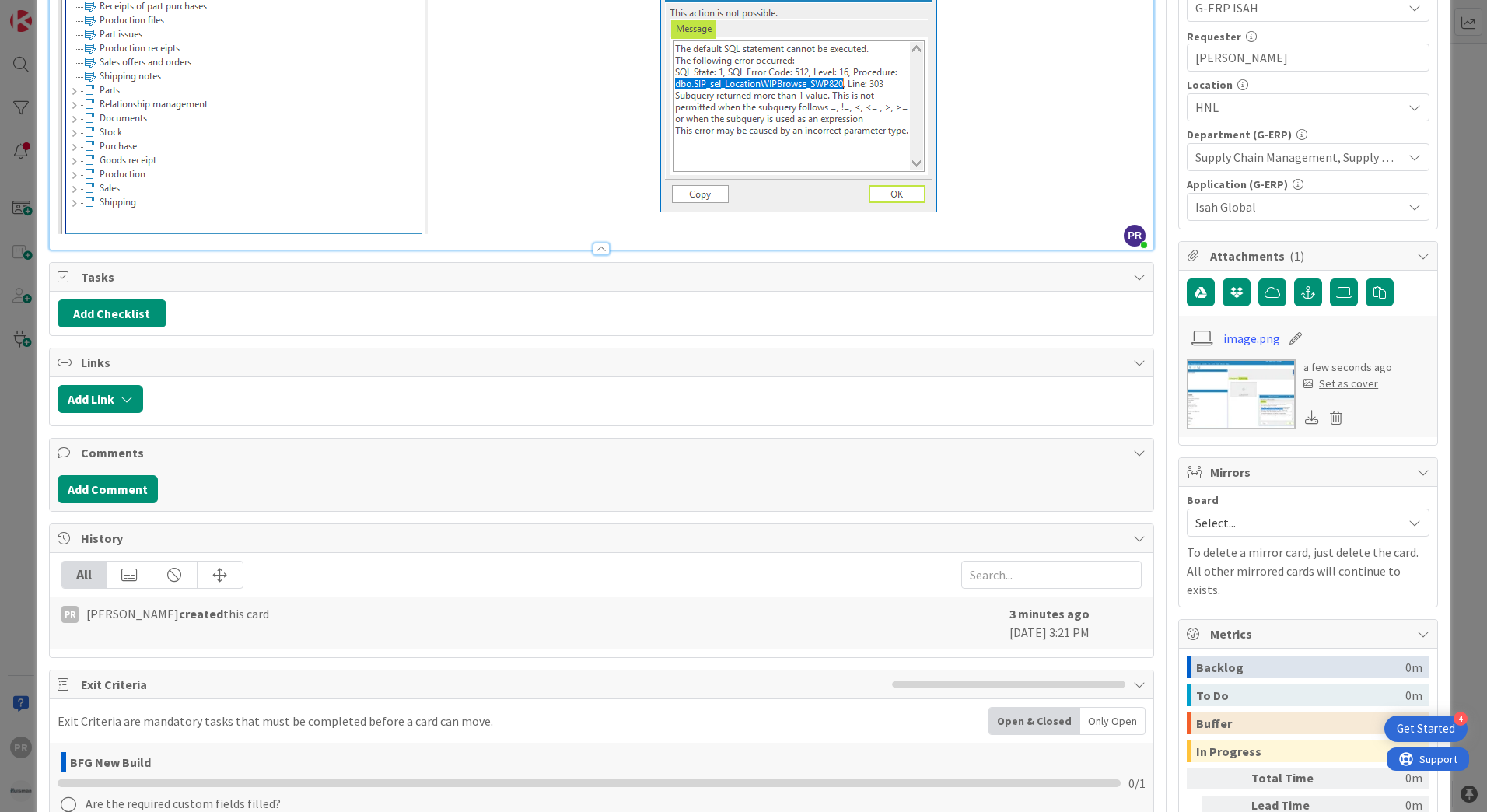
scroll to position [467, 0]
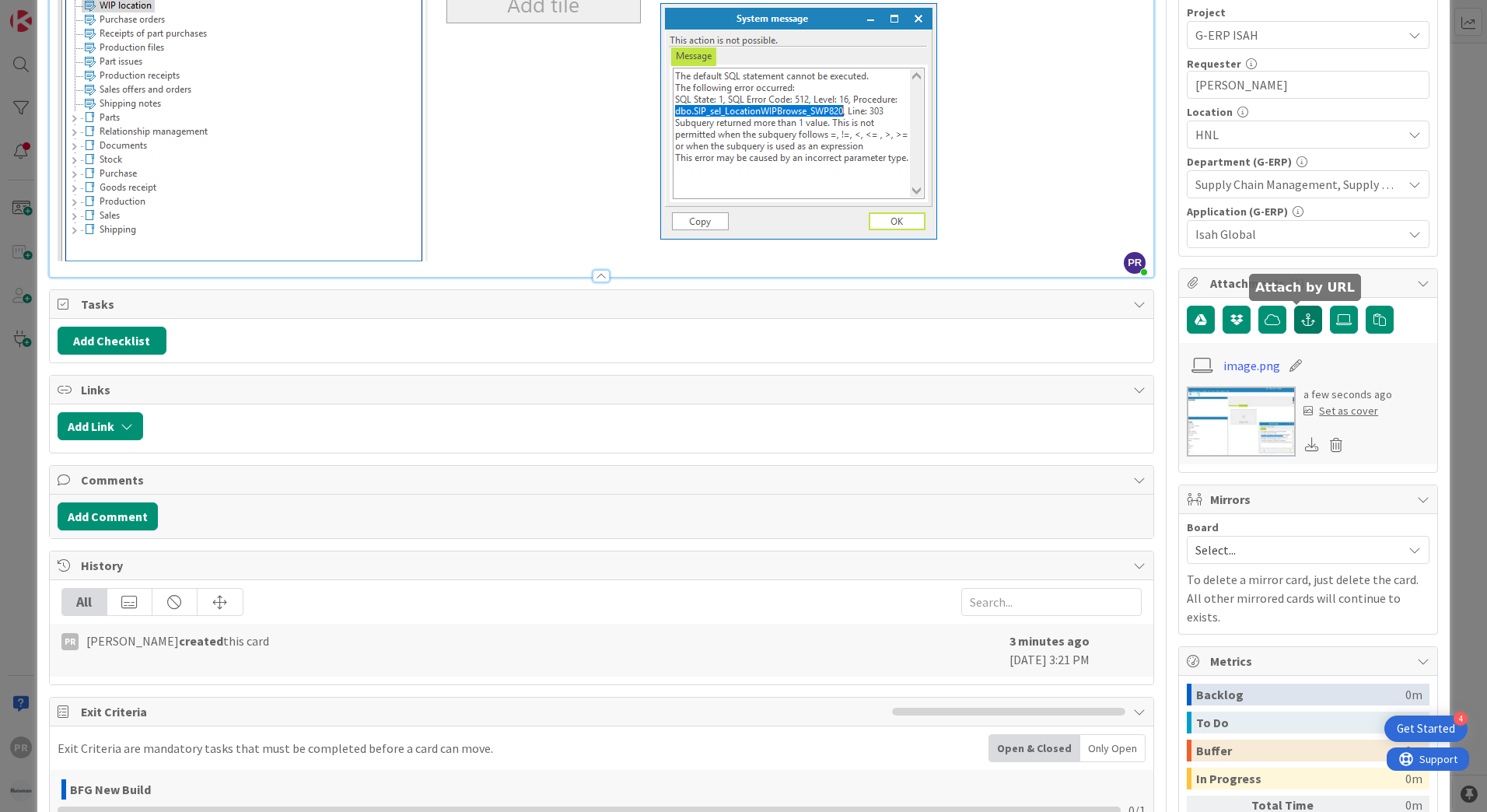
click at [1301, 323] on icon "button" at bounding box center [1308, 319] width 14 height 12
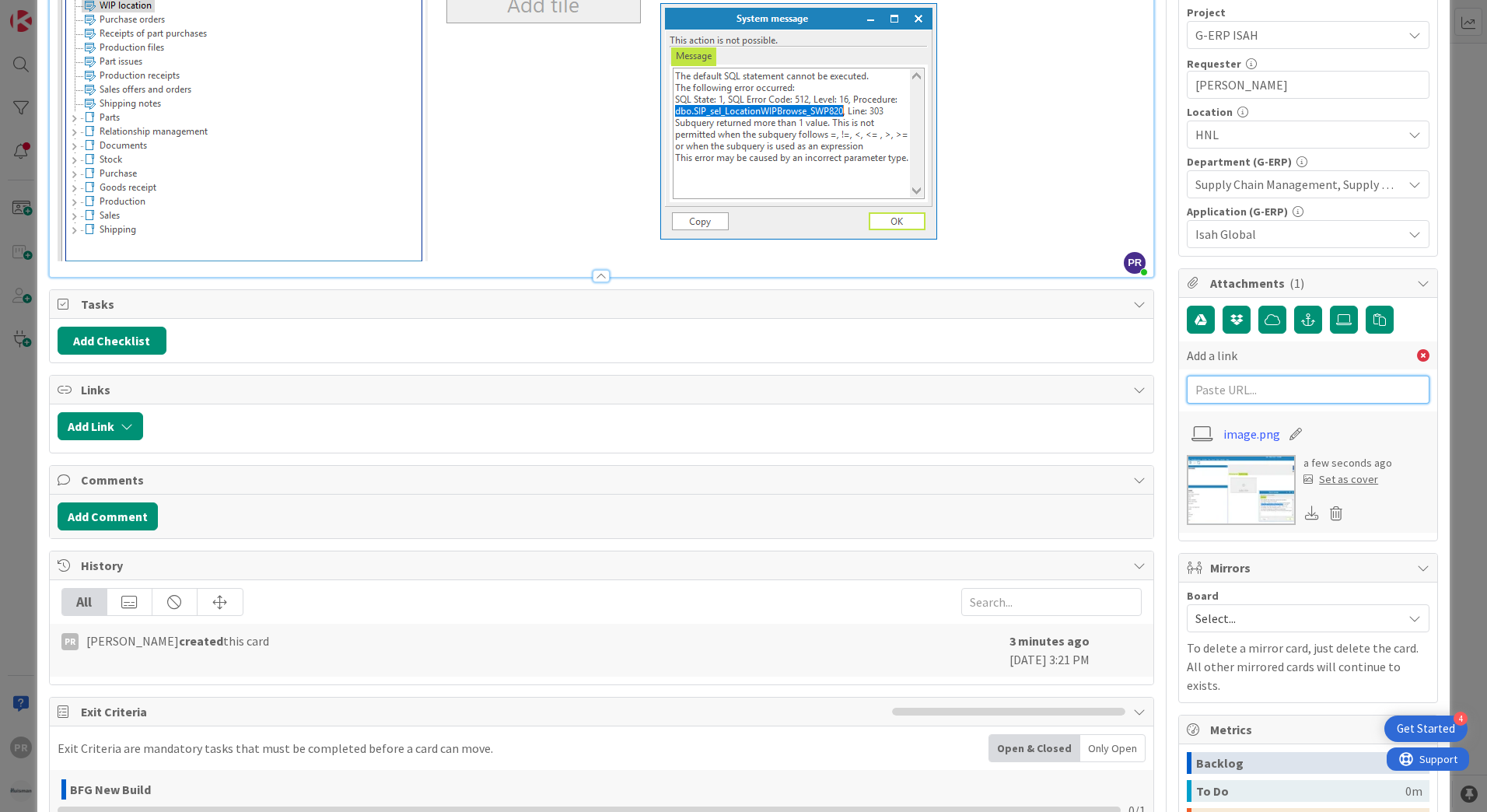
click at [1266, 388] on input "text" at bounding box center [1308, 389] width 243 height 28
paste input "[URL][PERSON_NAME][DOMAIN_NAME]"
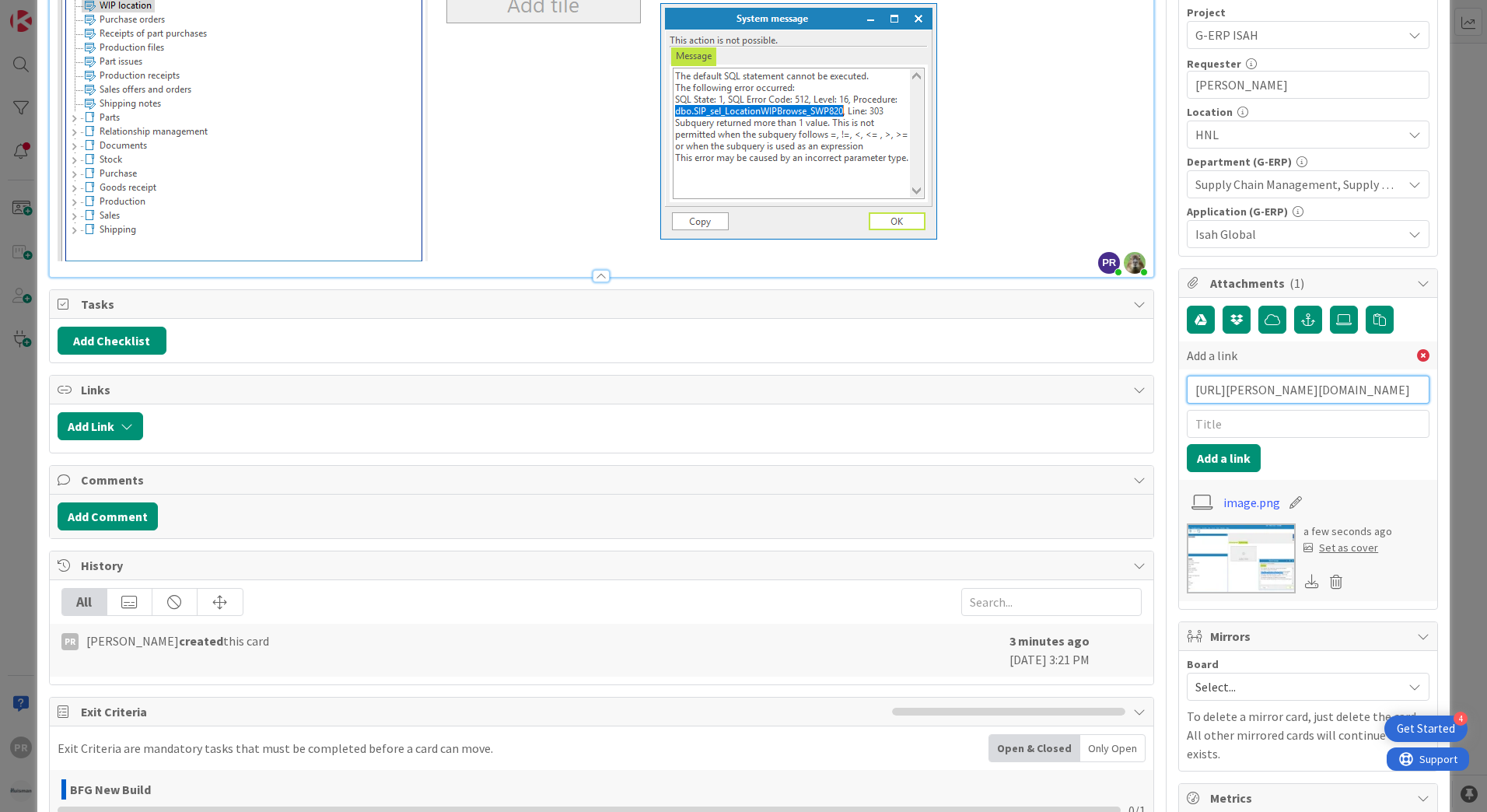
type input "[URL][PERSON_NAME][DOMAIN_NAME]"
click at [1265, 418] on input "text" at bounding box center [1308, 423] width 243 height 28
type input "BMC ticket"
click at [1240, 453] on button "Add a link" at bounding box center [1223, 457] width 74 height 28
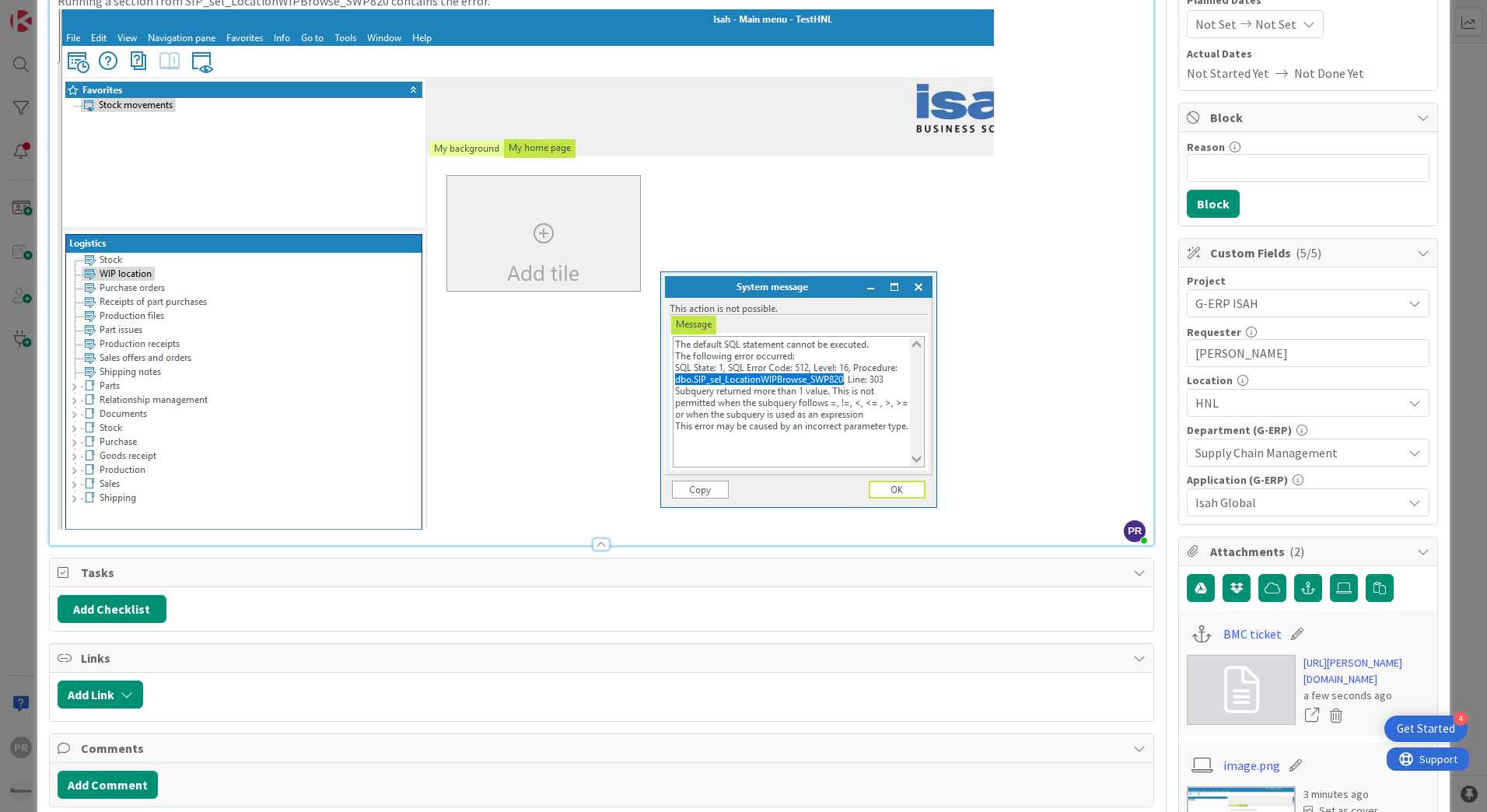
scroll to position [233, 0]
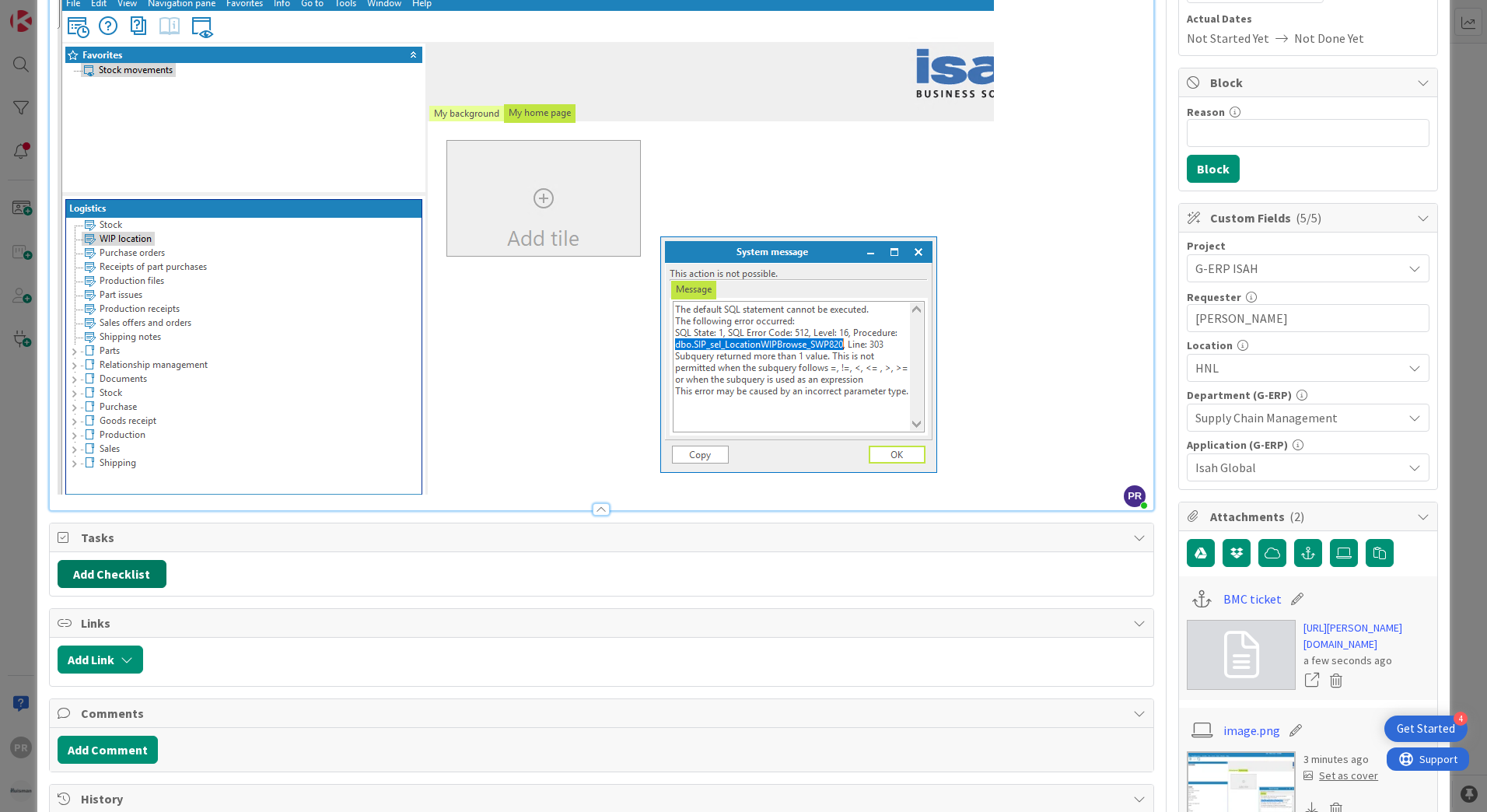
click at [128, 569] on button "Add Checklist" at bounding box center [112, 573] width 109 height 28
click at [137, 748] on button "Add Comment" at bounding box center [107, 749] width 101 height 28
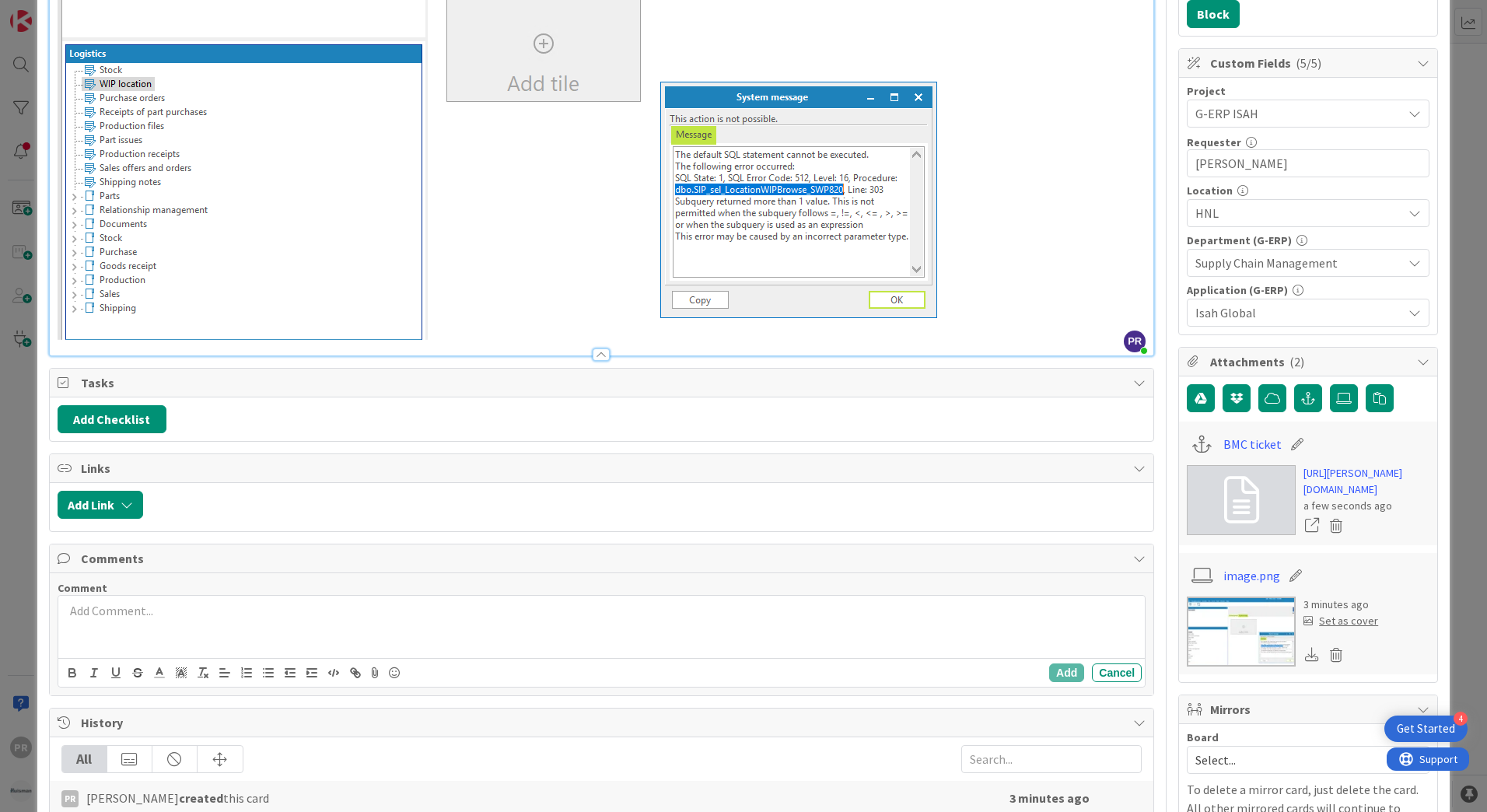
scroll to position [388, 0]
click at [151, 627] on div at bounding box center [601, 625] width 1086 height 62
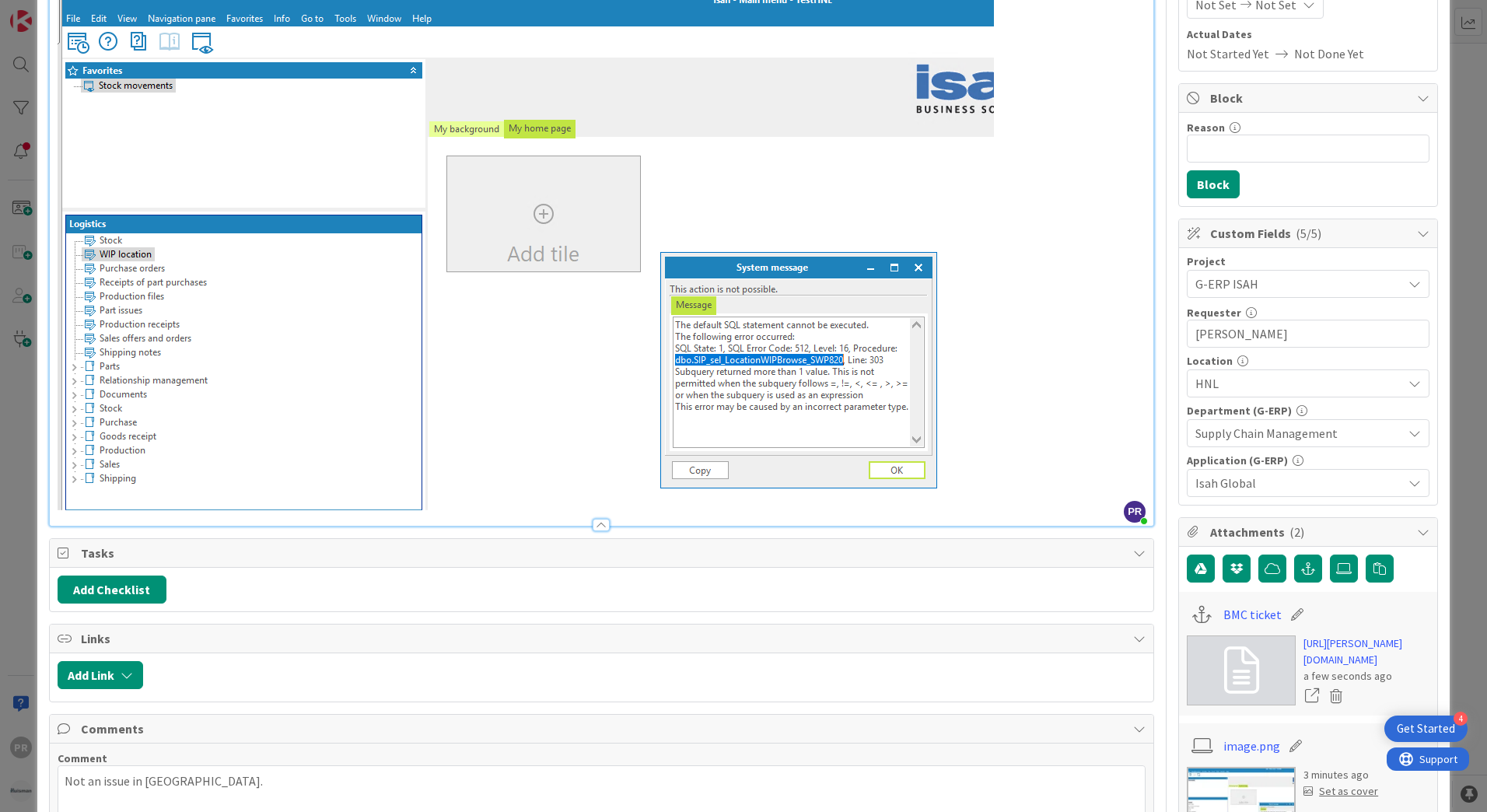
scroll to position [0, 0]
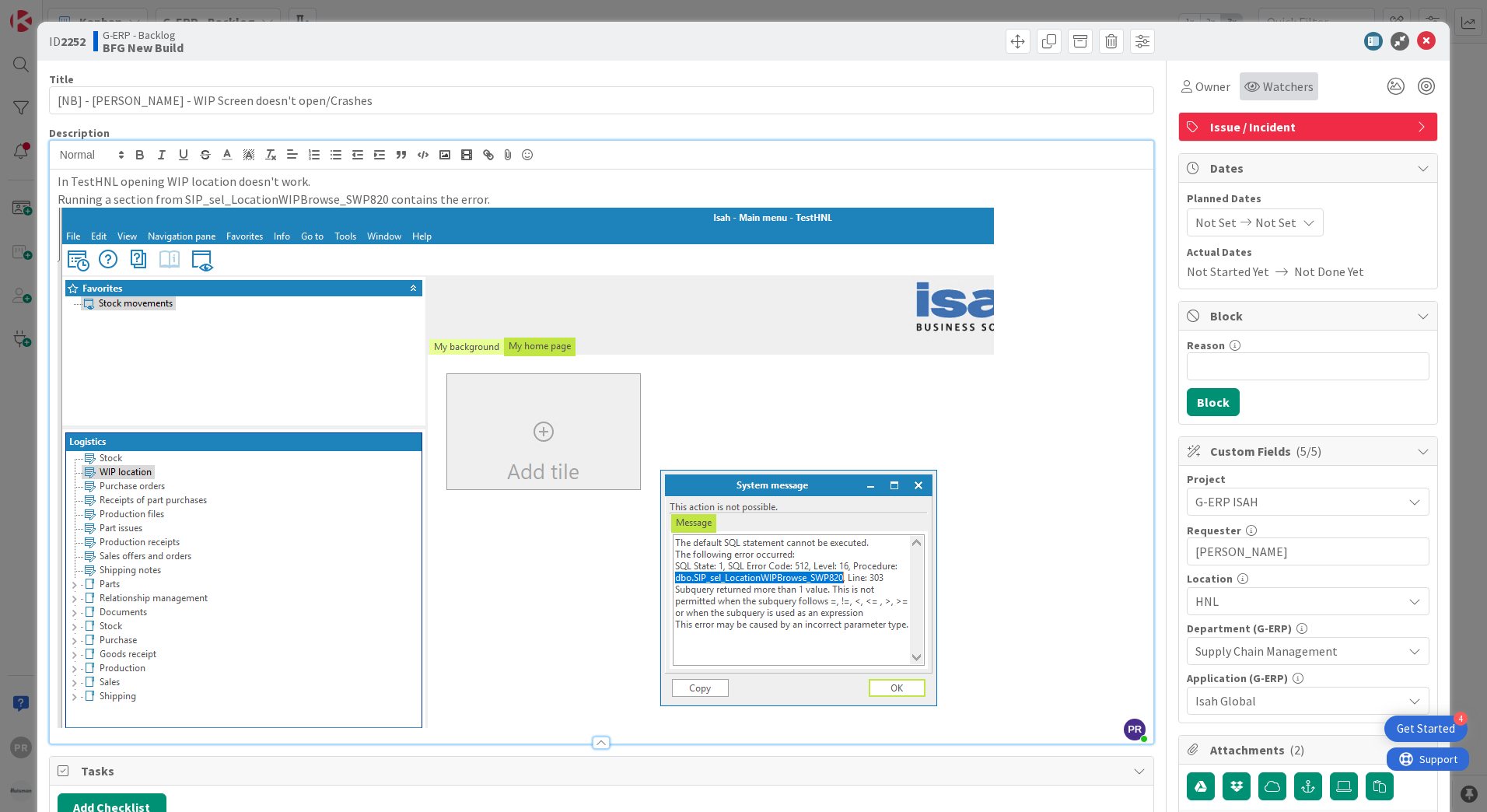
click at [1263, 81] on span "Watchers" at bounding box center [1288, 85] width 51 height 18
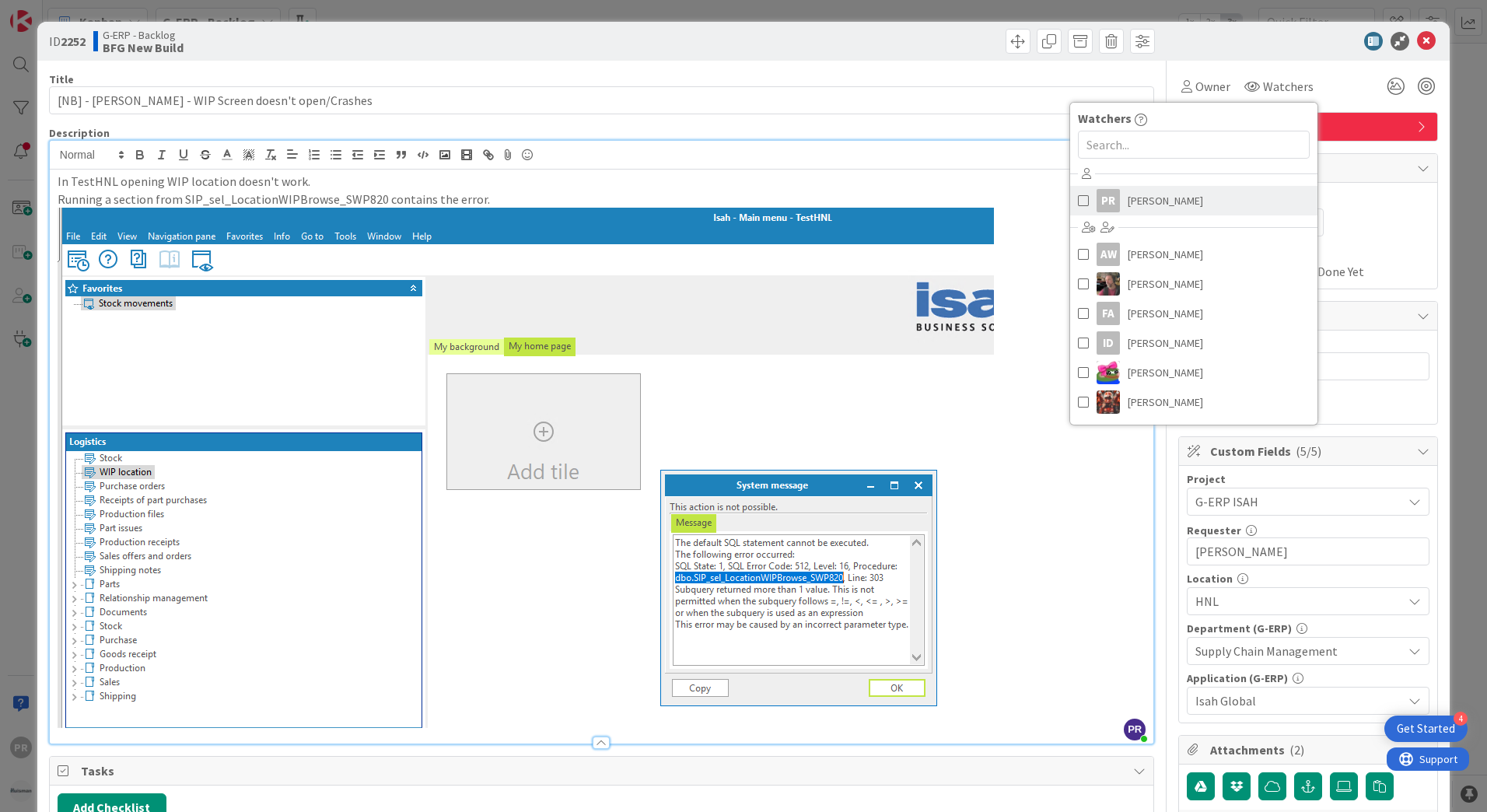
click at [1155, 196] on span "[PERSON_NAME]" at bounding box center [1165, 200] width 76 height 23
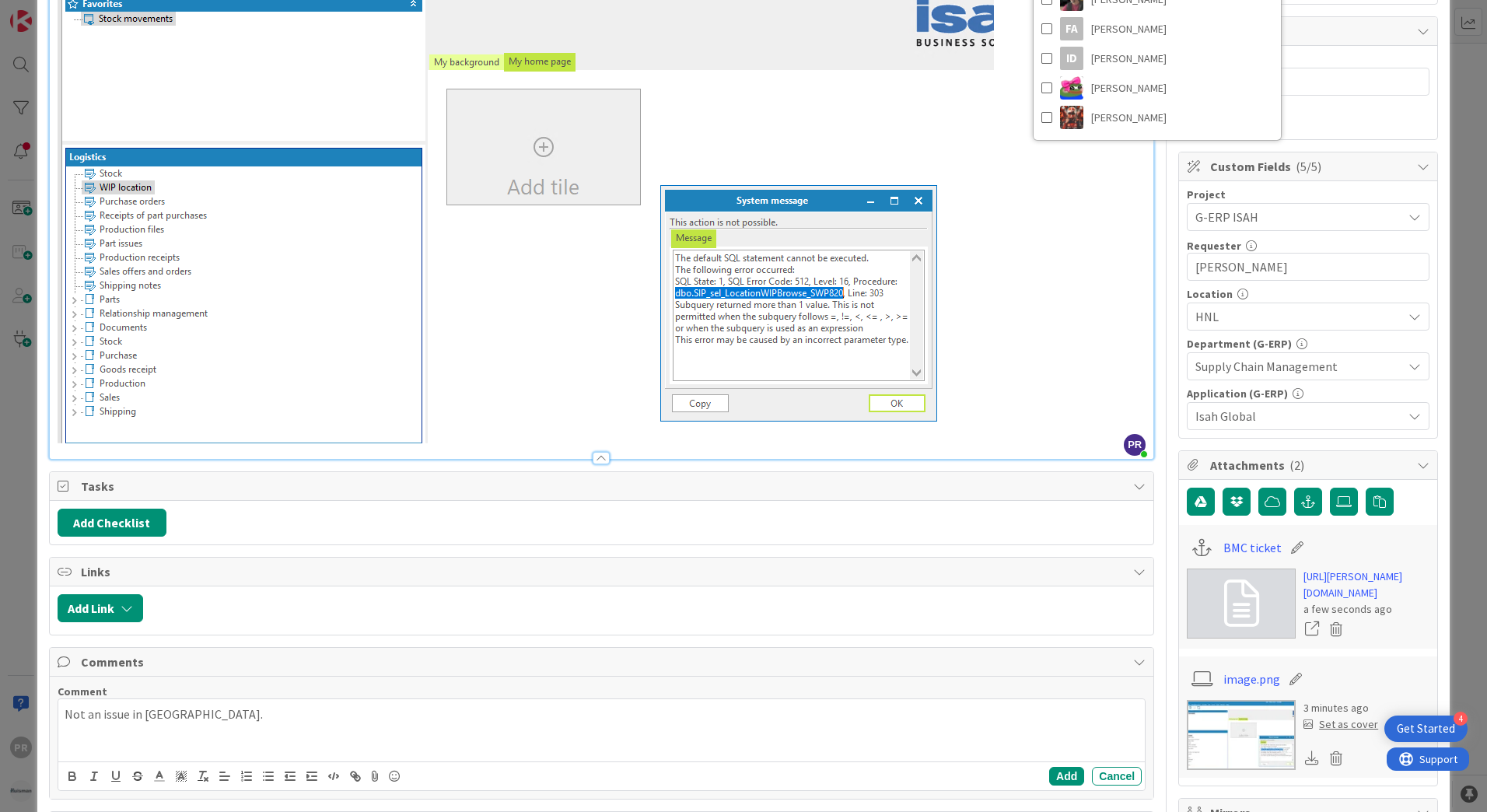
scroll to position [311, 0]
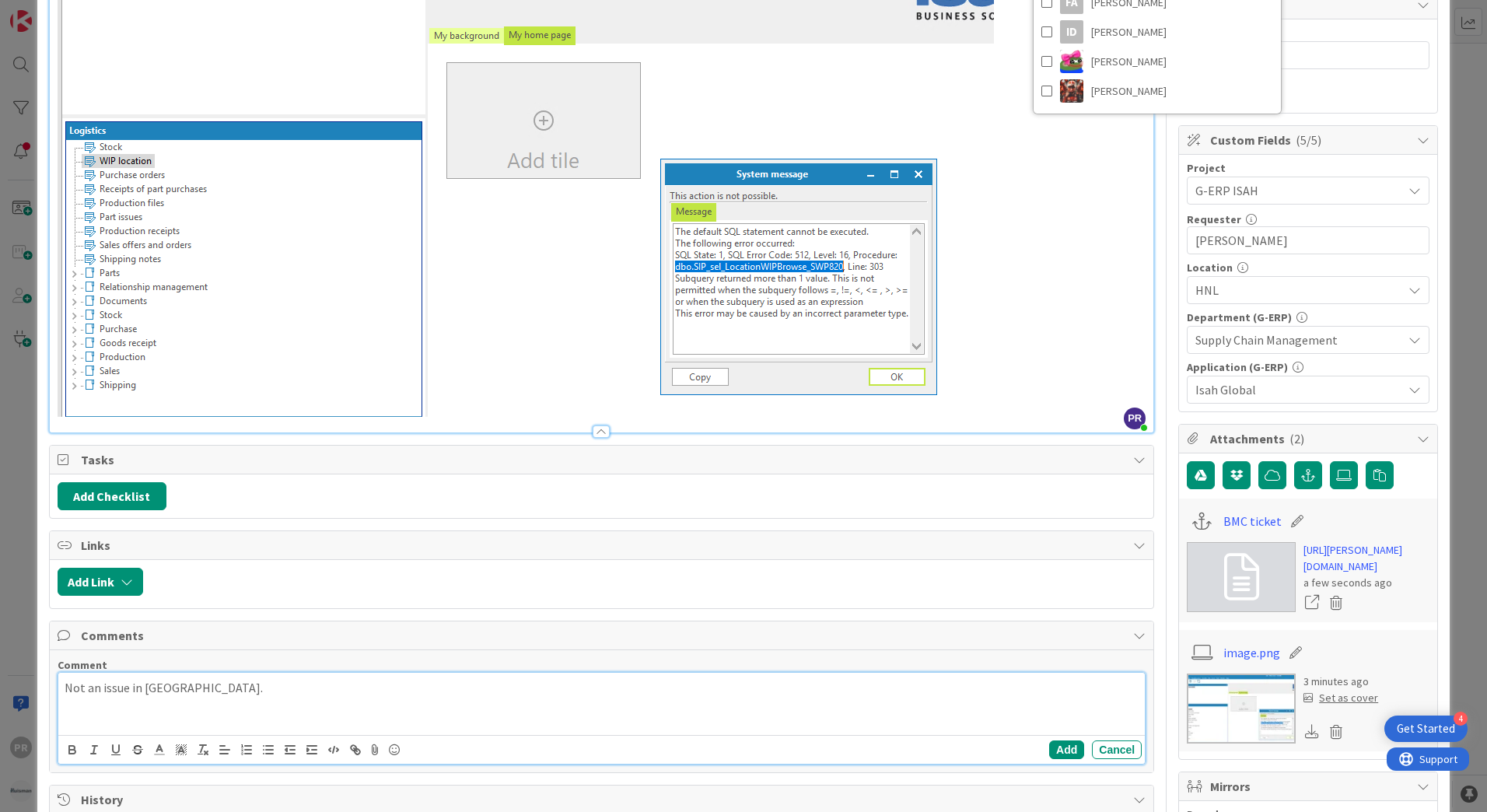
click at [204, 696] on p "Not an issue in [GEOGRAPHIC_DATA]." at bounding box center [601, 687] width 1074 height 18
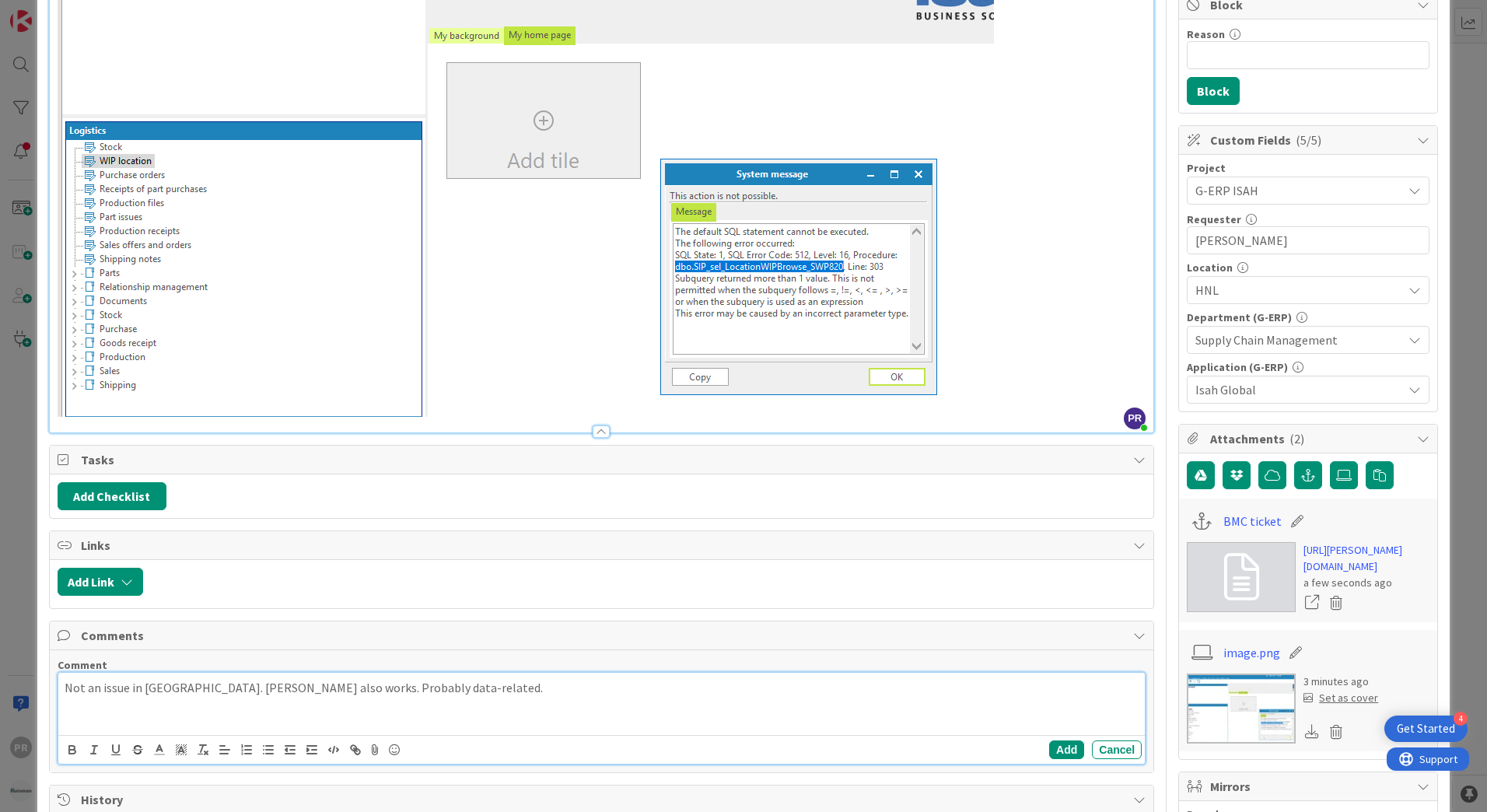
click at [220, 690] on p "Not an issue in [GEOGRAPHIC_DATA]. [PERSON_NAME] also works. Probably data-rela…" at bounding box center [601, 687] width 1074 height 18
click at [422, 693] on p "Not an issue in [GEOGRAPHIC_DATA]. [PERSON_NAME] also works. Probably data-rela…" at bounding box center [601, 687] width 1074 height 18
